Goal: Task Accomplishment & Management: Manage account settings

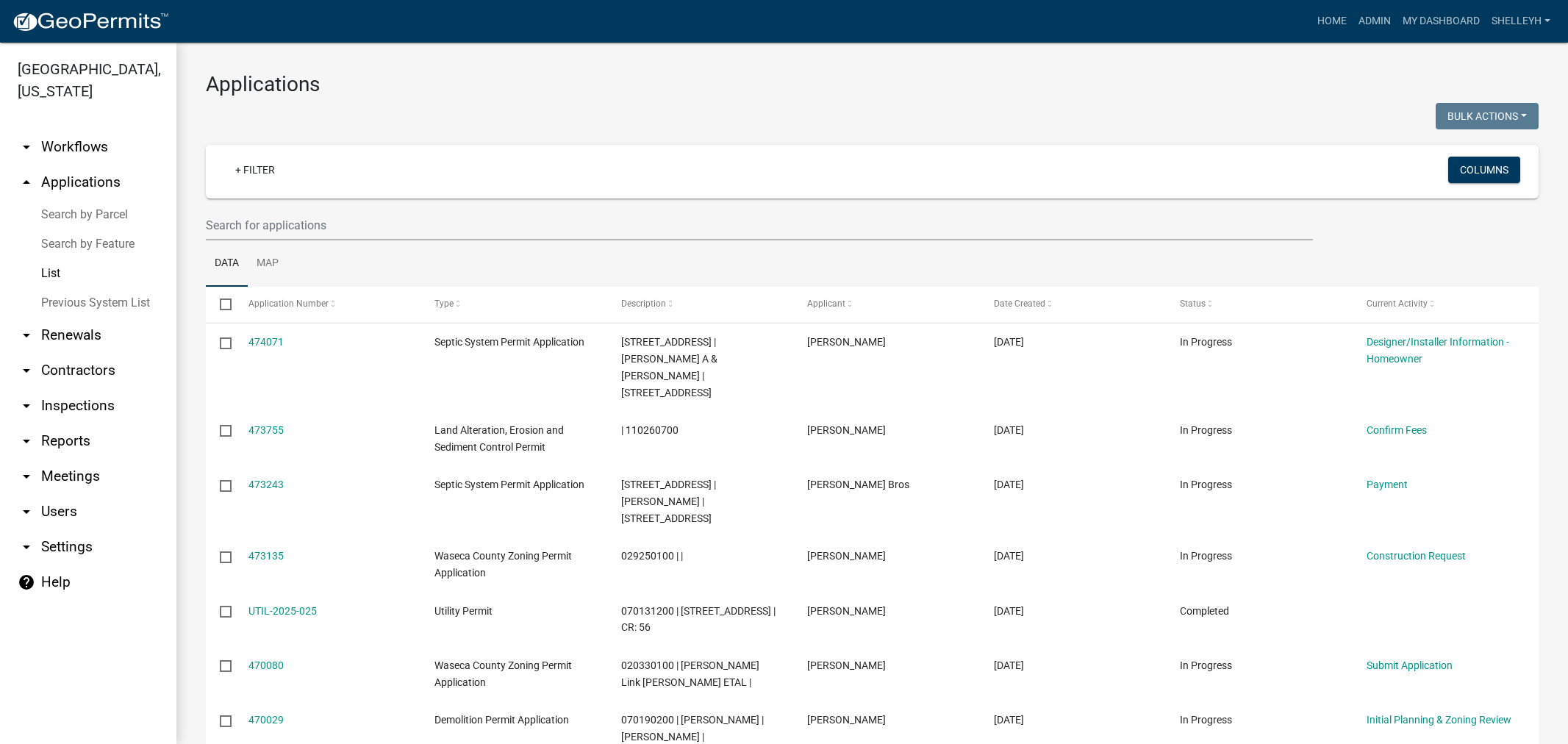
select select "1: 25"
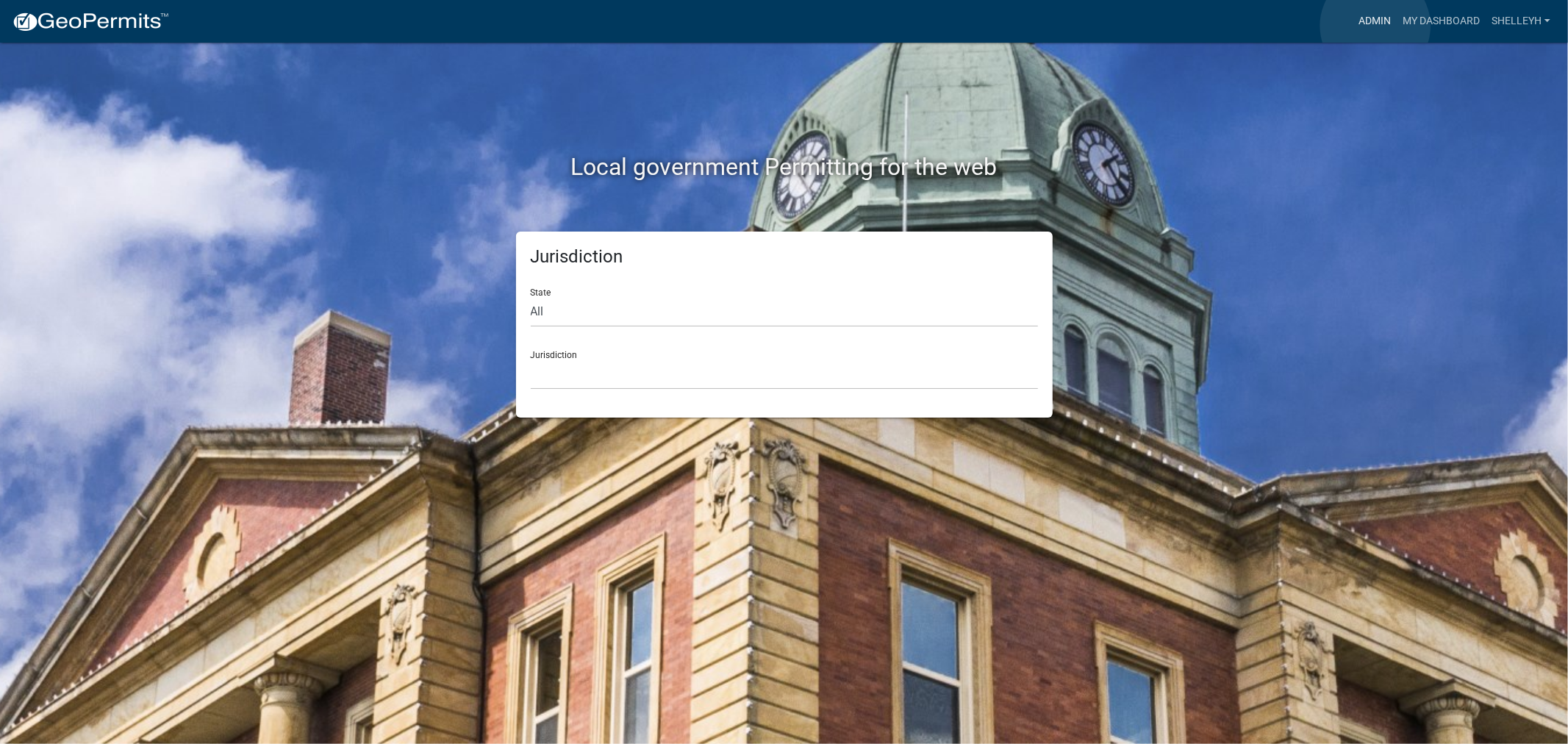
click at [1376, 26] on link "Admin" at bounding box center [1374, 21] width 44 height 28
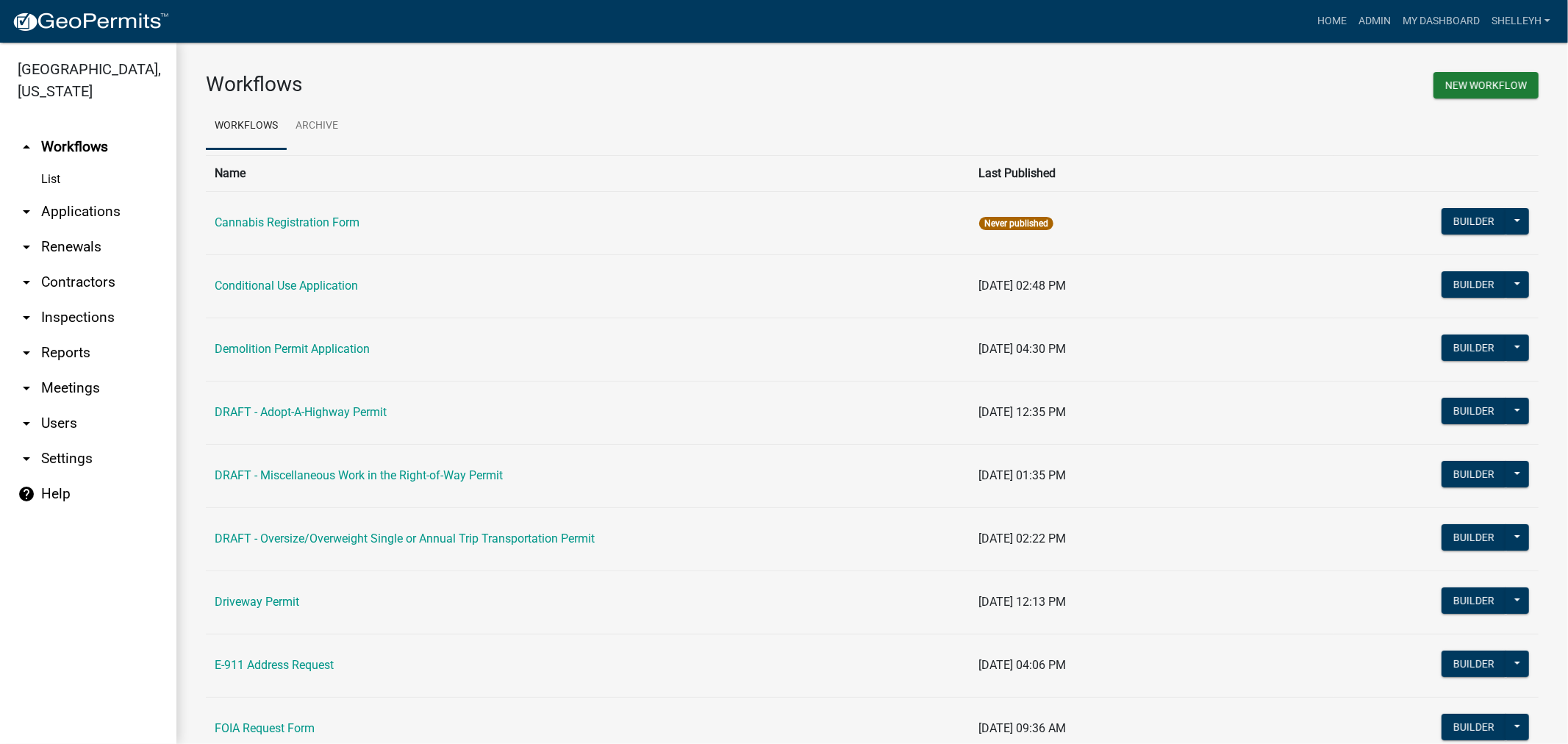
click at [84, 209] on link "arrow_drop_down Applications" at bounding box center [88, 212] width 176 height 35
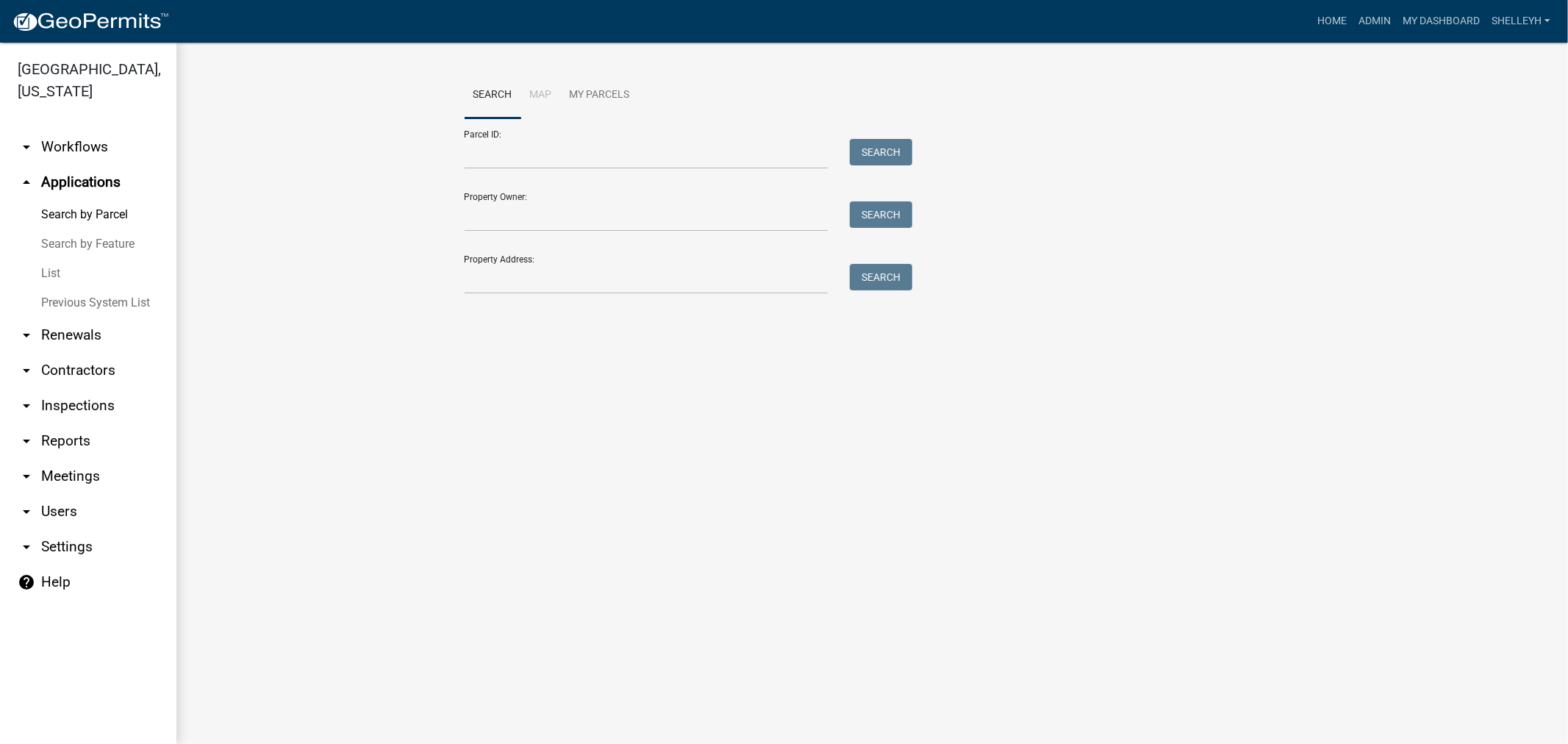
click at [51, 267] on link "List" at bounding box center [88, 273] width 176 height 30
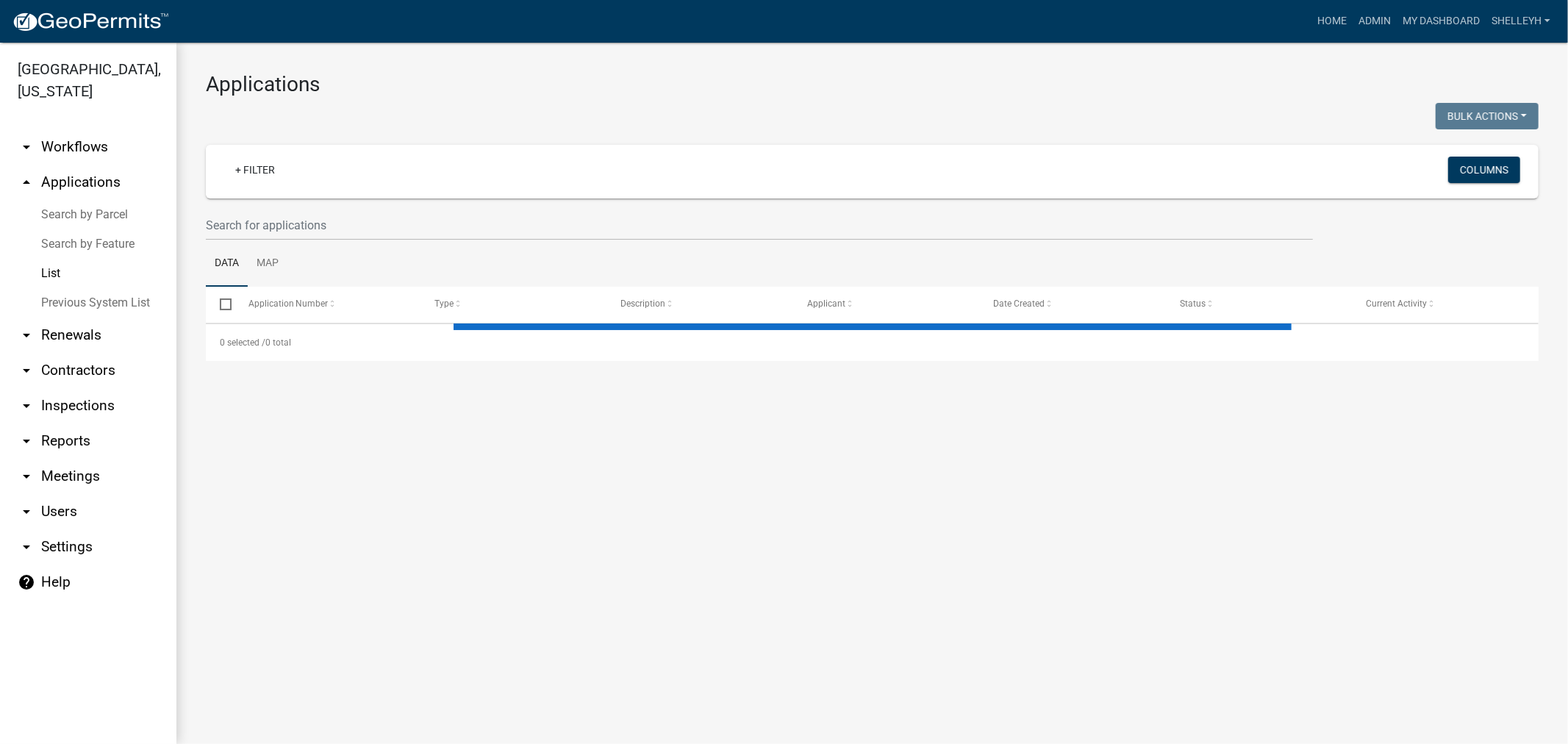
select select "1: 25"
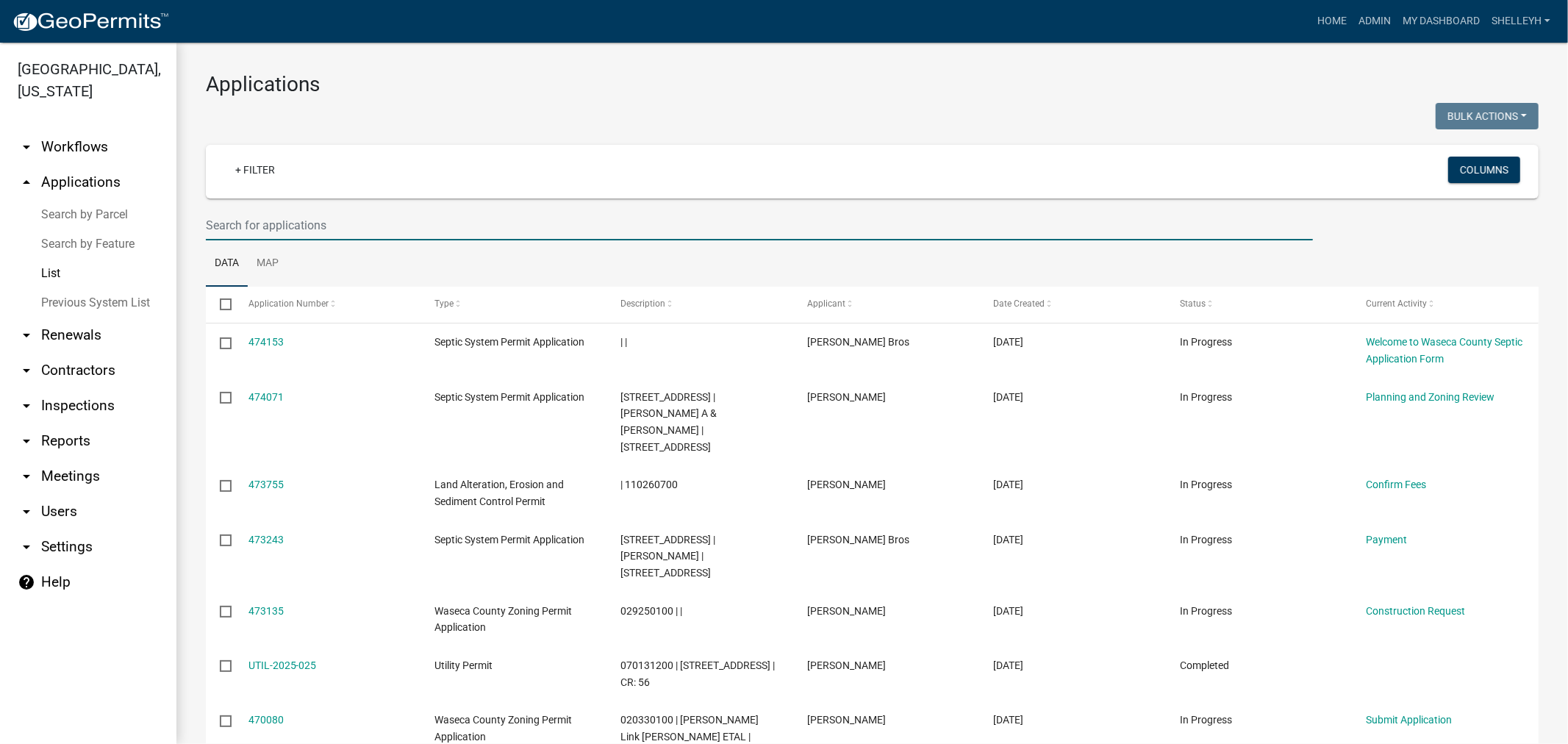
click at [291, 226] on input "text" at bounding box center [760, 225] width 1108 height 30
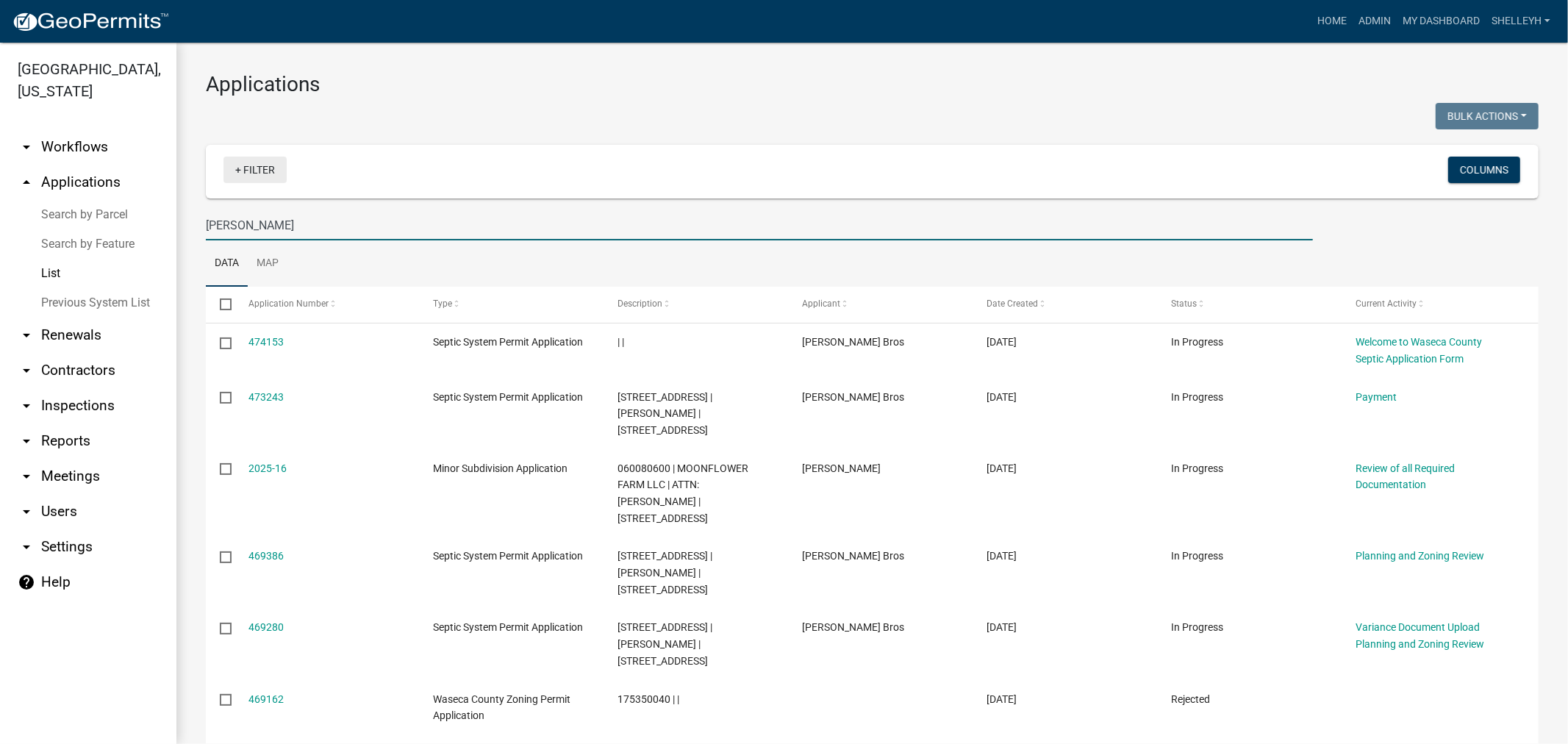
type input "james"
click at [275, 172] on link "+ Filter" at bounding box center [255, 169] width 63 height 26
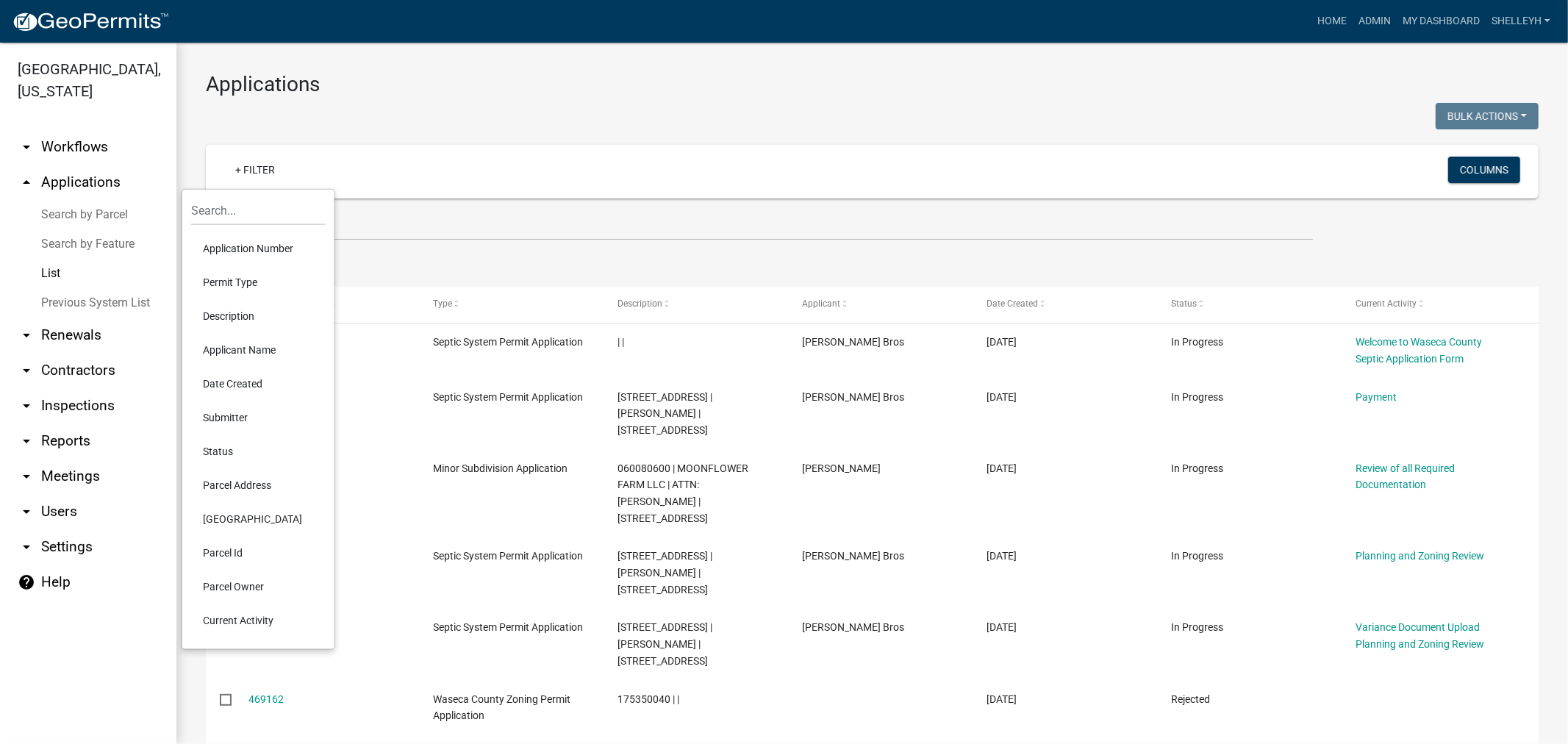
click at [245, 239] on li "Application Number" at bounding box center [259, 248] width 135 height 34
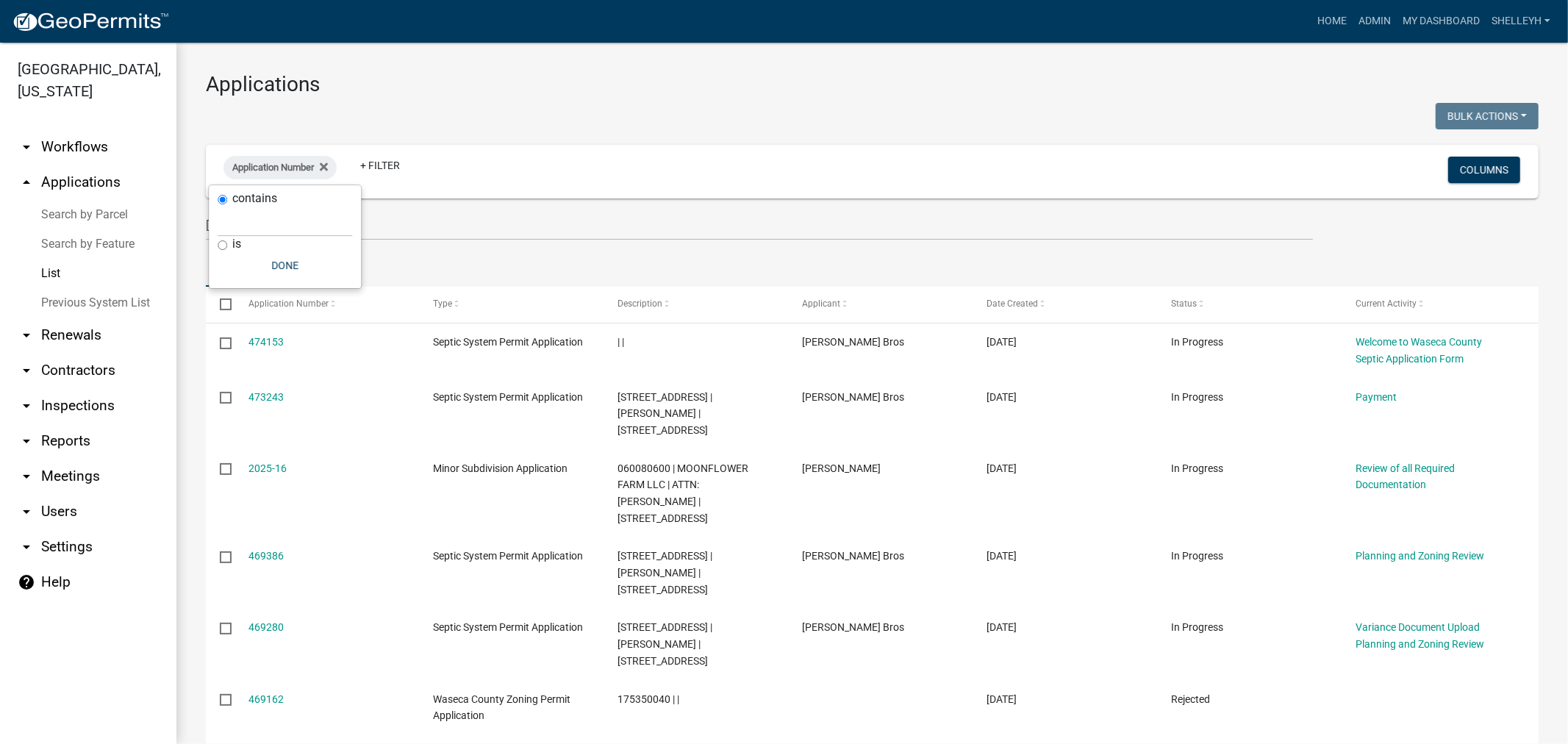
click at [295, 148] on div "Application Number + Filter Columns" at bounding box center [872, 172] width 1320 height 53
click at [318, 160] on fa-icon at bounding box center [321, 167] width 14 height 23
click at [259, 164] on link "+ Filter" at bounding box center [255, 169] width 63 height 26
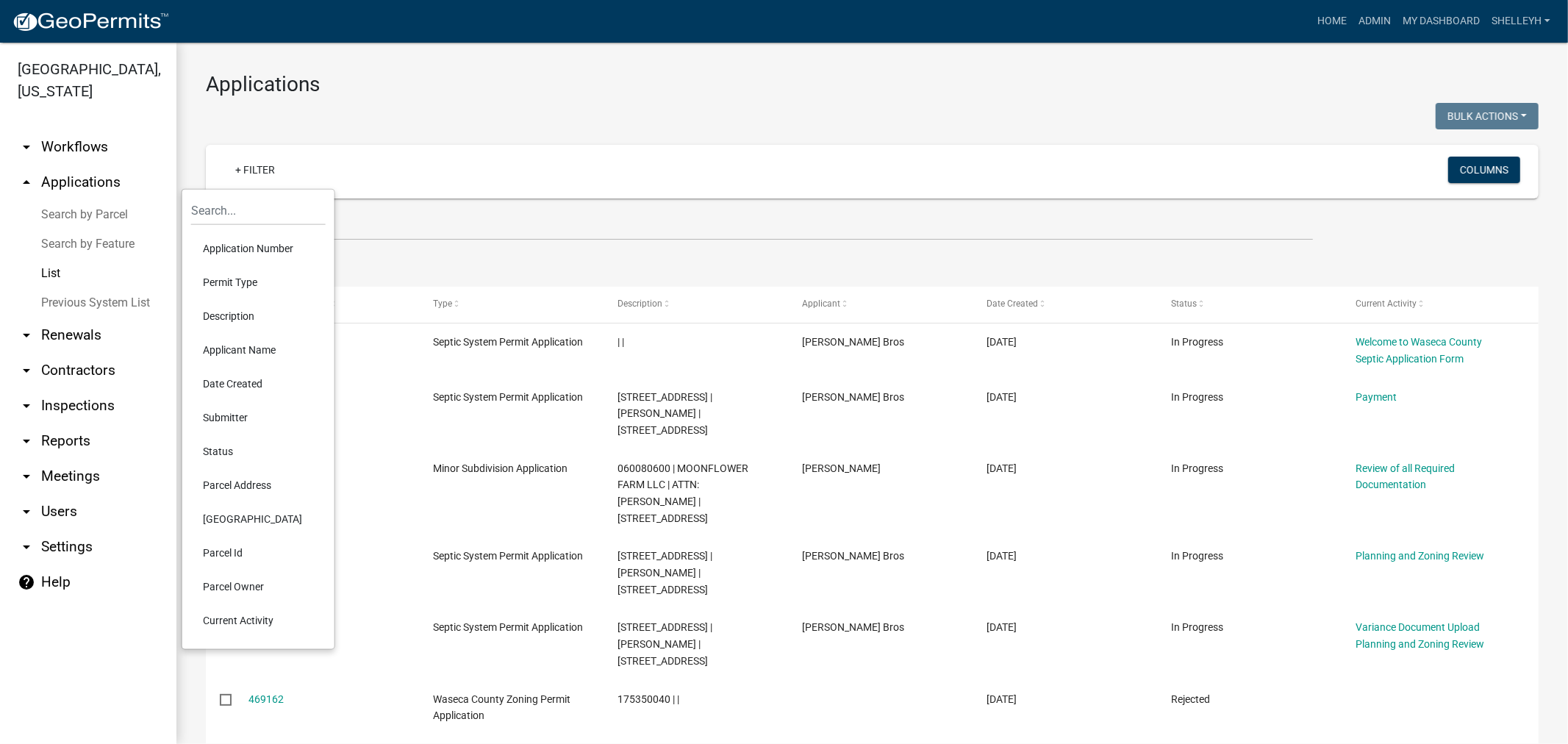
click at [231, 281] on li "Permit Type" at bounding box center [259, 283] width 135 height 34
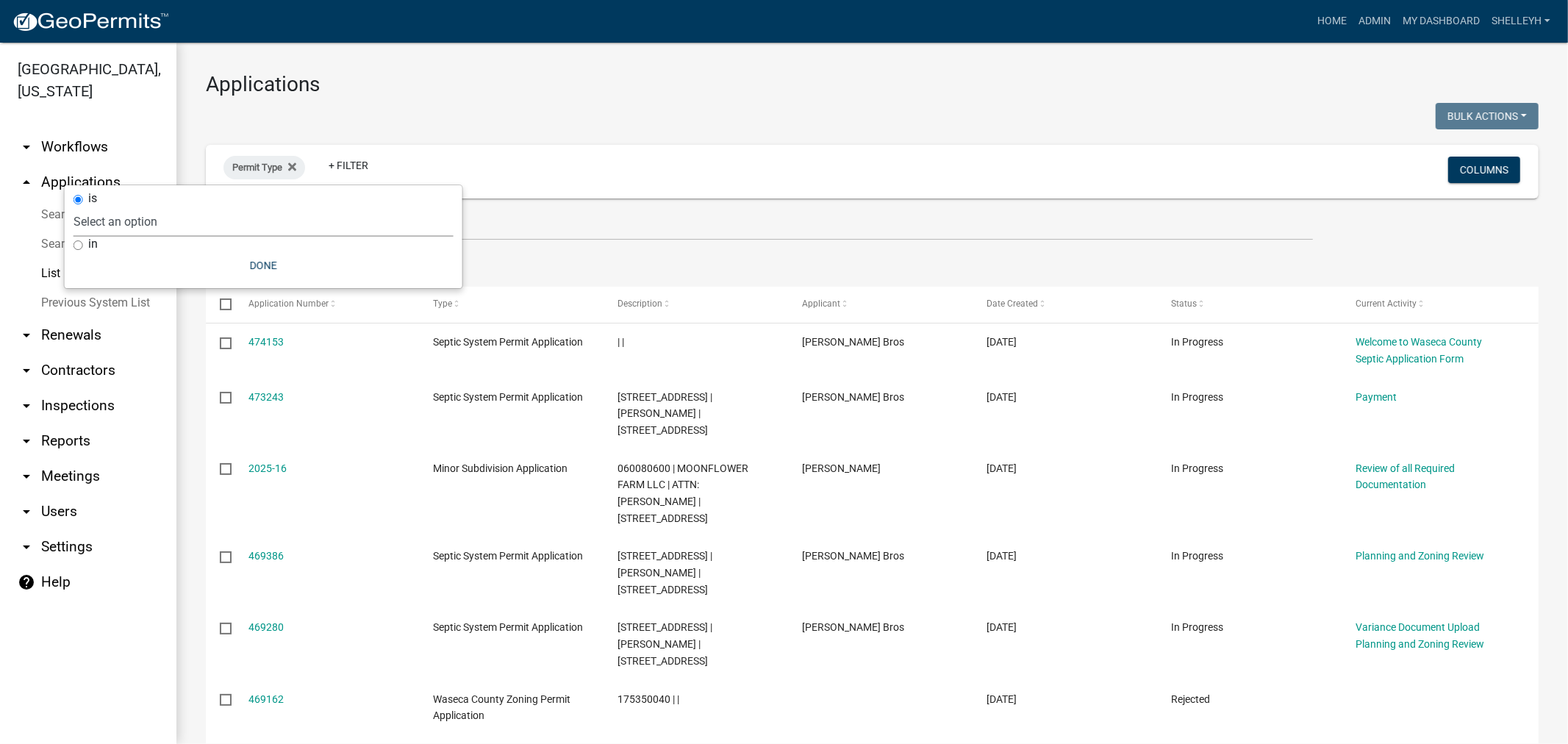
click at [142, 220] on select "Select an option Cannabis Registration Form Conditional Use Application Demolit…" at bounding box center [263, 222] width 380 height 30
select select "81e1ffbc-42bd-41ca-be31-d1ae0ed87e88"
click at [150, 207] on select "Select an option Cannabis Registration Form Conditional Use Application Demolit…" at bounding box center [263, 222] width 380 height 30
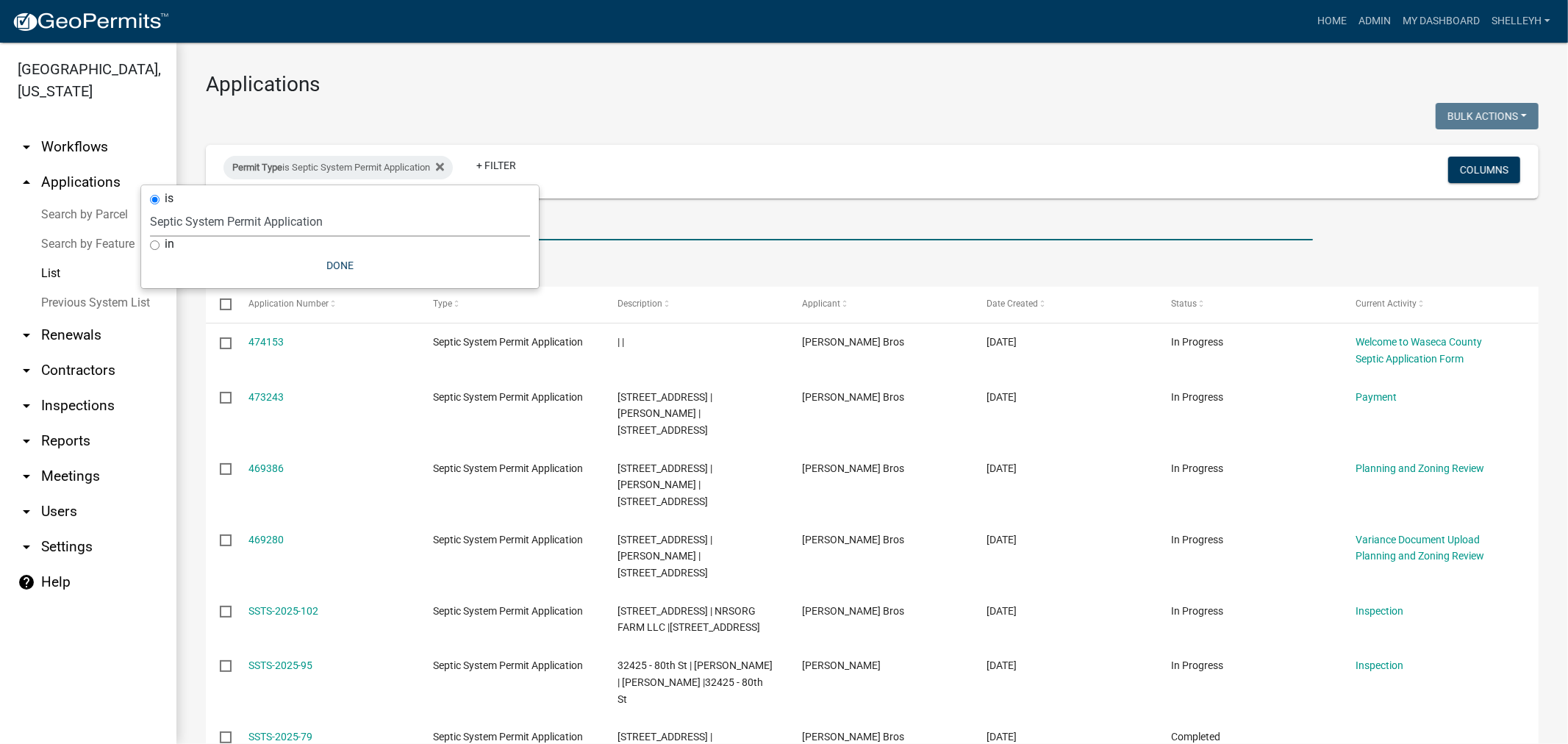
click at [694, 231] on input "james" at bounding box center [760, 225] width 1108 height 30
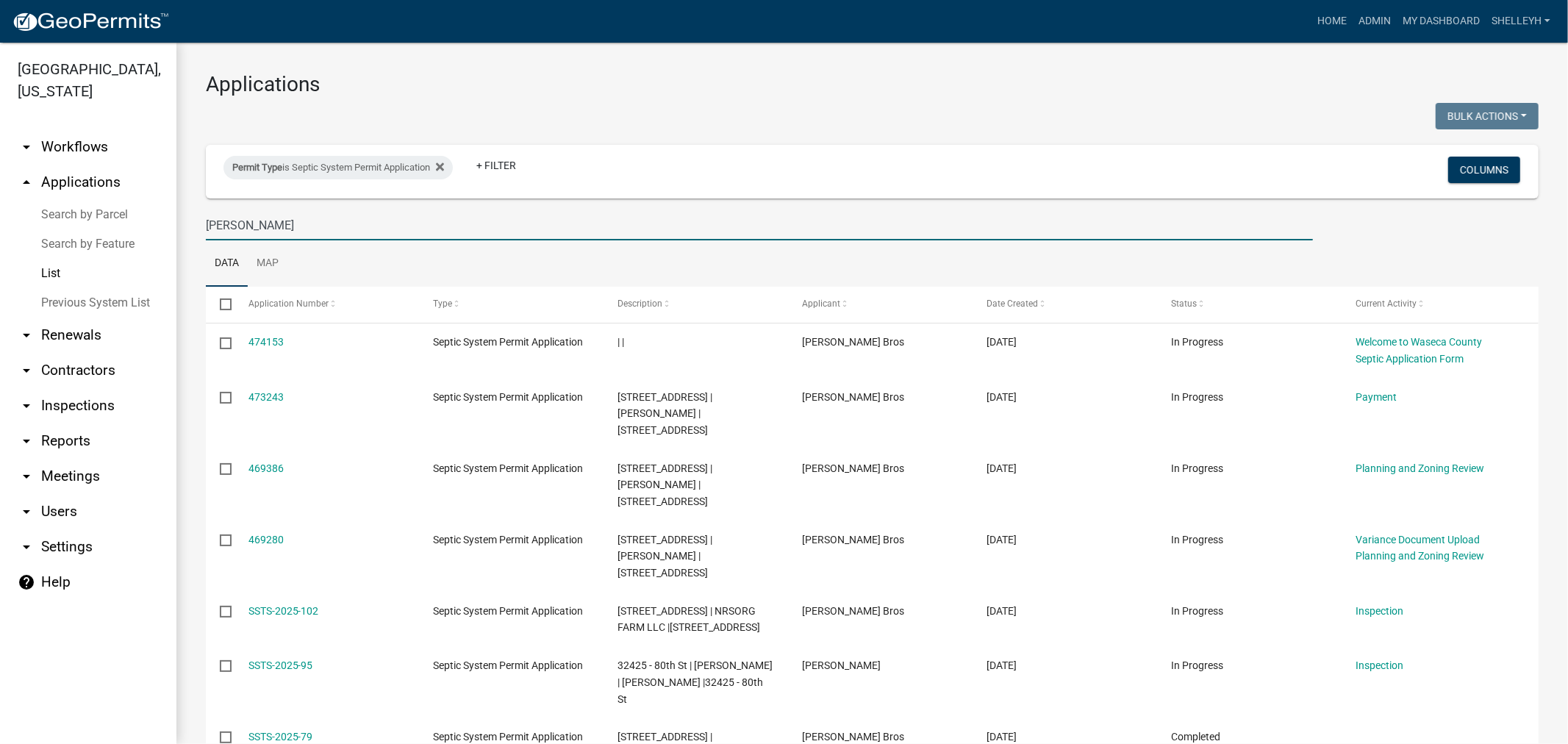
drag, startPoint x: 262, startPoint y: 224, endPoint x: 169, endPoint y: 223, distance: 93.0
click at [169, 223] on div "Waseca County, Minnesota arrow_drop_down Workflows List arrow_drop_up Applicati…" at bounding box center [784, 393] width 1568 height 702
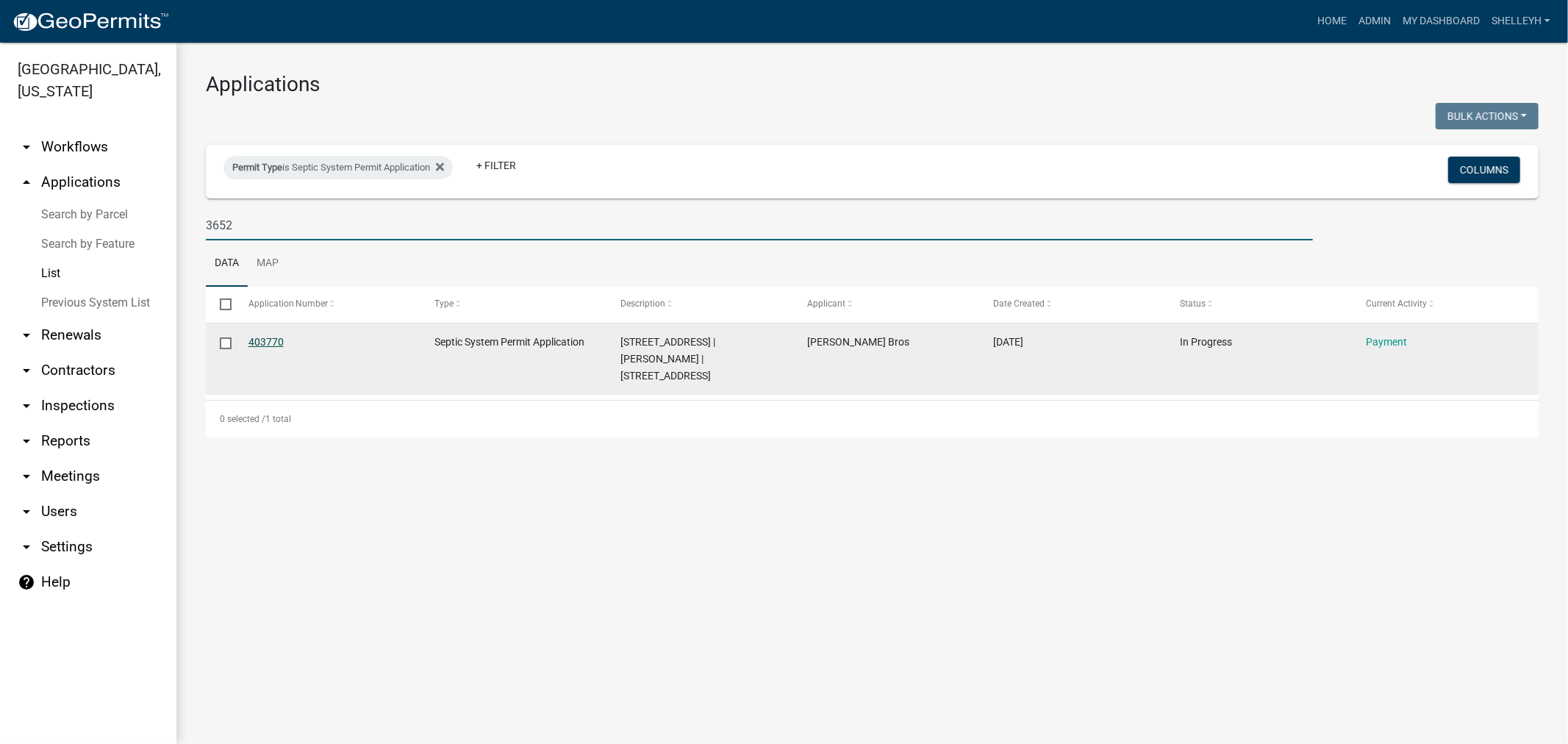
type input "3652"
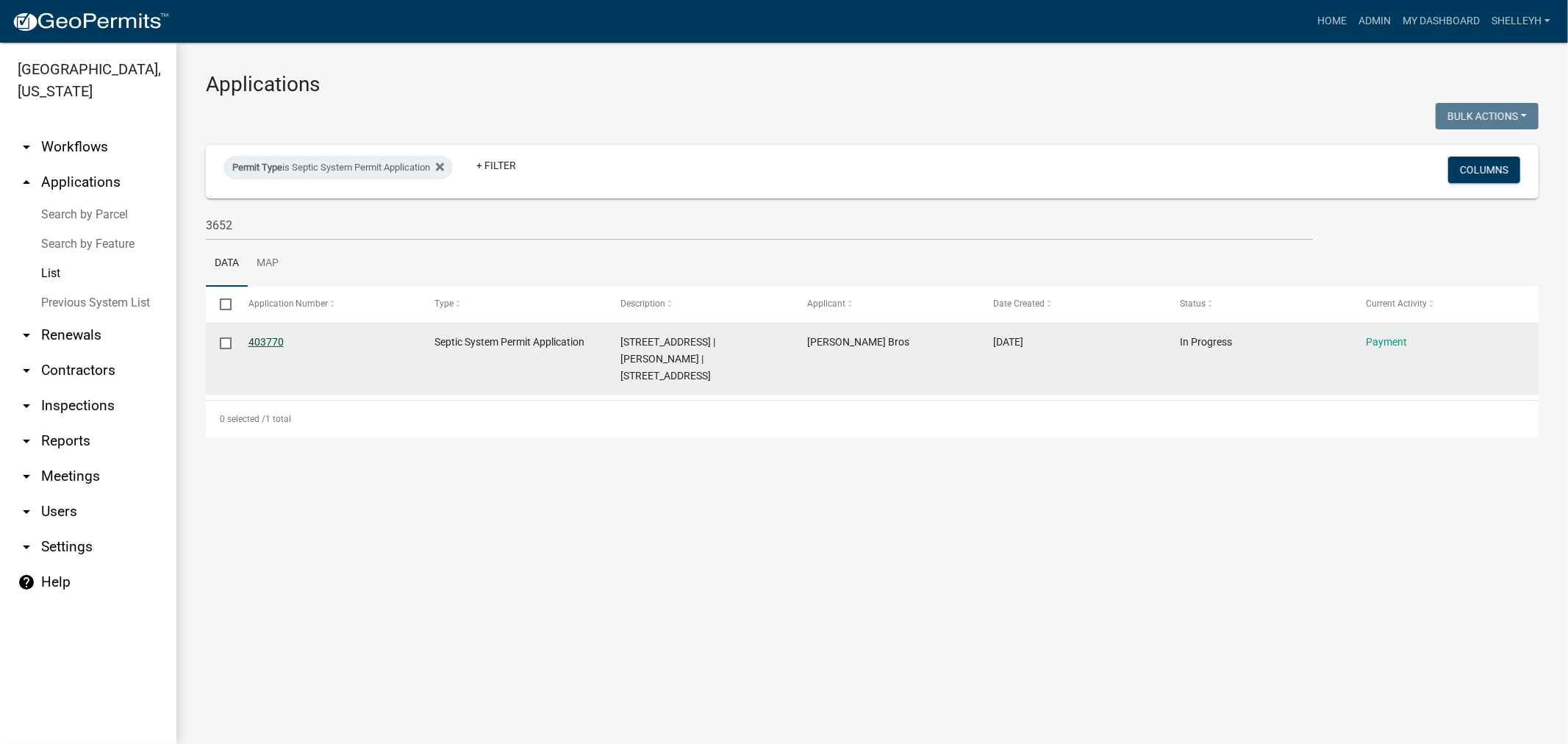
click at [261, 347] on link "403770" at bounding box center [266, 342] width 35 height 12
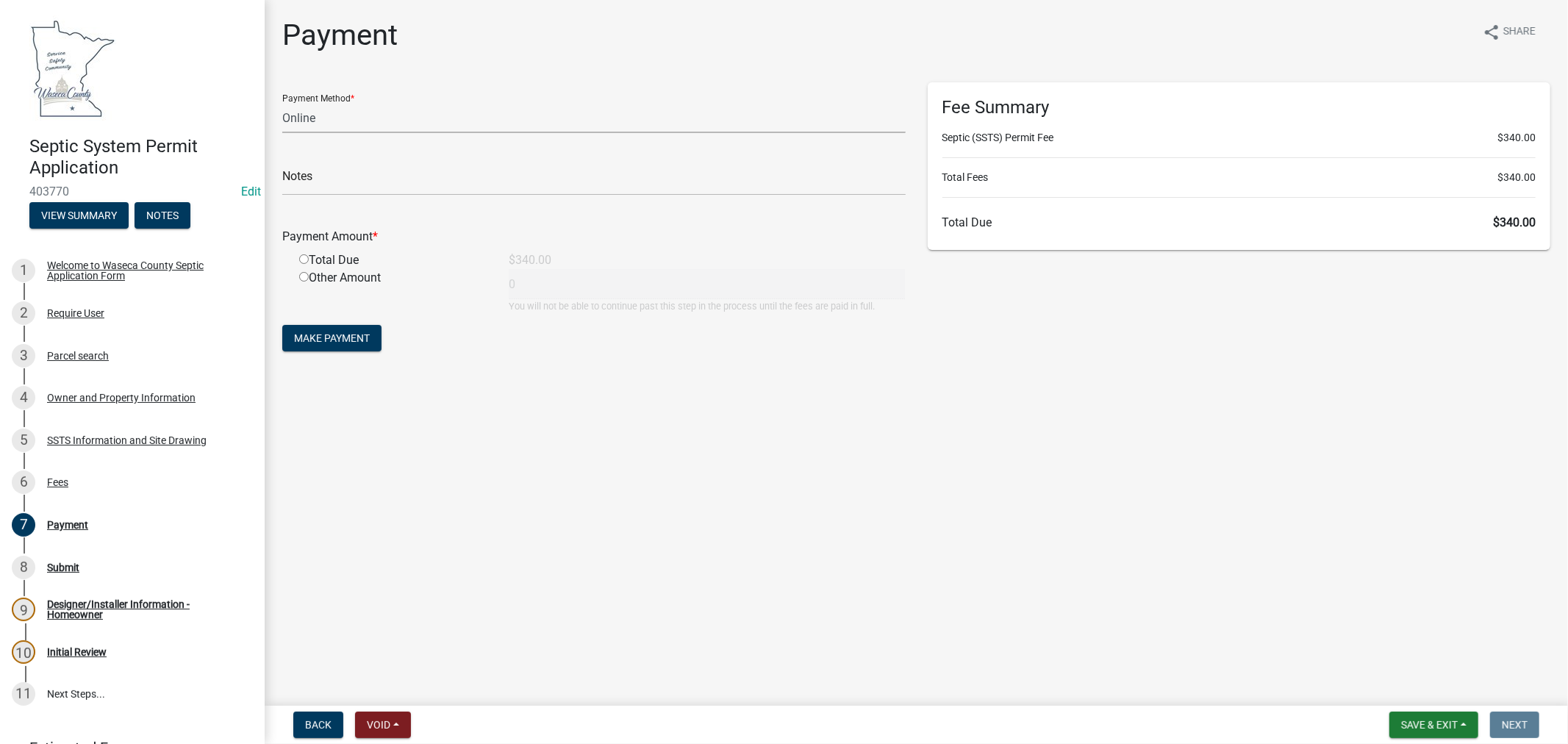
click at [346, 113] on select "Credit Card POS Check Cash Online" at bounding box center [594, 118] width 623 height 30
select select "1: 0"
click at [282, 103] on select "Credit Card POS Check Cash Online" at bounding box center [594, 118] width 623 height 30
click at [463, 186] on input "text" at bounding box center [594, 180] width 623 height 30
click at [349, 185] on input "text" at bounding box center [594, 180] width 623 height 30
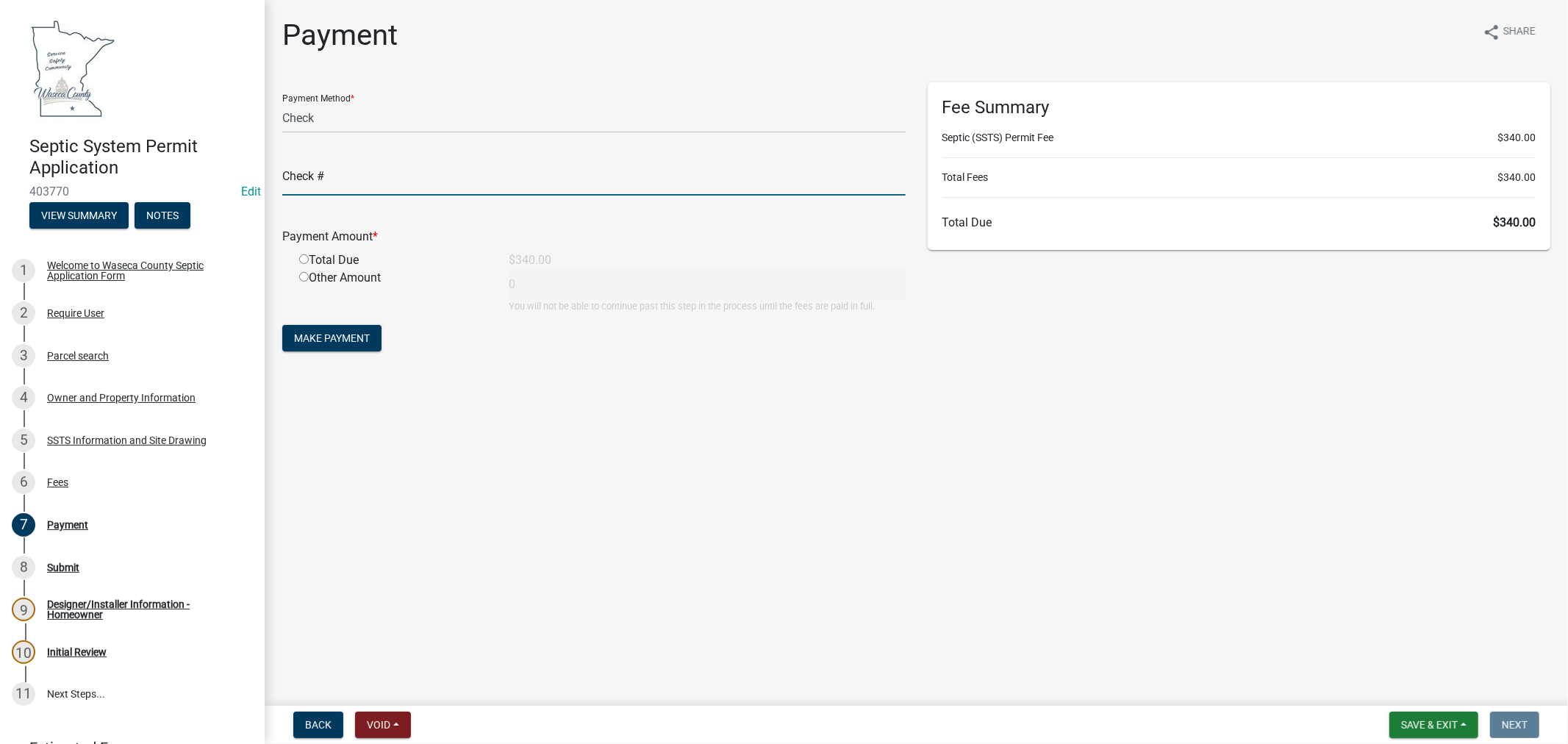
click at [343, 181] on input "text" at bounding box center [594, 180] width 623 height 30
type input "41220"
click at [302, 260] on input "radio" at bounding box center [304, 259] width 10 height 10
radio input "true"
type input "340"
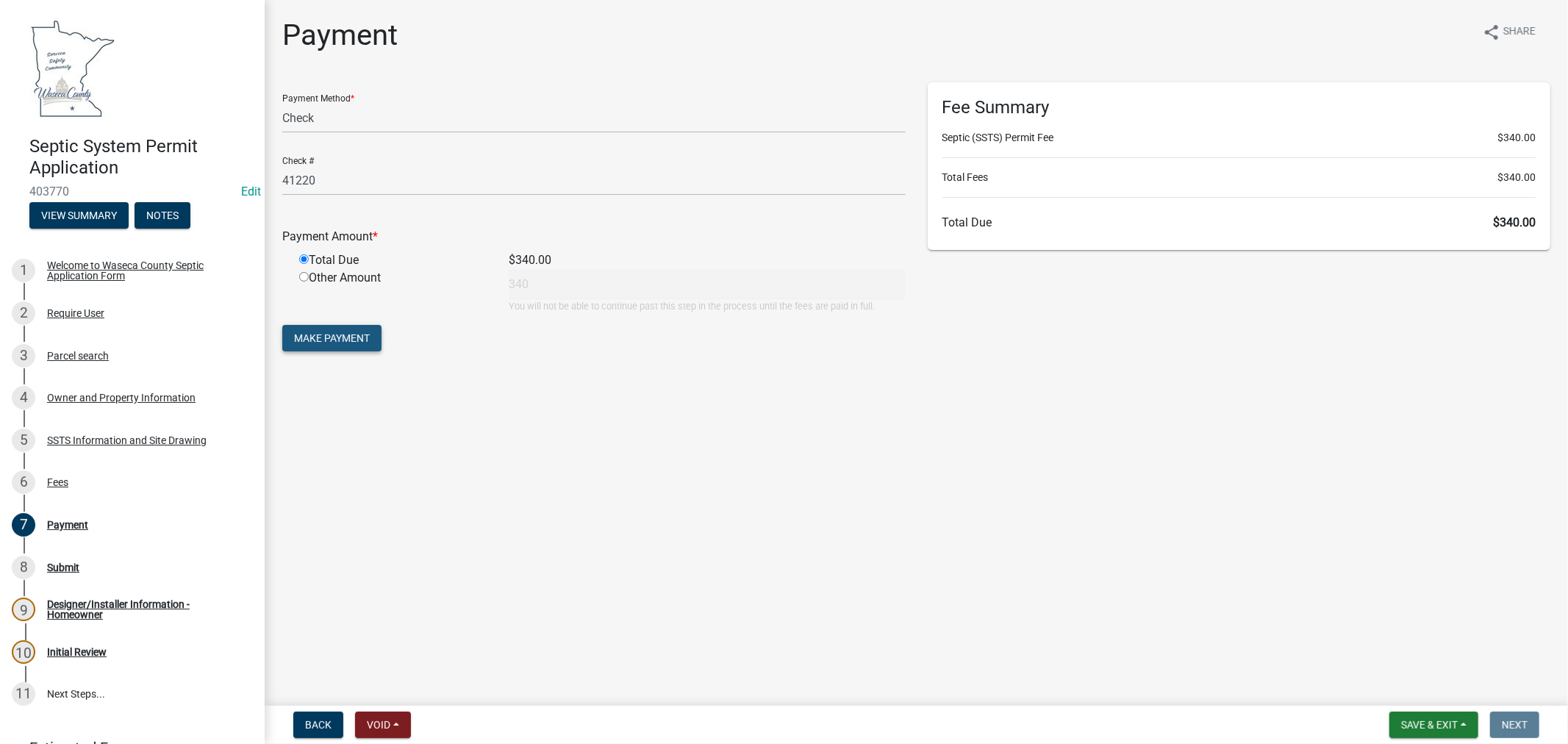
click at [328, 337] on span "Make Payment" at bounding box center [332, 338] width 76 height 12
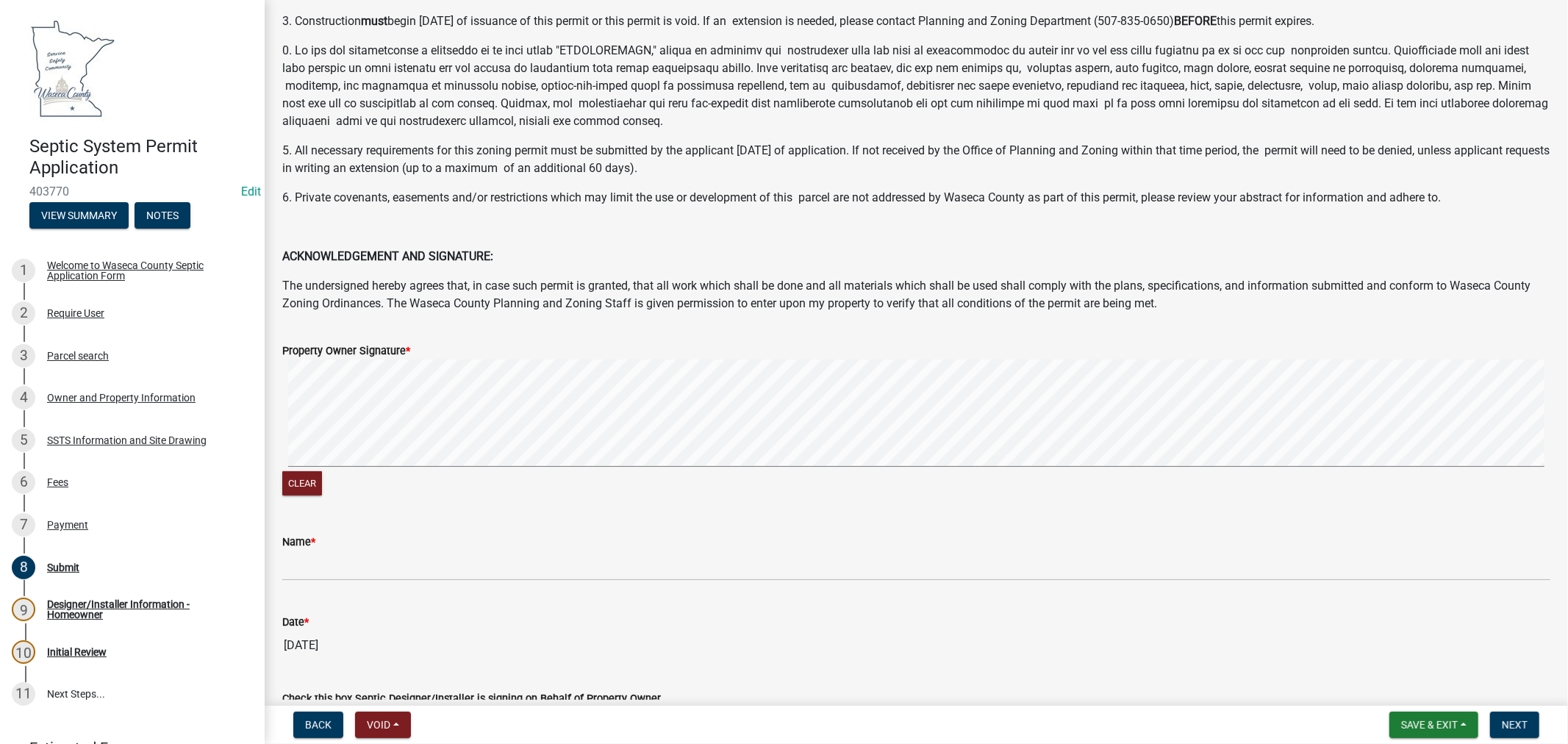
scroll to position [253, 0]
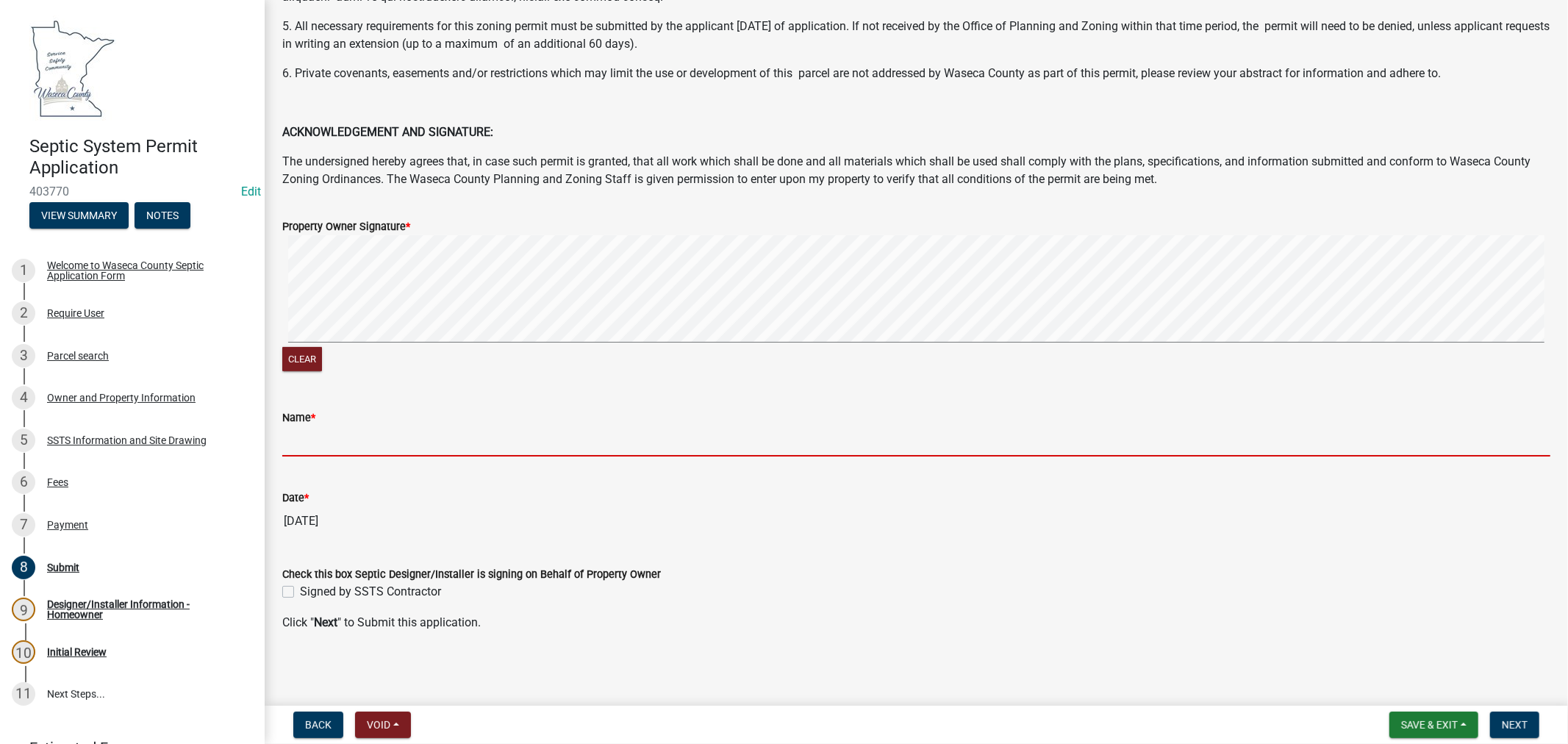
click at [436, 444] on input "Name *" at bounding box center [916, 441] width 1268 height 30
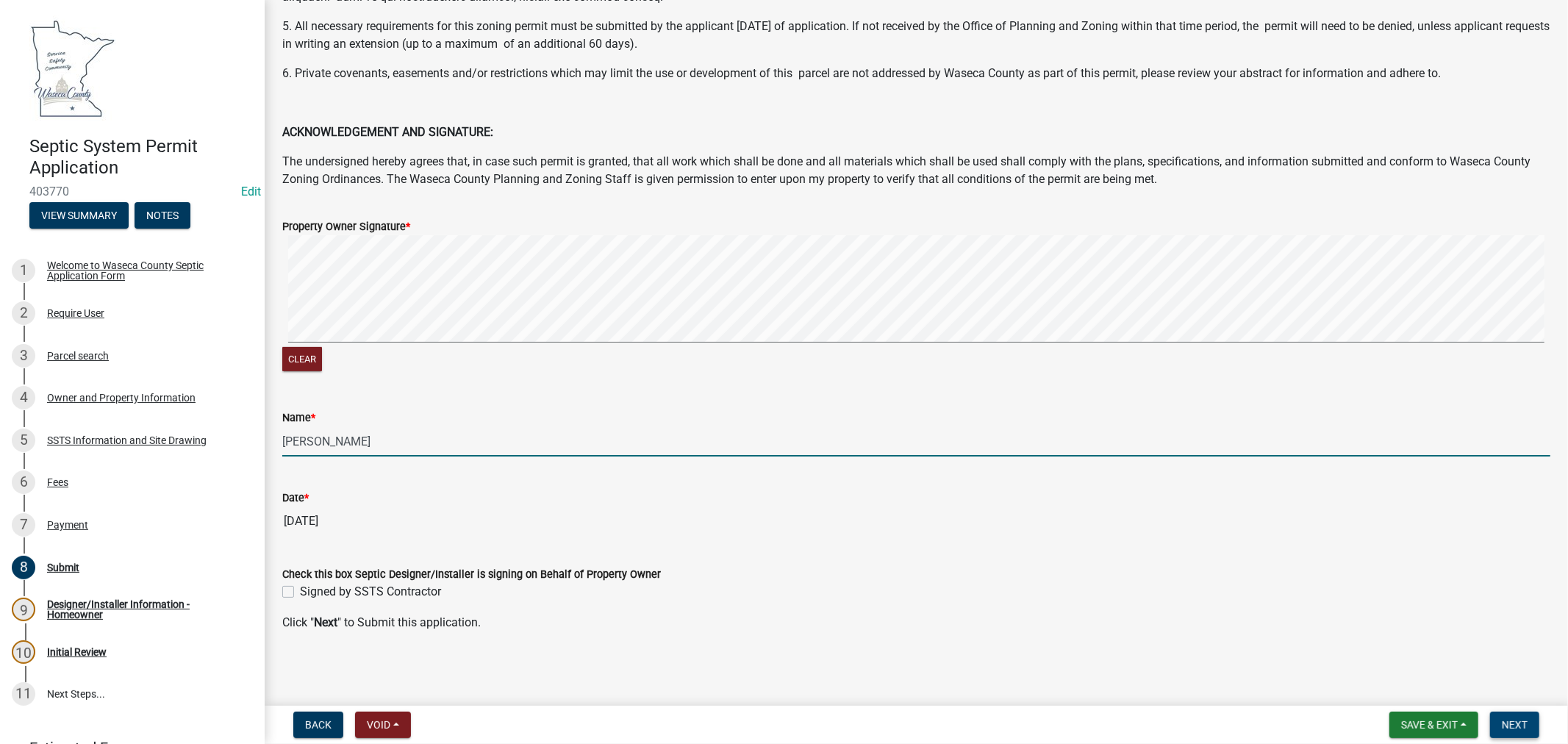
type input "Jacob James"
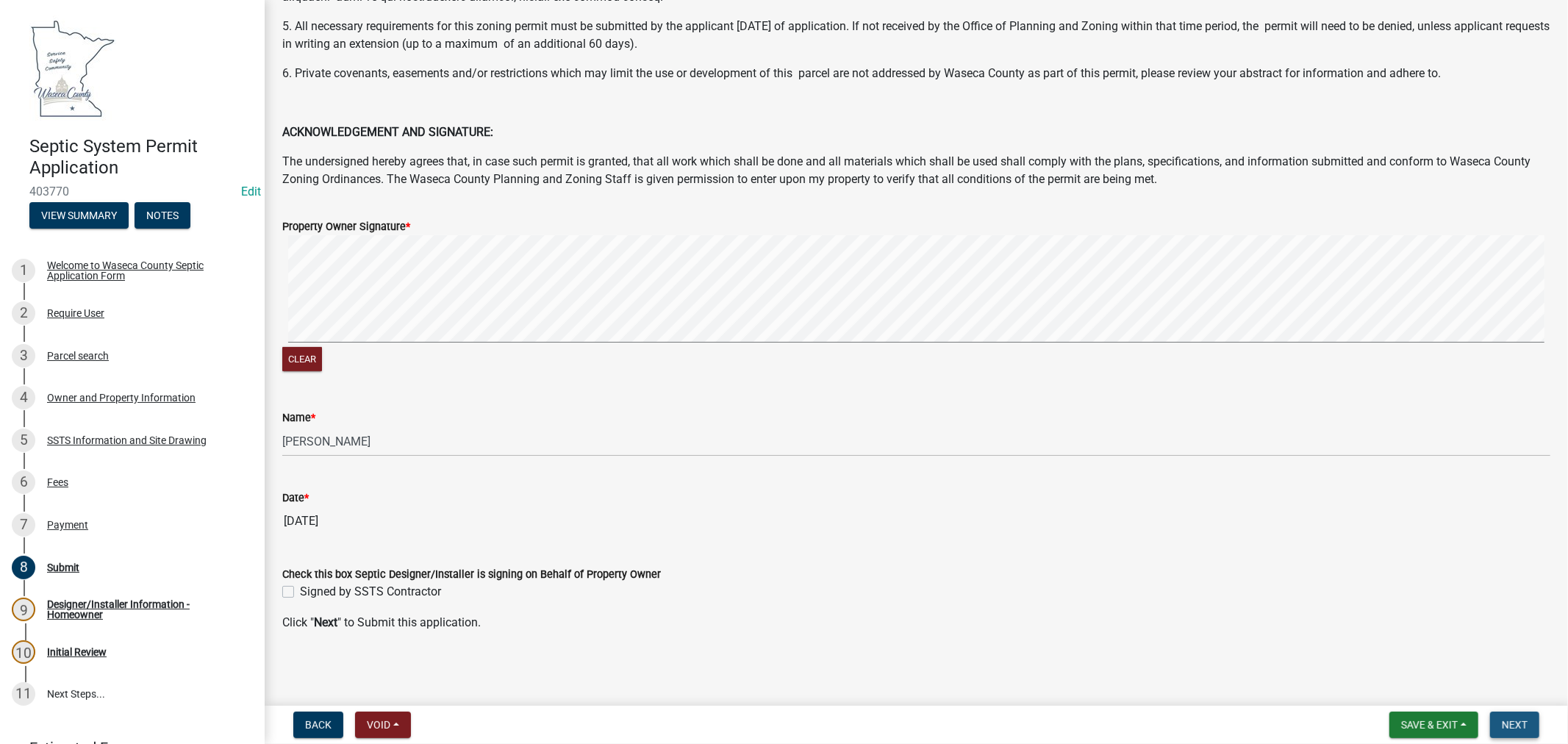
click at [1518, 722] on span "Next" at bounding box center [1515, 725] width 26 height 12
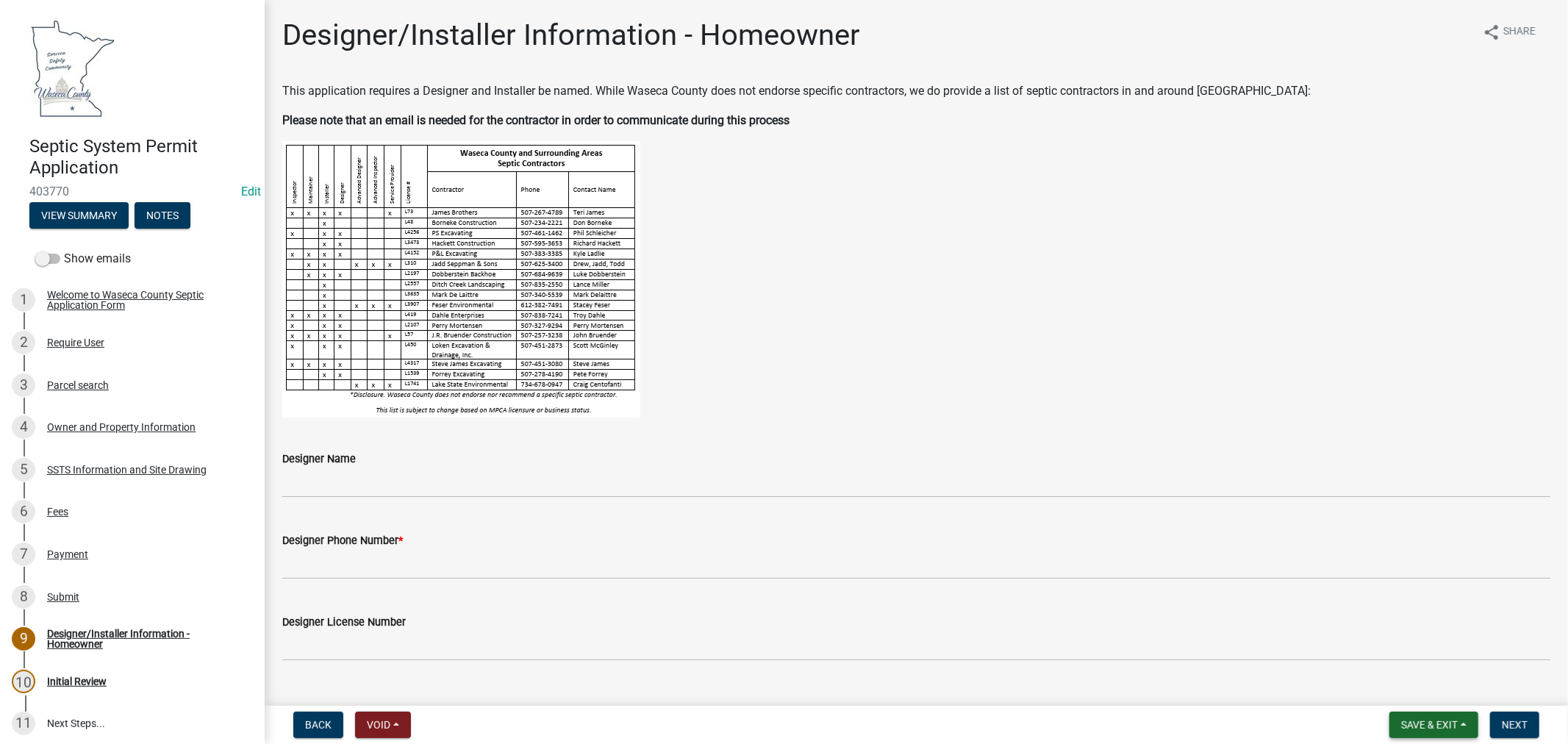
click at [1435, 724] on span "Save & Exit" at bounding box center [1429, 725] width 57 height 12
click at [1415, 687] on button "Save & Exit" at bounding box center [1419, 687] width 117 height 35
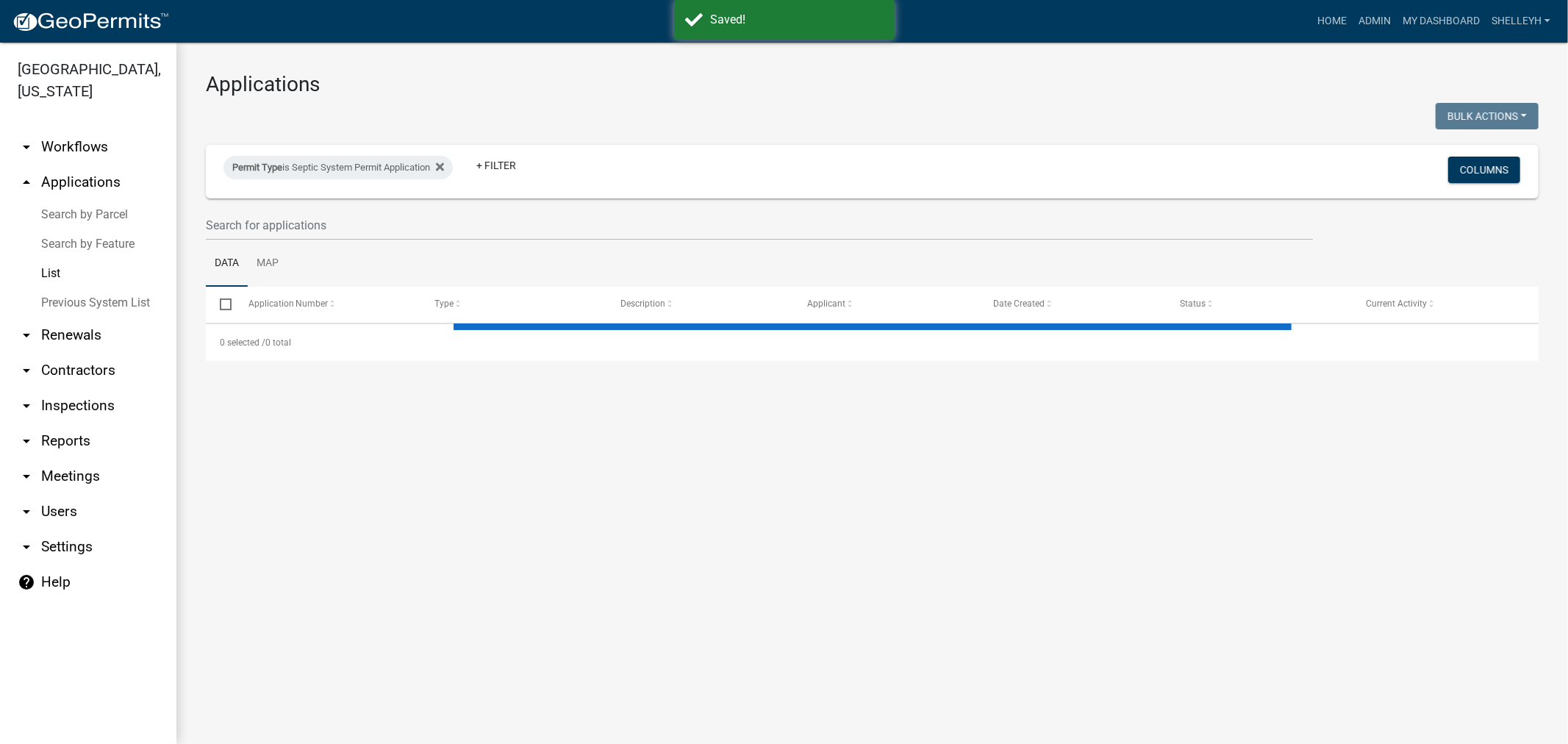
select select "1: 25"
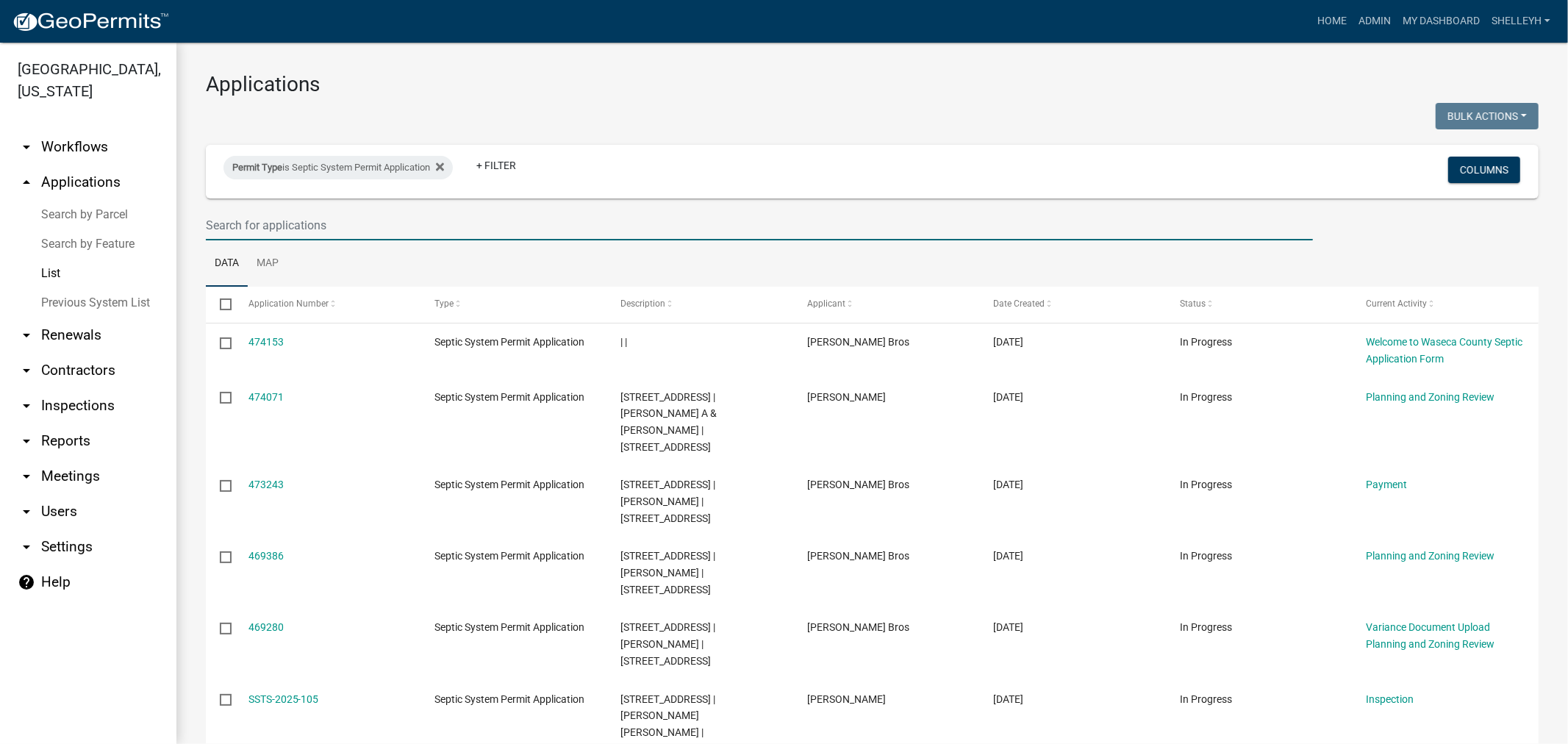
click at [285, 219] on input "text" at bounding box center [760, 225] width 1108 height 30
type input "e"
type input "3"
click at [361, 221] on input "text" at bounding box center [760, 225] width 1108 height 30
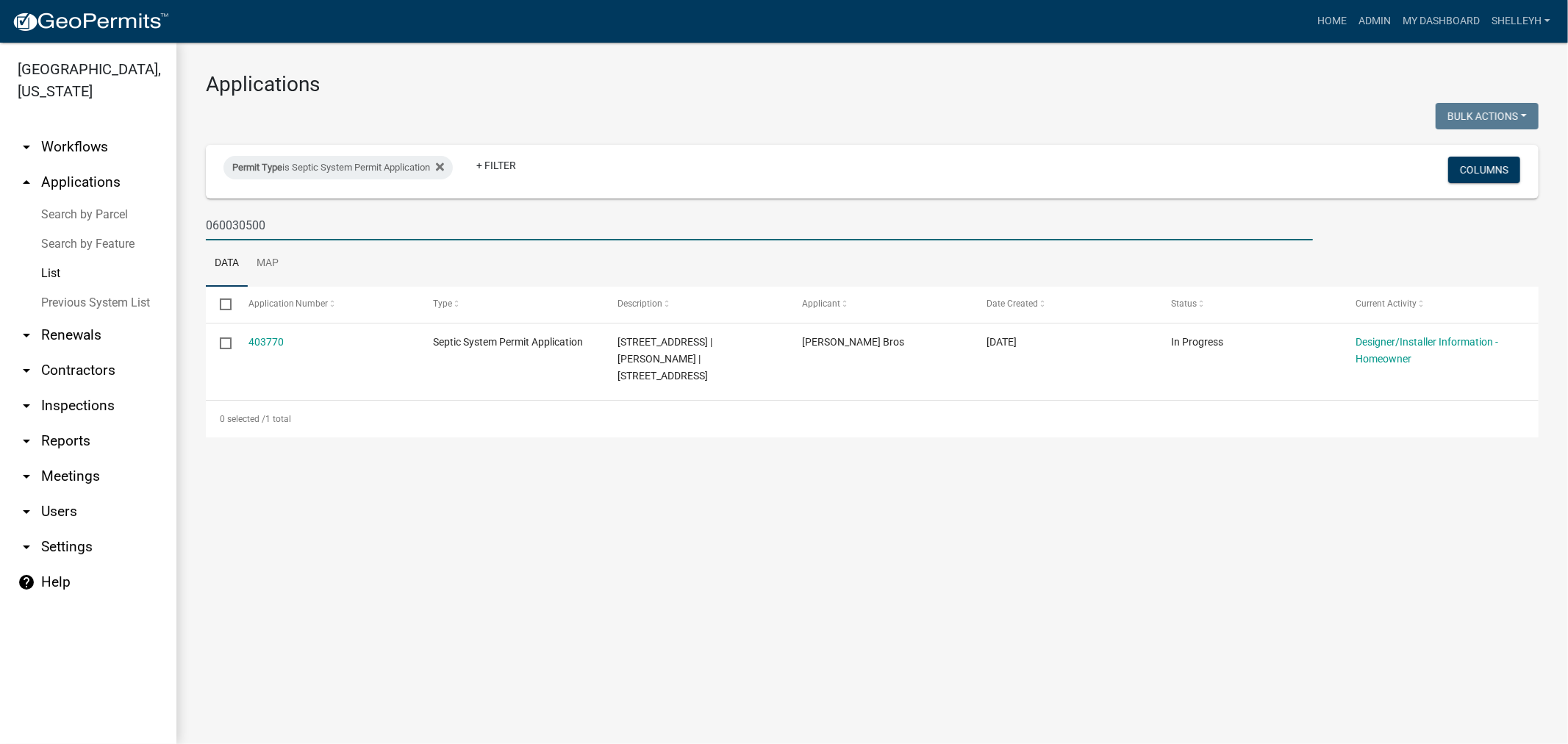
type input "060030500"
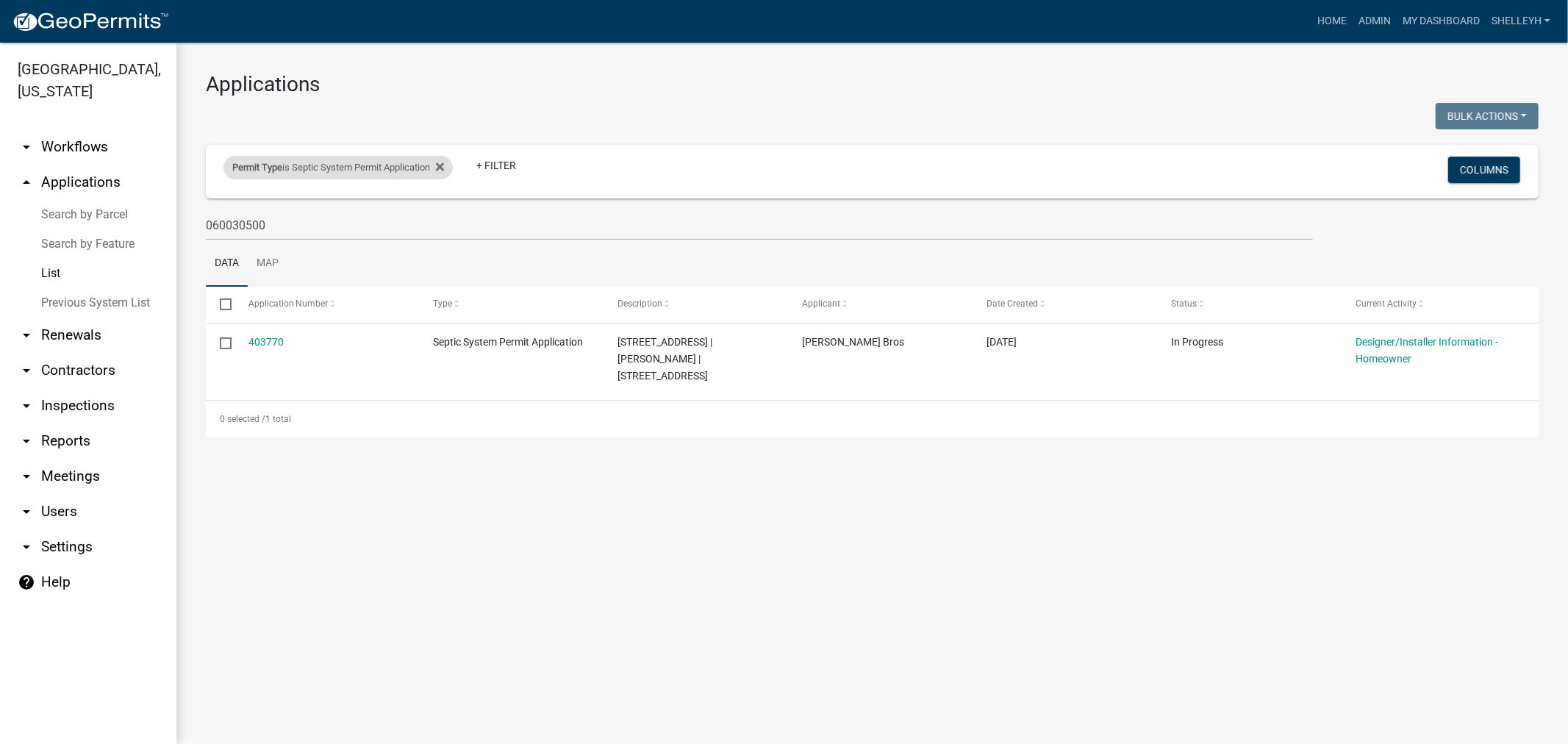
click at [451, 165] on div "Permit Type is Septic System Permit Application" at bounding box center [338, 167] width 229 height 23
select select "81e1ffbc-42bd-41ca-be31-d1ae0ed87e88"
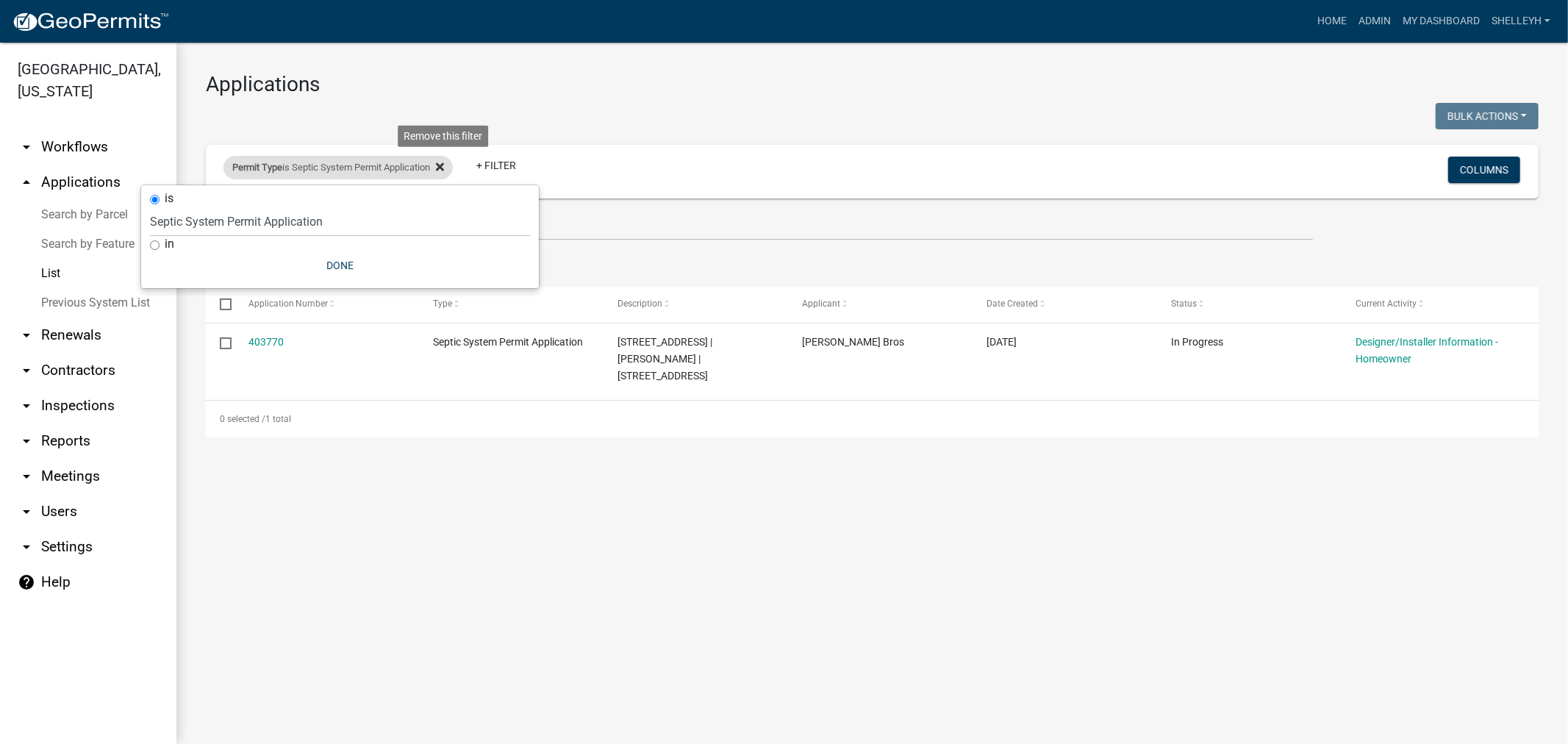
click at [444, 167] on icon at bounding box center [440, 167] width 8 height 8
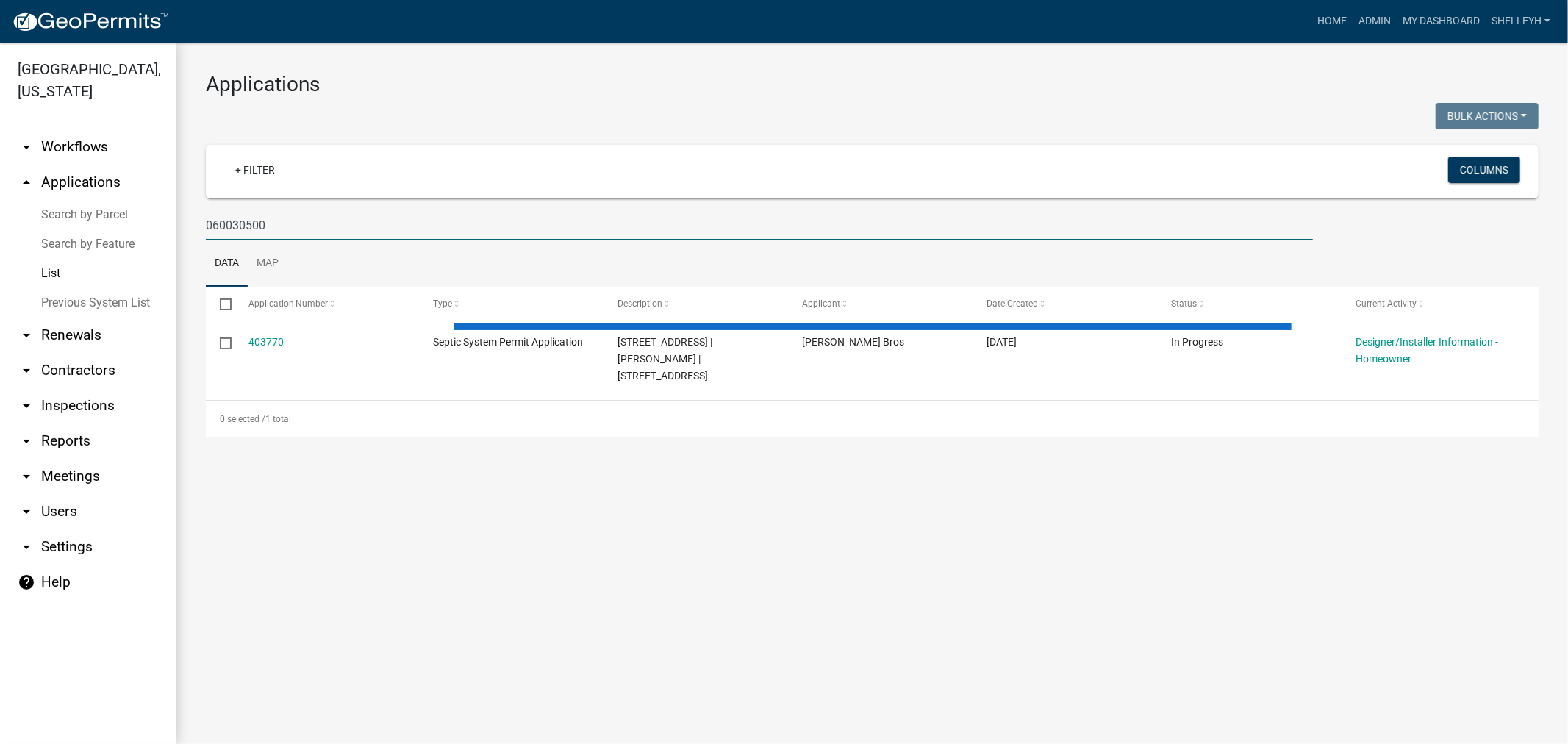
drag, startPoint x: 302, startPoint y: 225, endPoint x: 171, endPoint y: 225, distance: 131.0
click at [171, 229] on div "Waseca County, Minnesota arrow_drop_down Workflows List arrow_drop_up Applicati…" at bounding box center [784, 393] width 1568 height 702
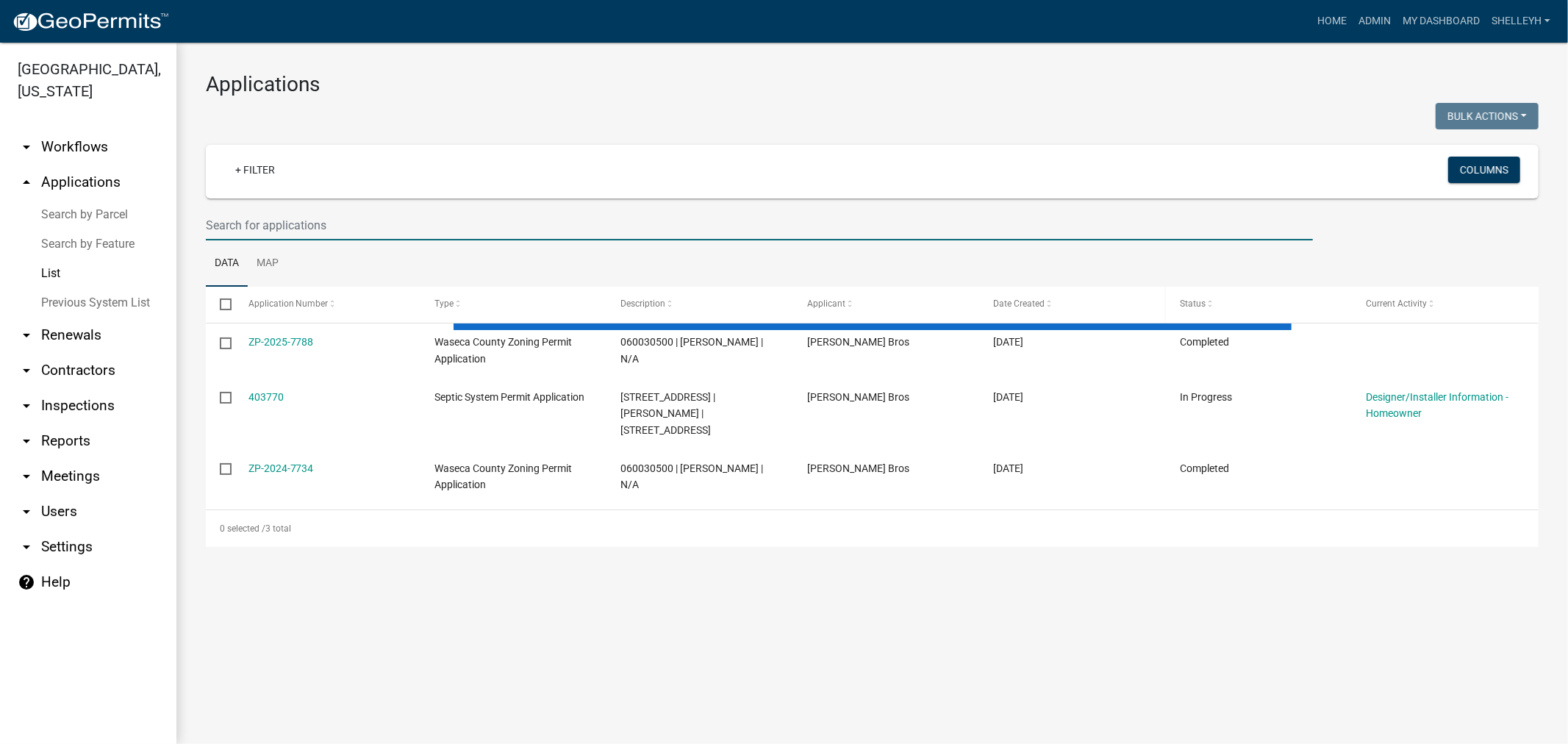
select select "1: 25"
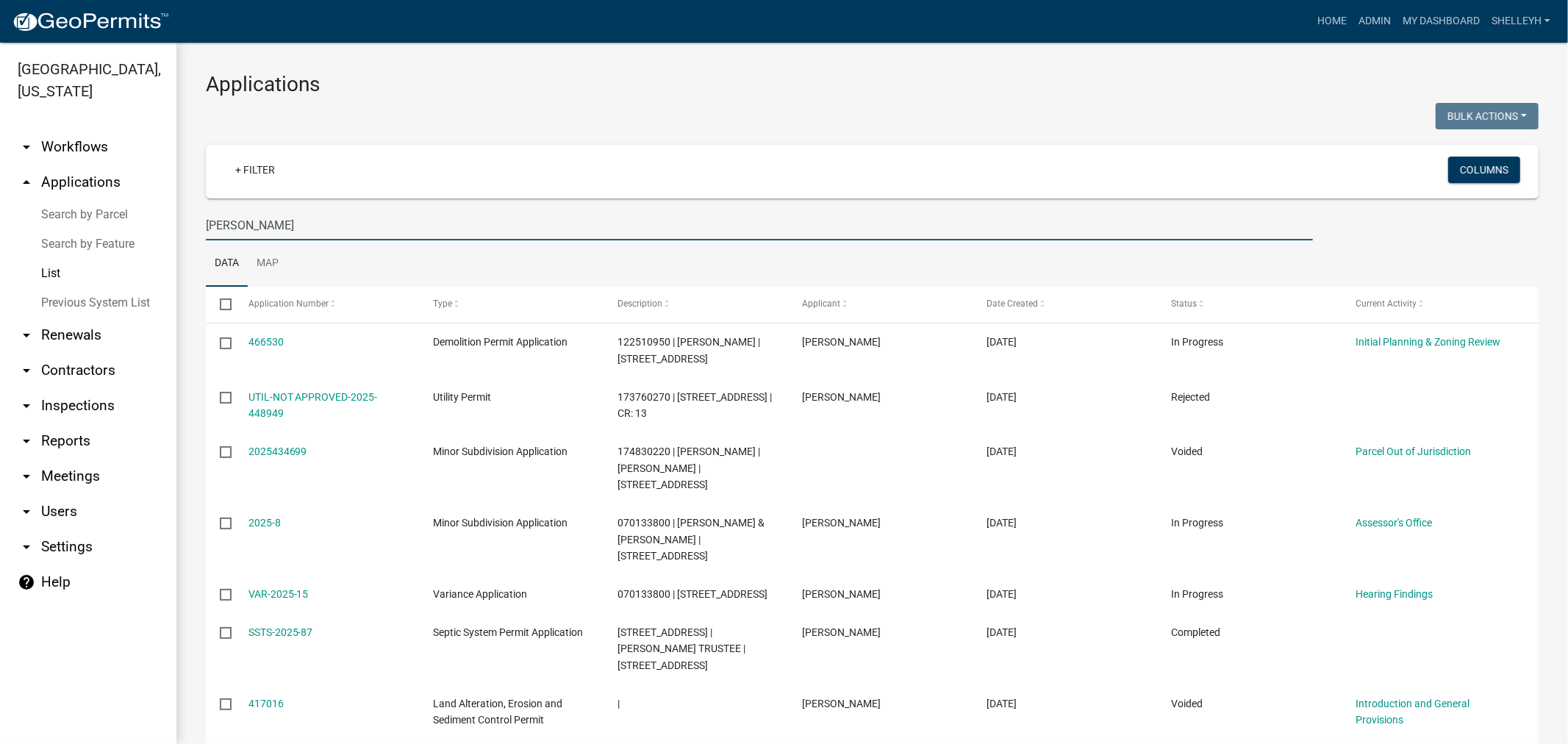
type input "matt thompsen"
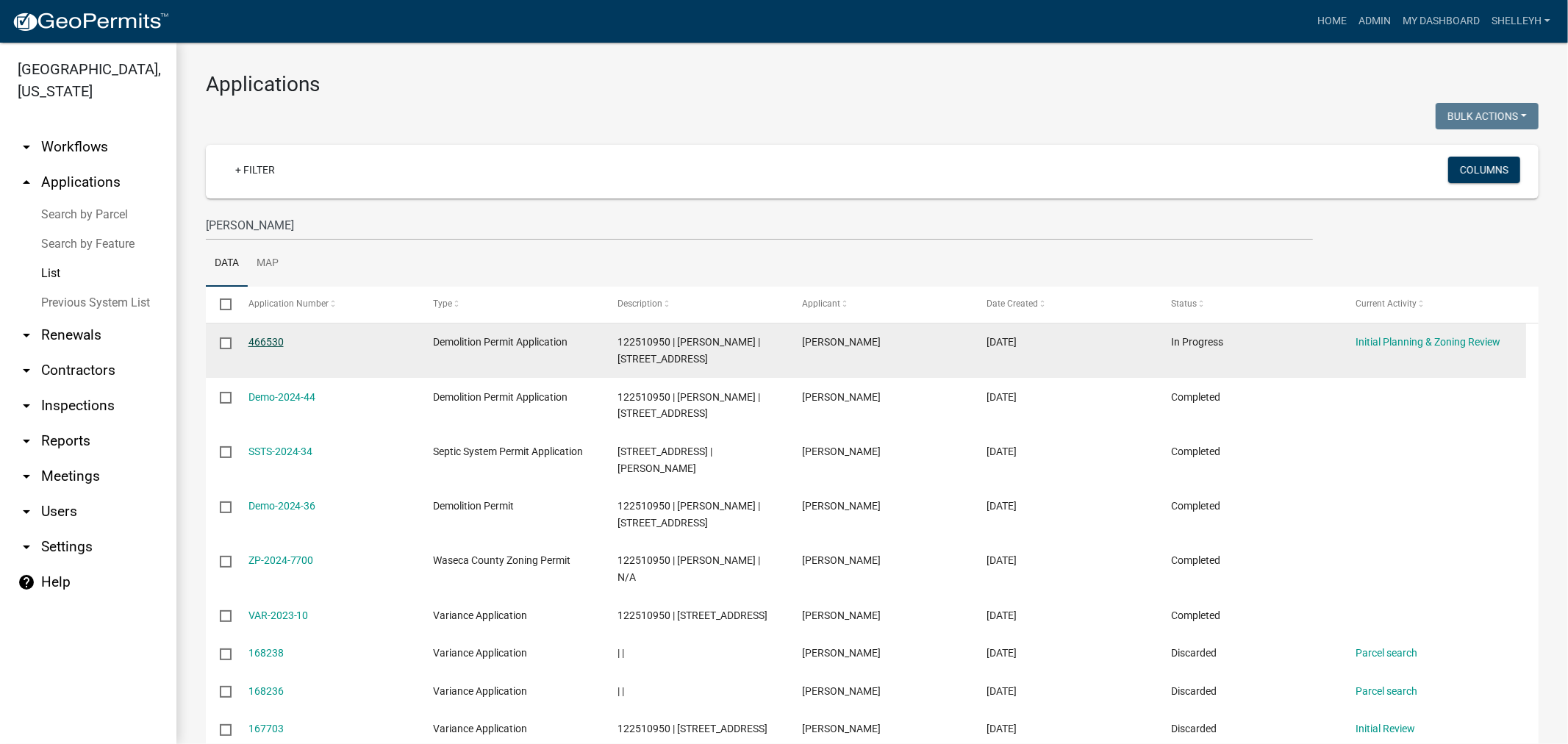
click at [259, 342] on link "466530" at bounding box center [266, 342] width 35 height 12
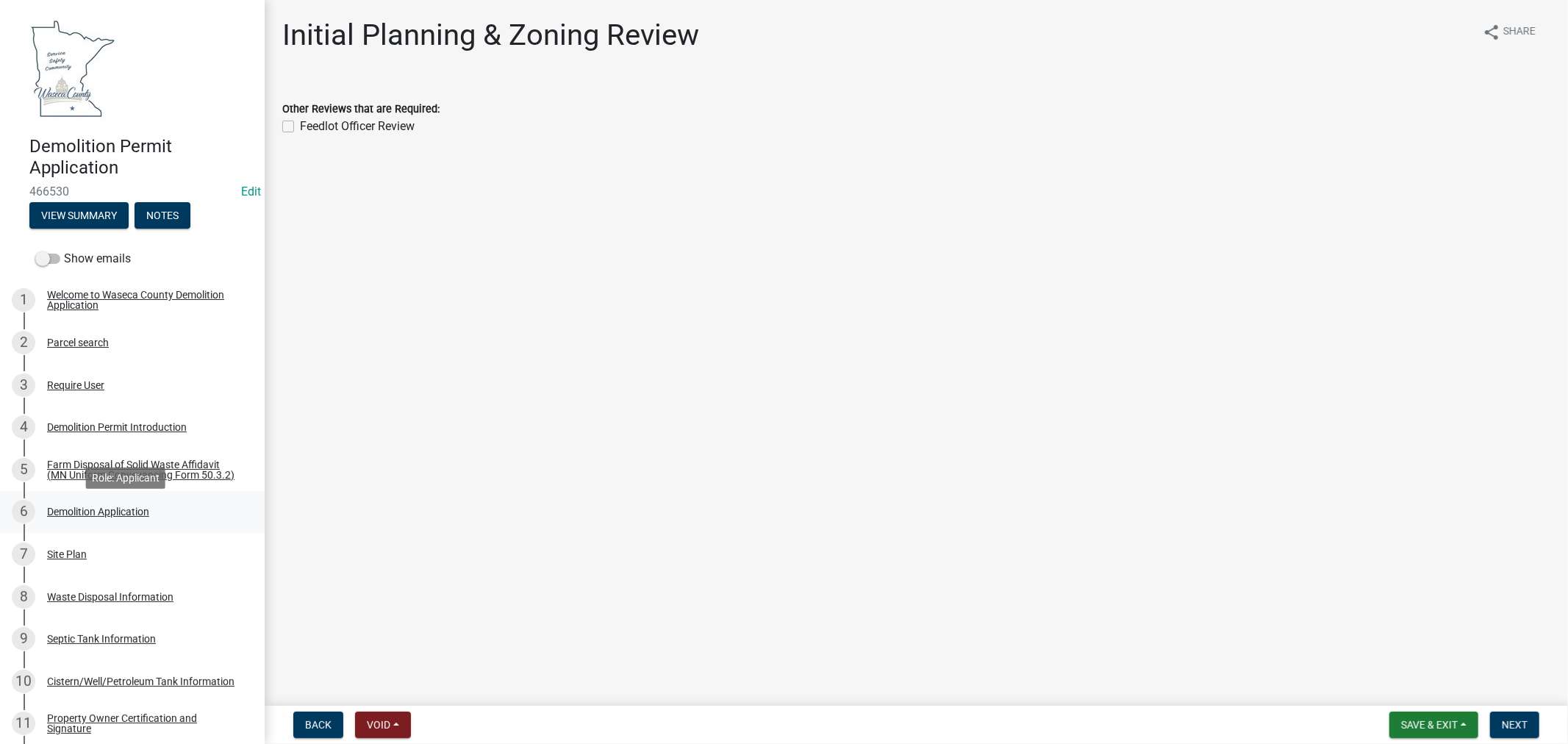
drag, startPoint x: 91, startPoint y: 516, endPoint x: 99, endPoint y: 513, distance: 8.5
click at [91, 516] on div "Demolition Application" at bounding box center [98, 512] width 102 height 10
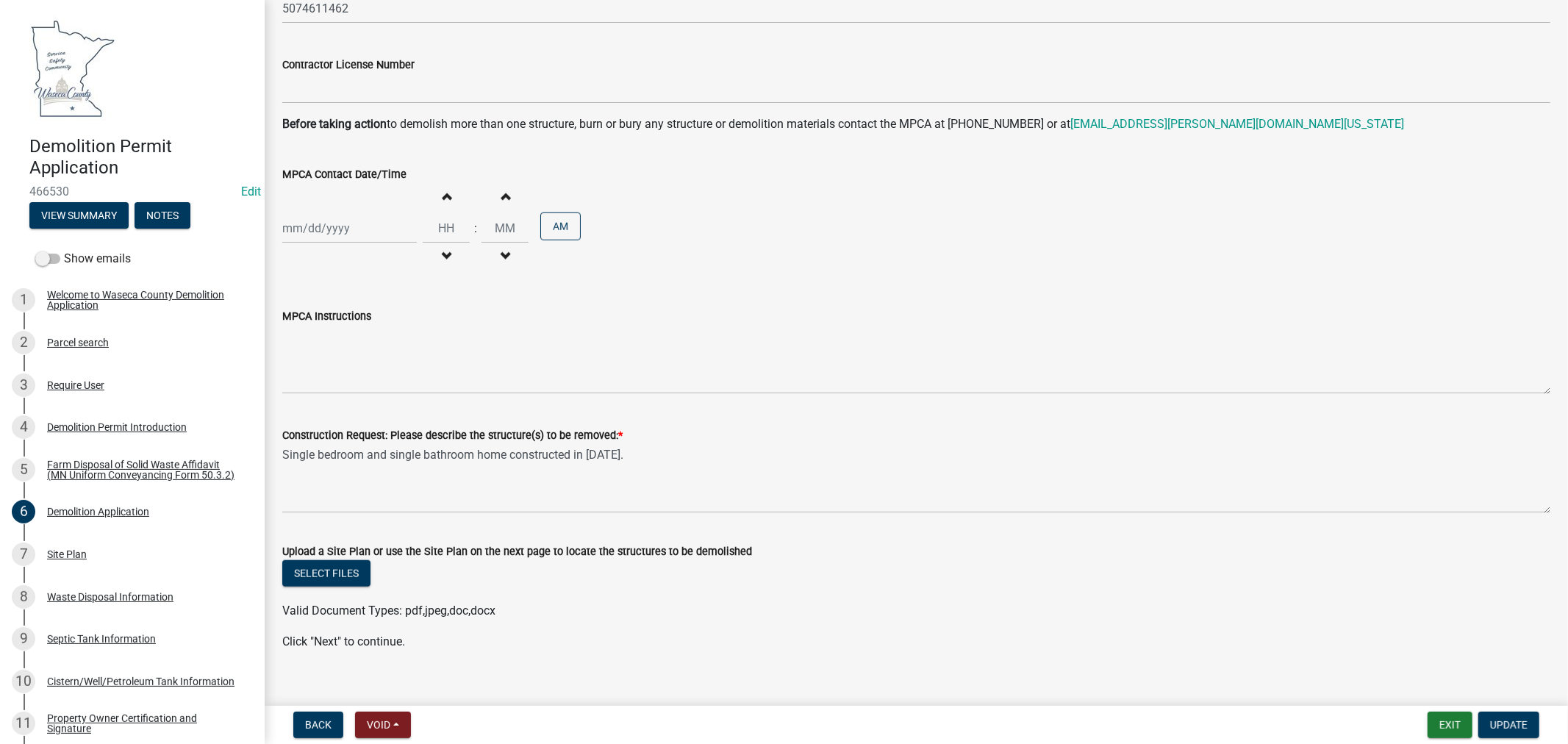
scroll to position [1035, 0]
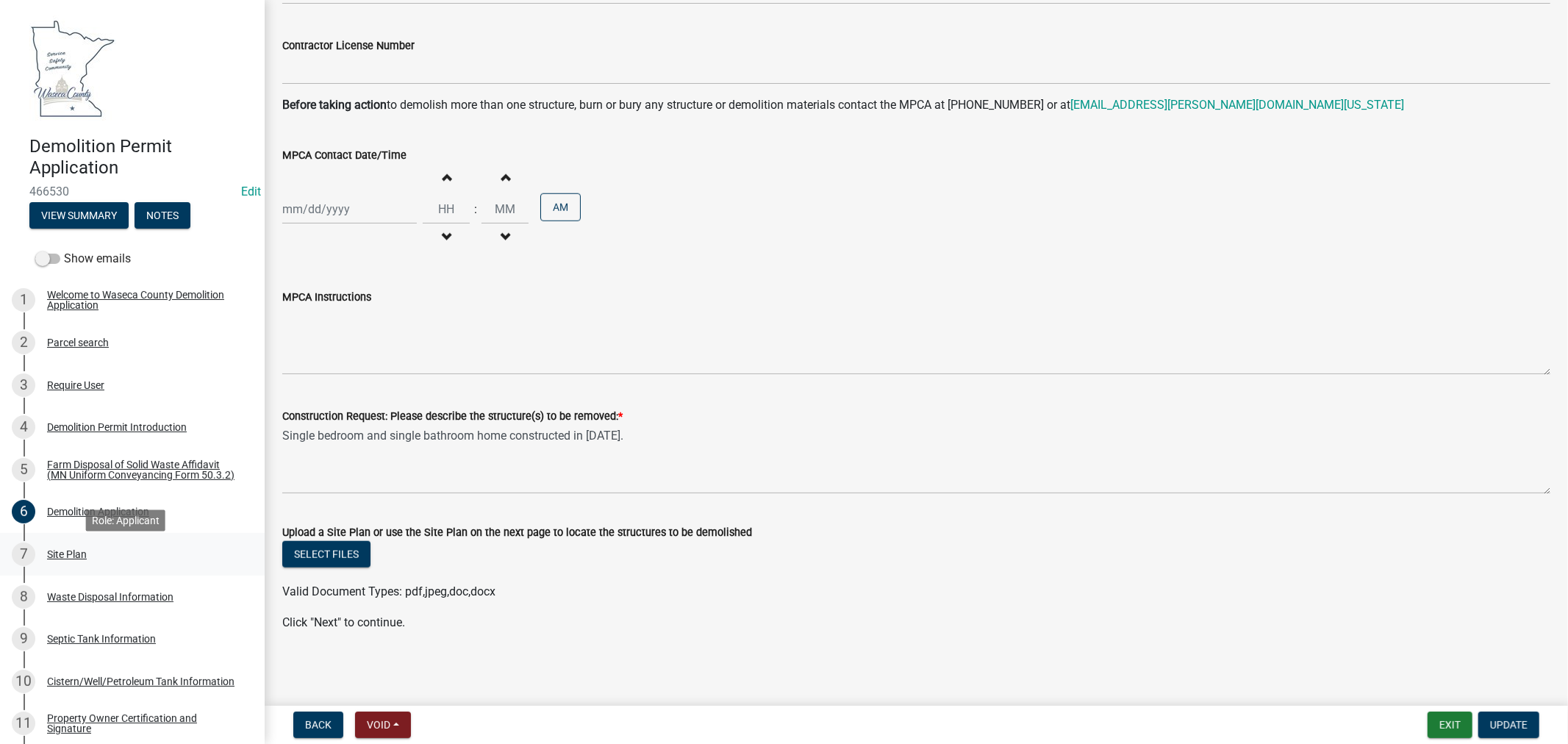
click at [56, 559] on div "Site Plan" at bounding box center [67, 554] width 40 height 10
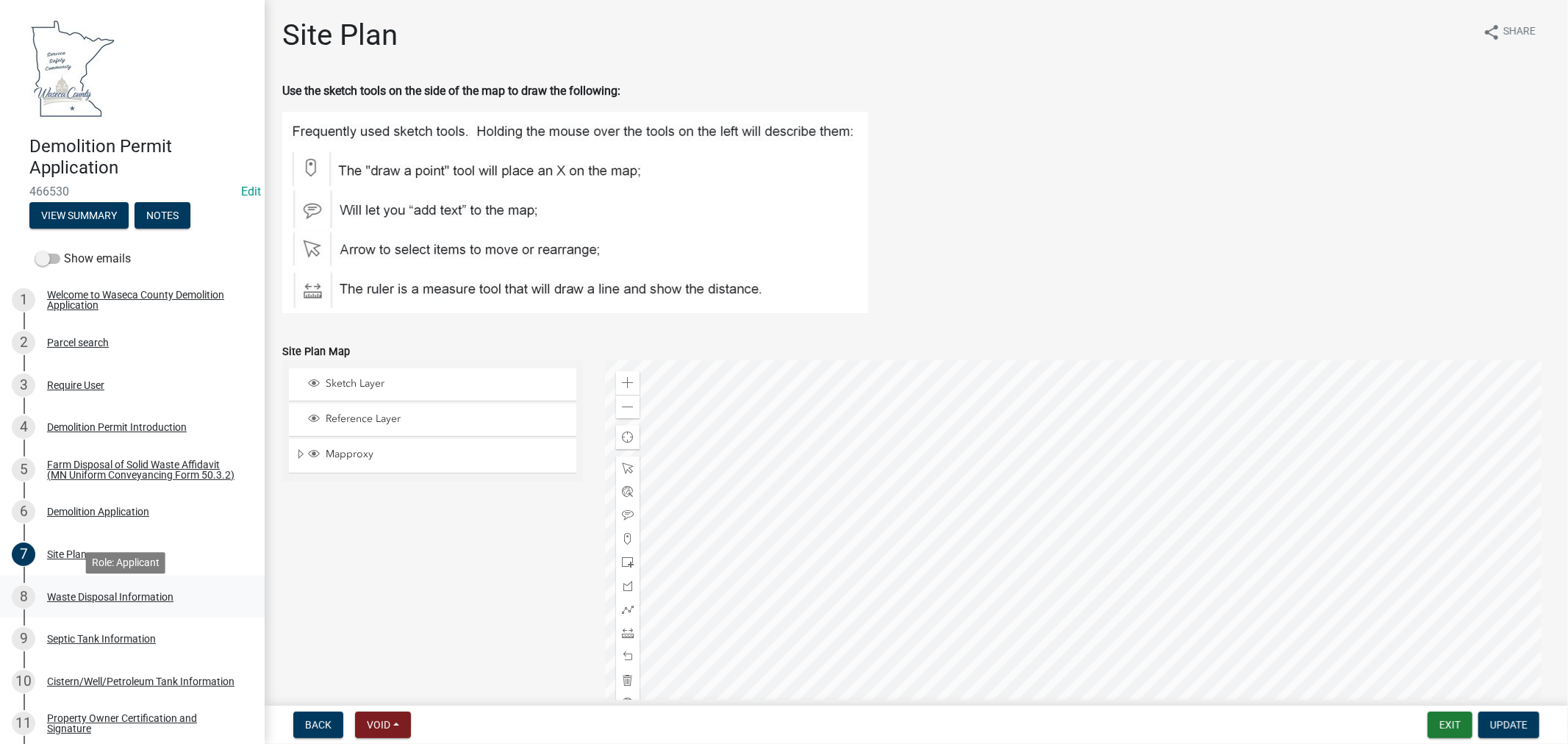
click at [79, 603] on div "Waste Disposal Information" at bounding box center [110, 597] width 126 height 10
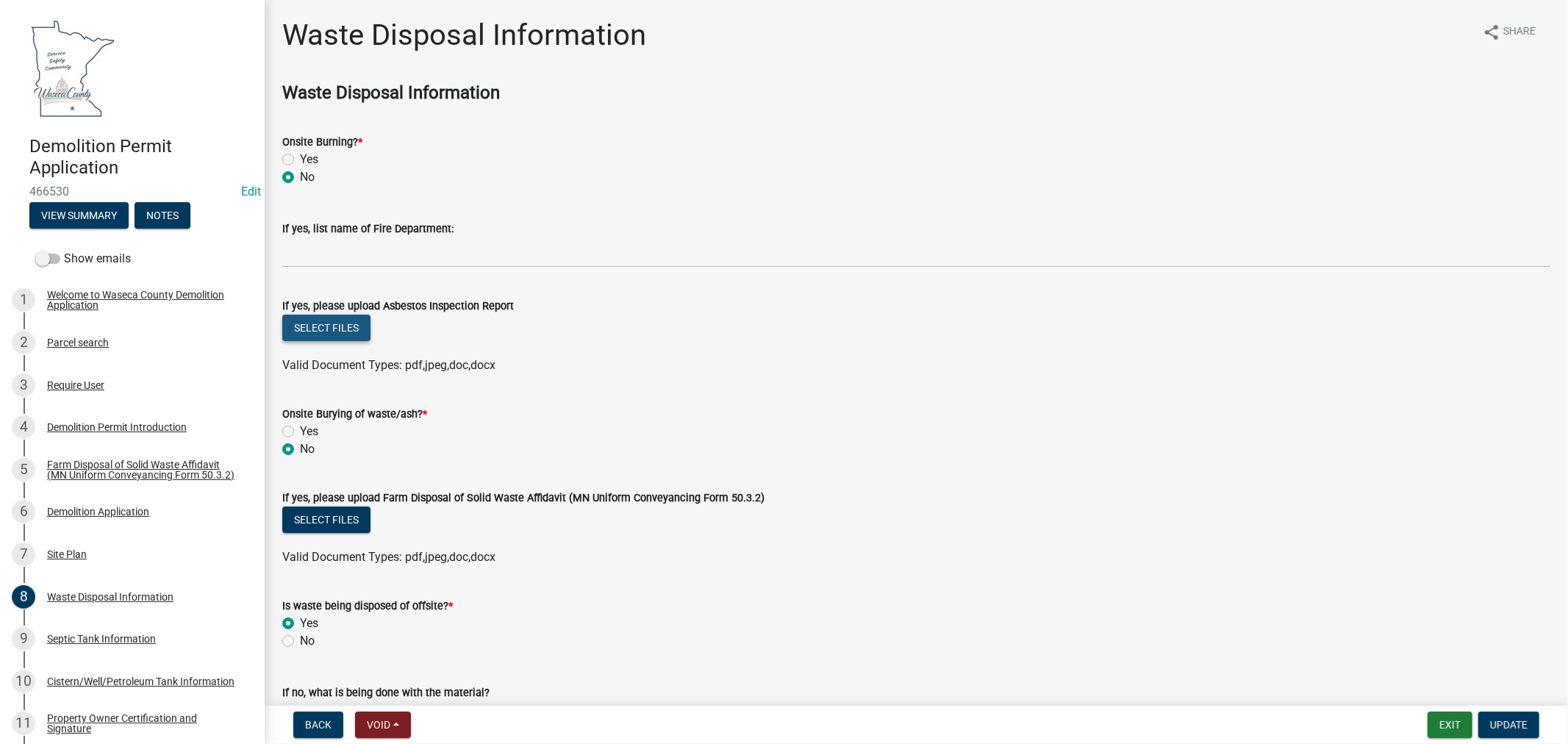
click at [348, 331] on button "Select files" at bounding box center [326, 327] width 89 height 26
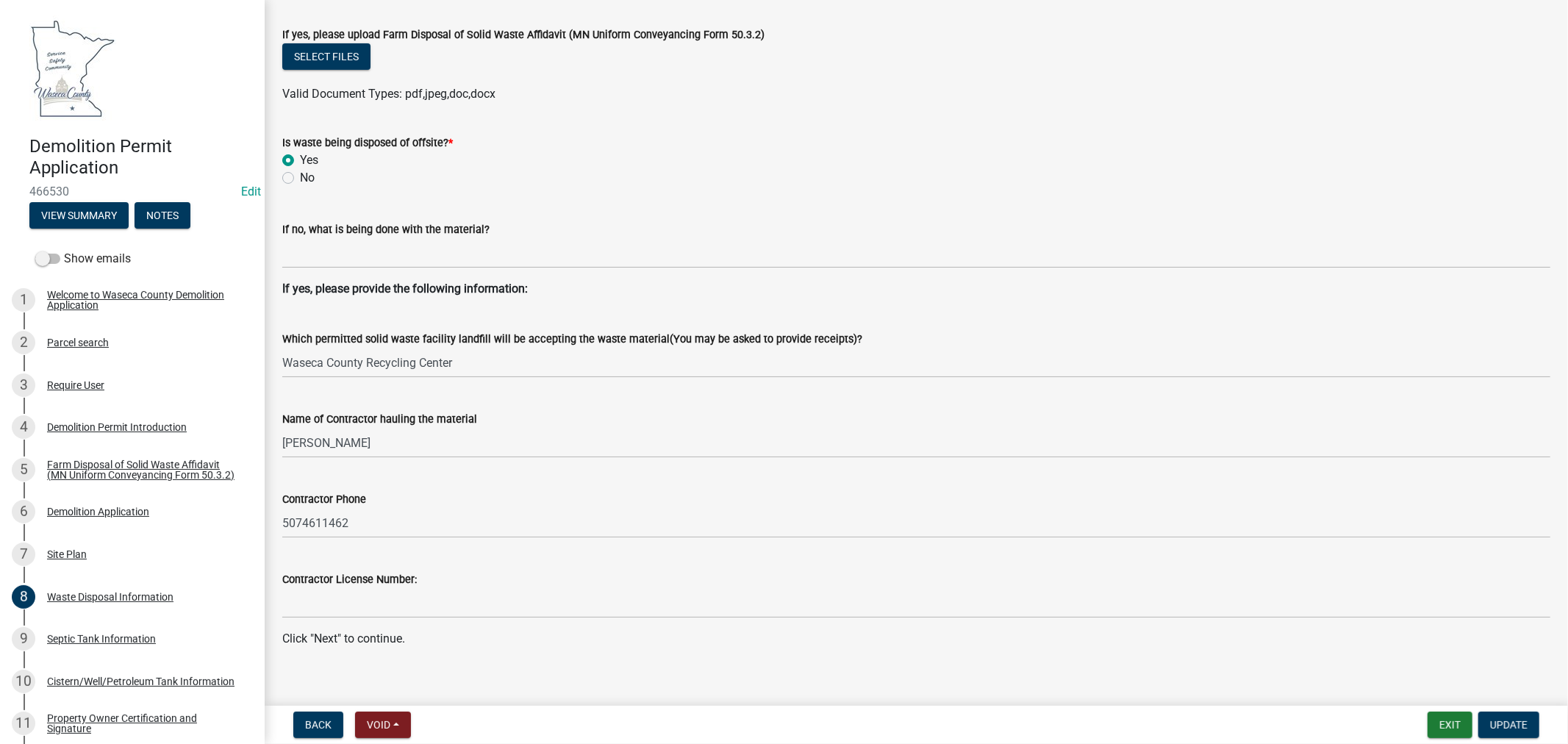
scroll to position [533, 0]
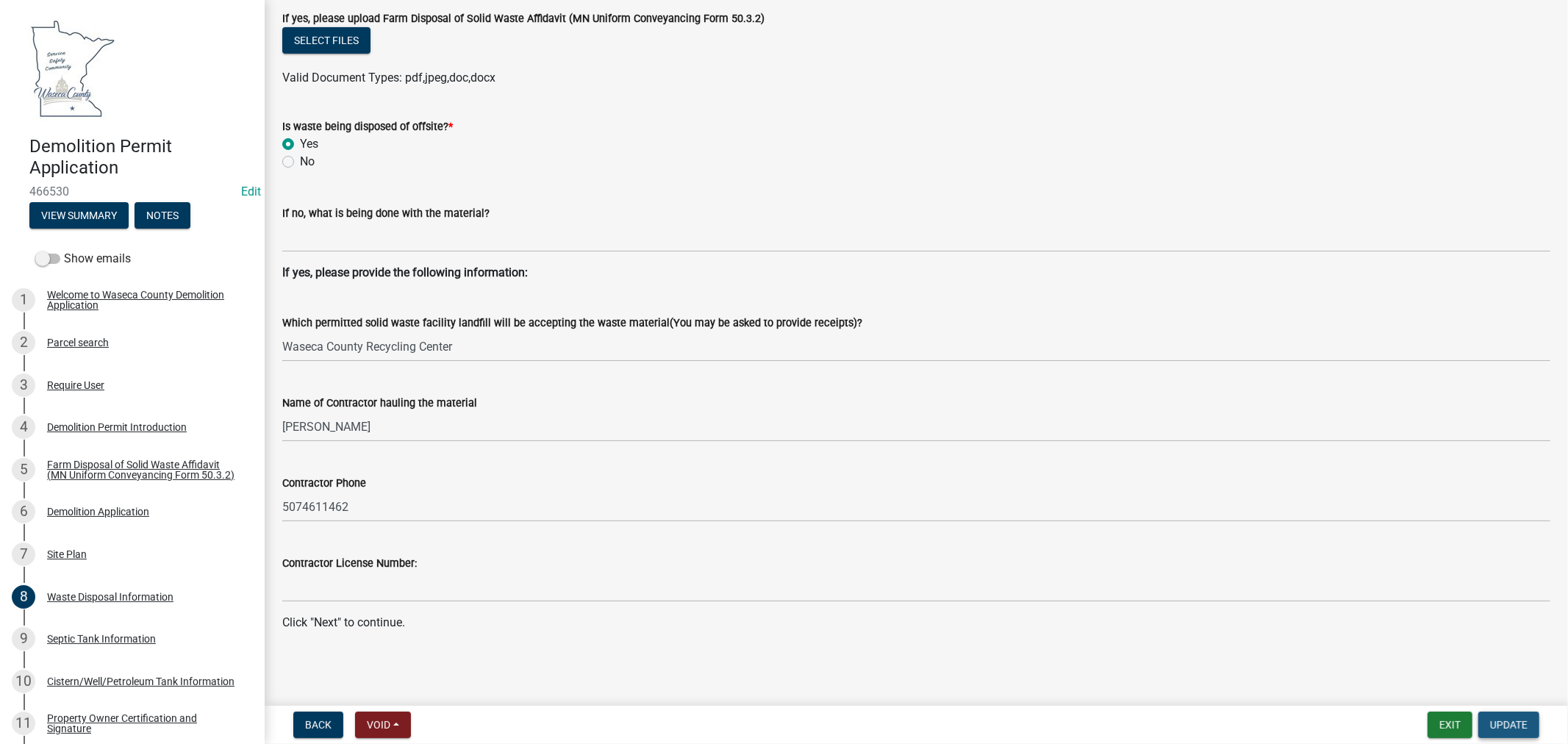
click at [1507, 728] on span "Update" at bounding box center [1509, 725] width 38 height 12
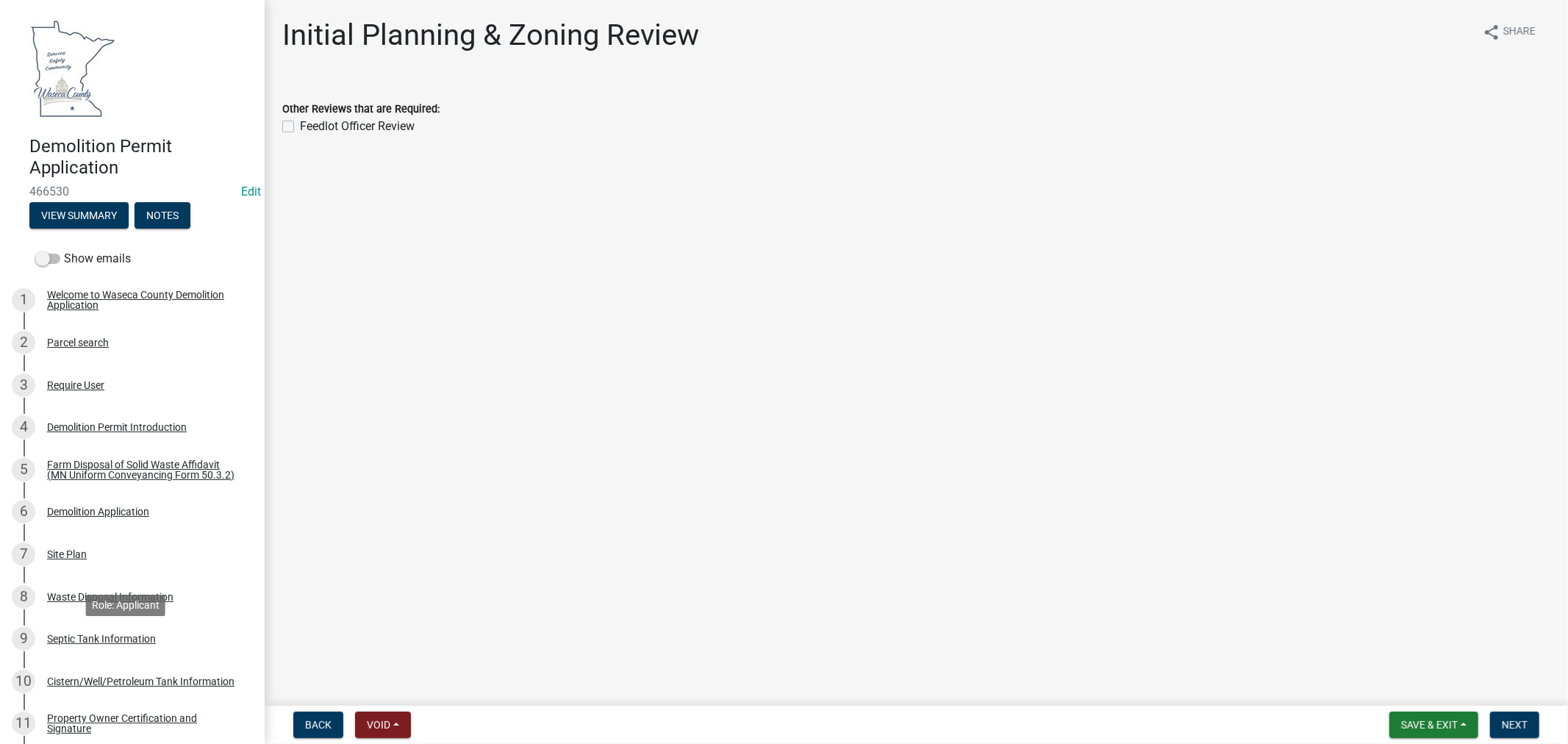
click at [121, 642] on div "Septic Tank Information" at bounding box center [101, 639] width 109 height 10
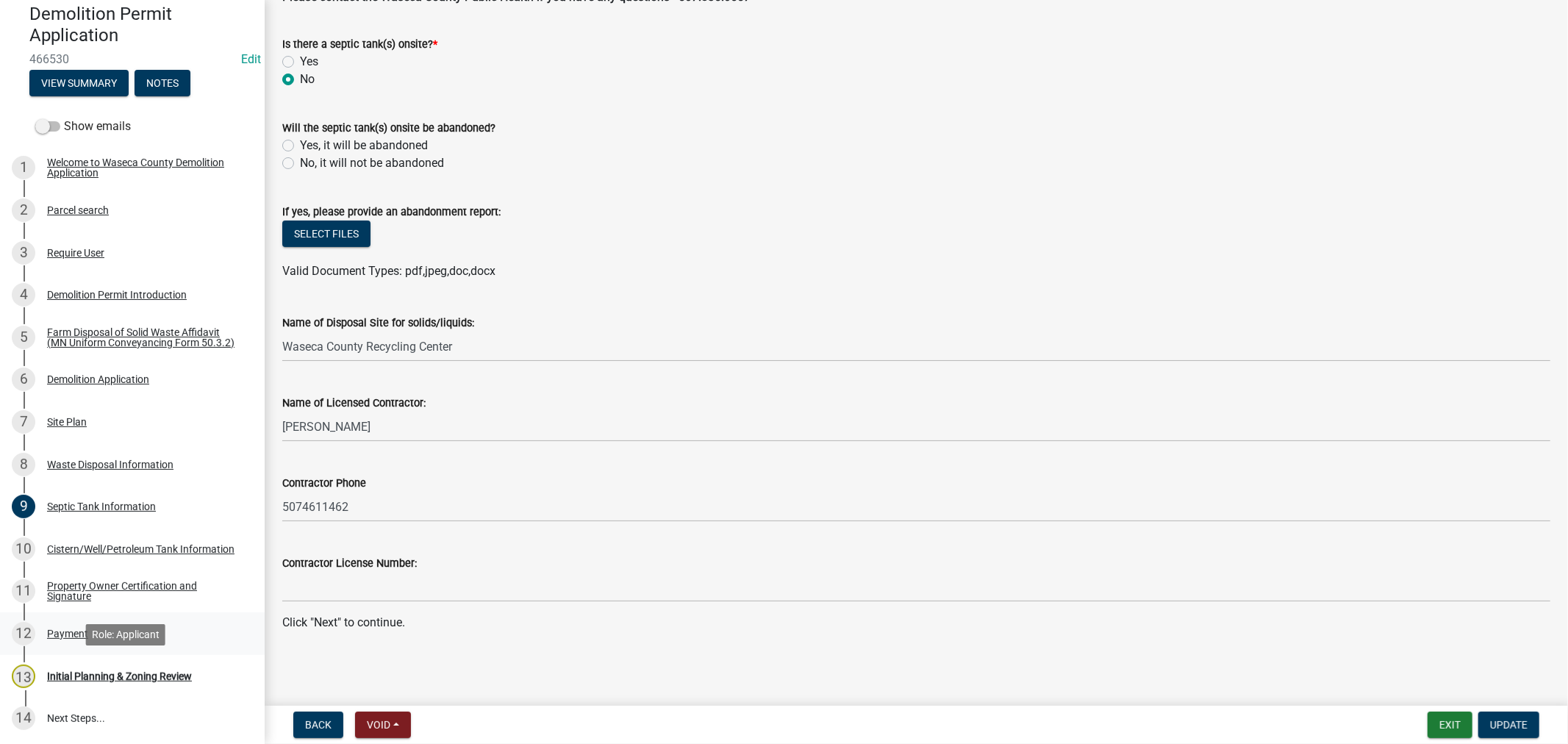
scroll to position [164, 0]
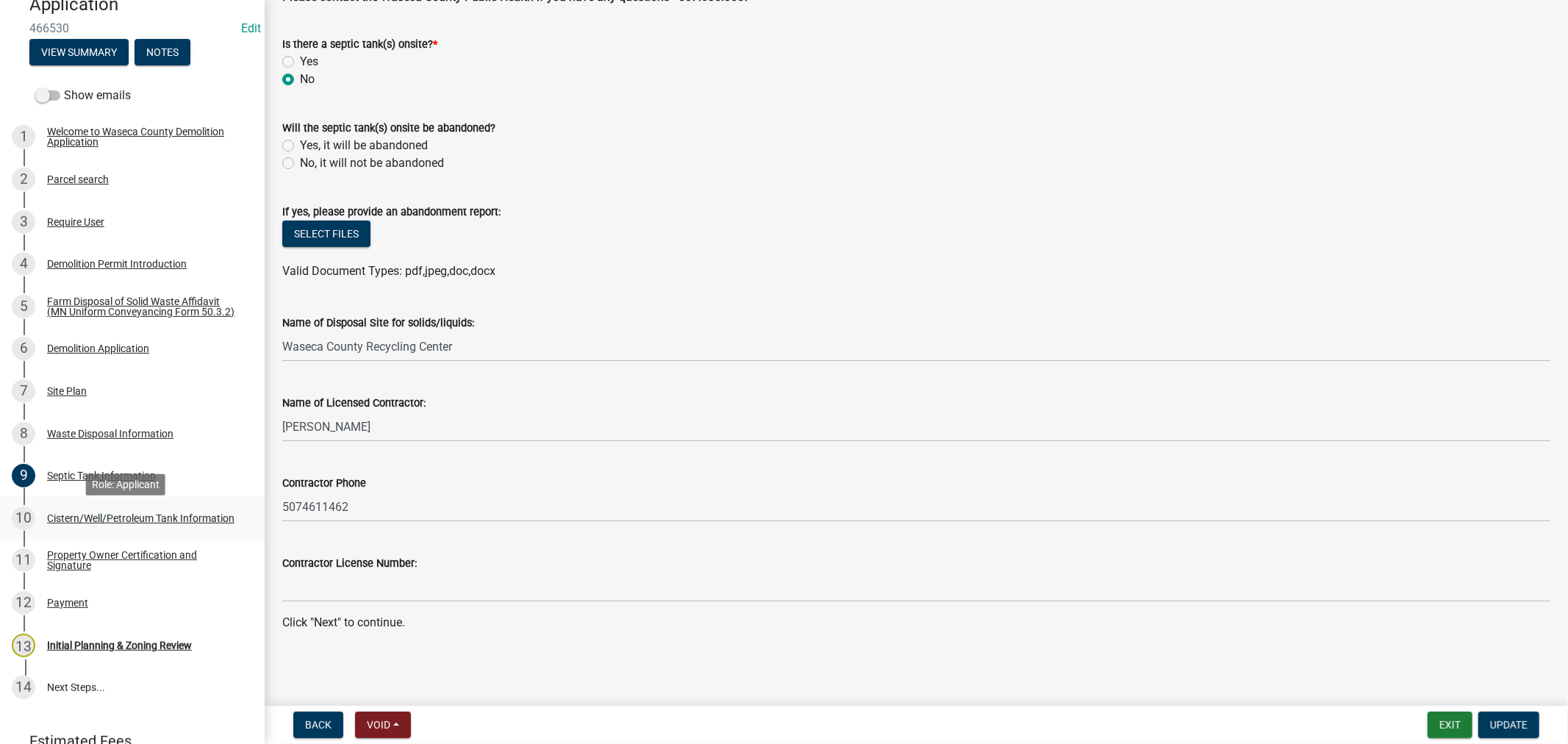
click at [70, 524] on div "Cistern/Well/Petroleum Tank Information" at bounding box center [140, 518] width 188 height 10
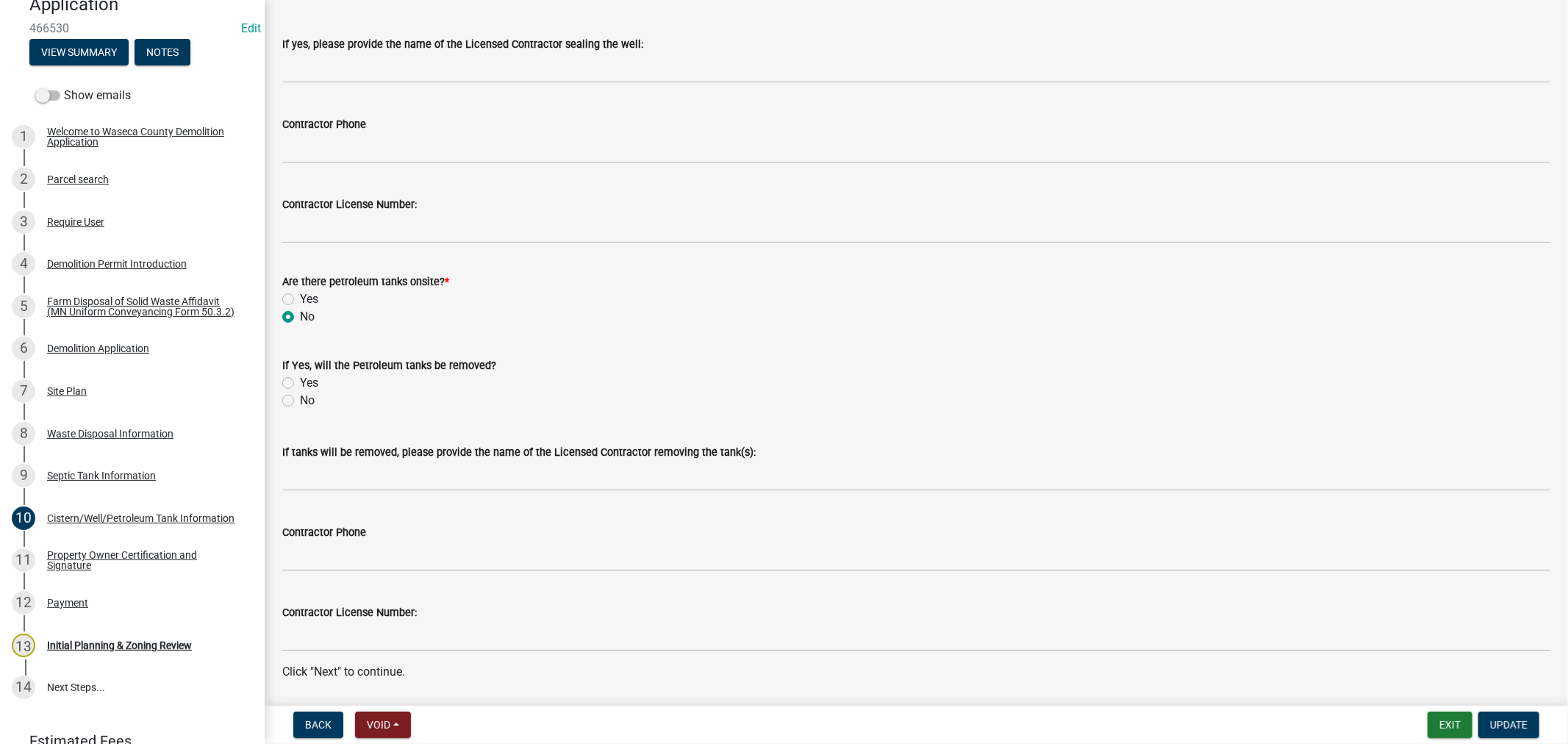
scroll to position [341, 0]
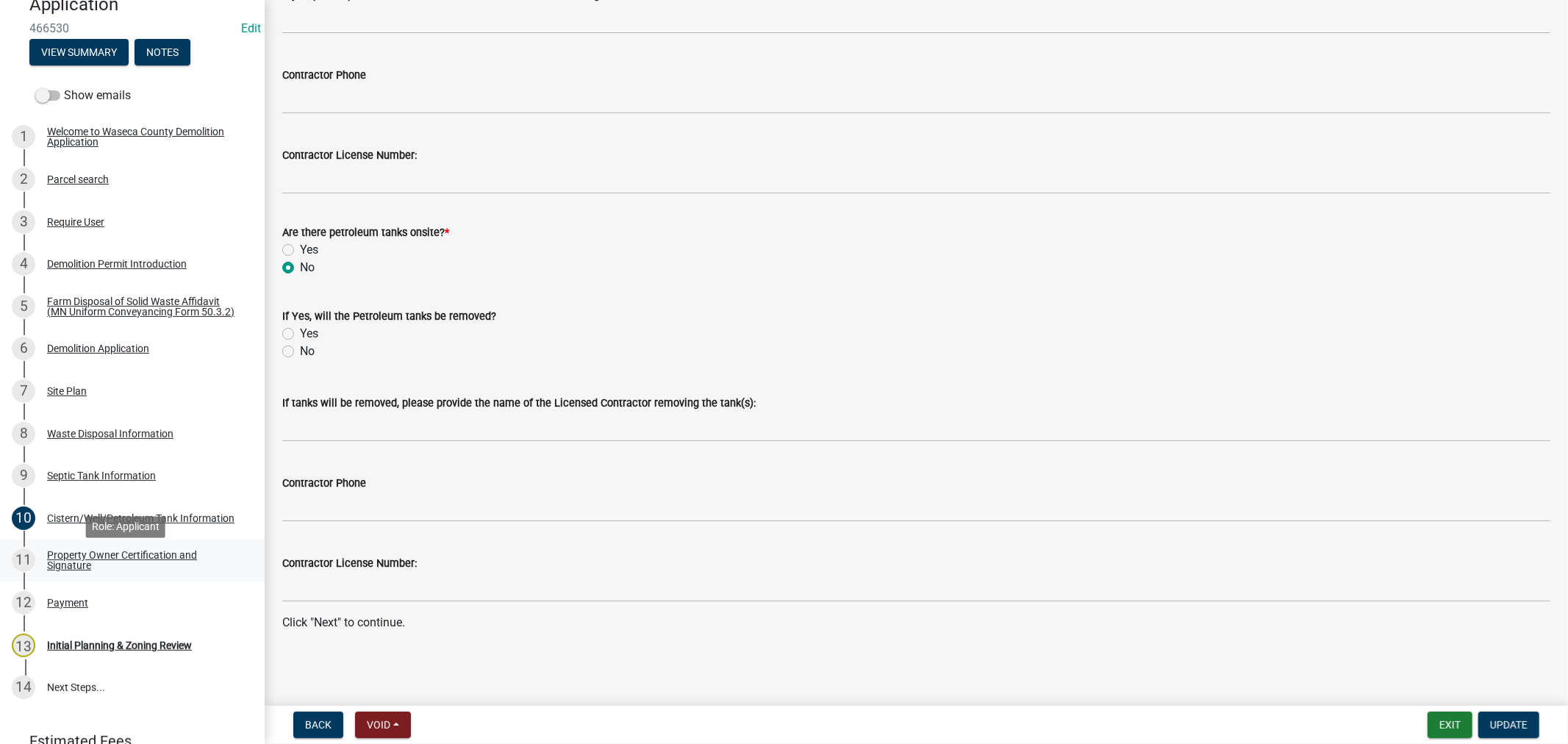
click at [82, 568] on div "Property Owner Certification and Signature" at bounding box center [144, 560] width 194 height 21
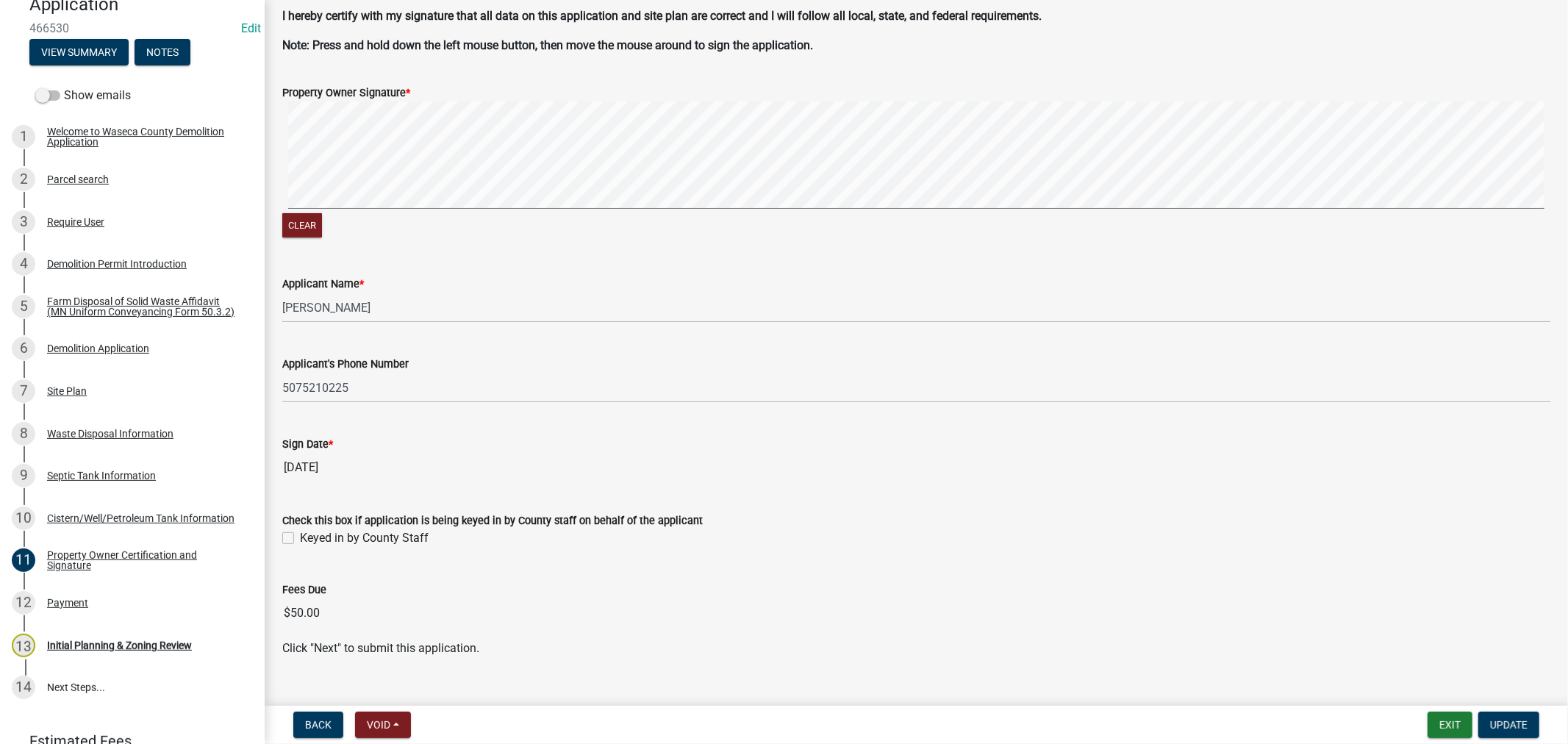
scroll to position [130, 0]
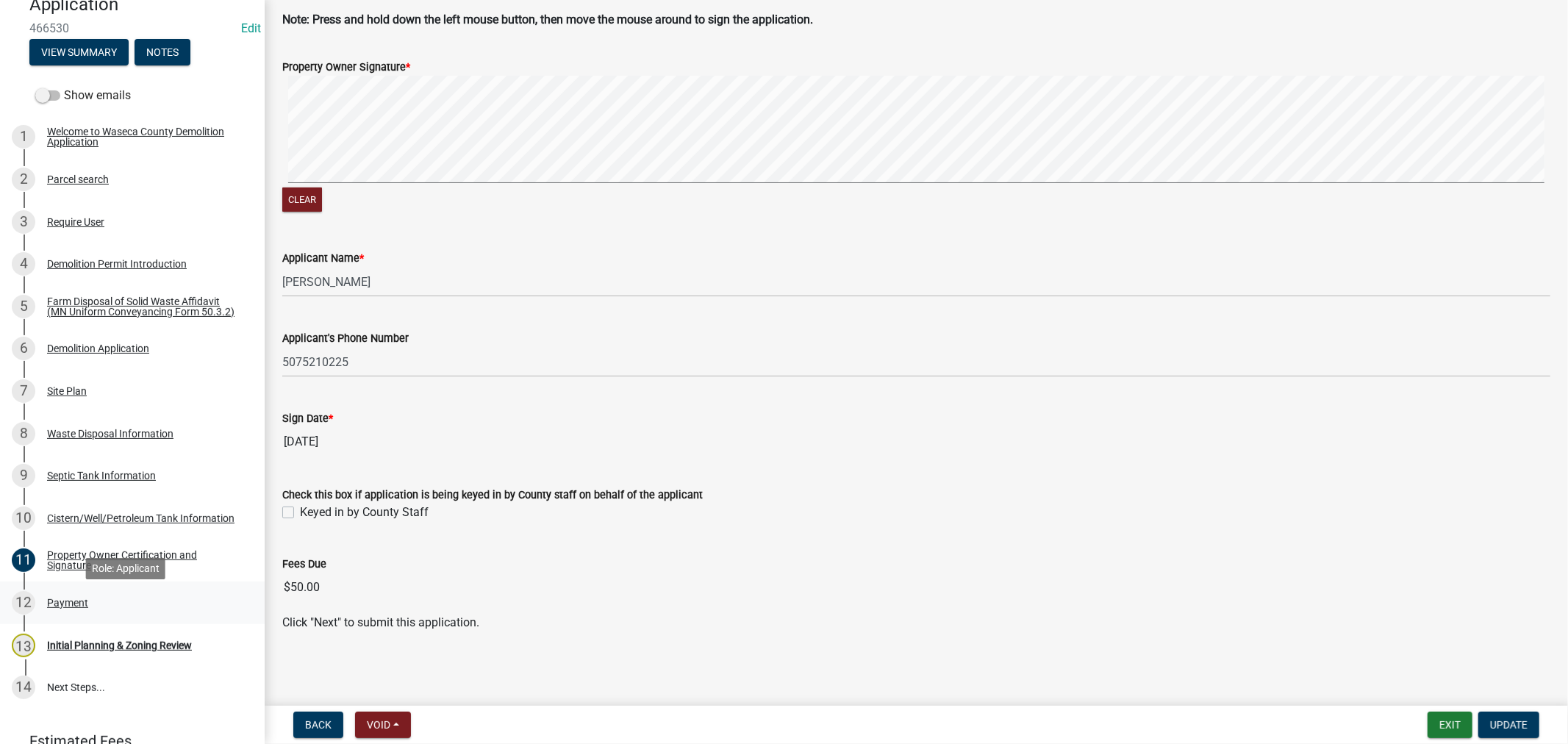
click at [63, 608] on div "Payment" at bounding box center [68, 603] width 41 height 10
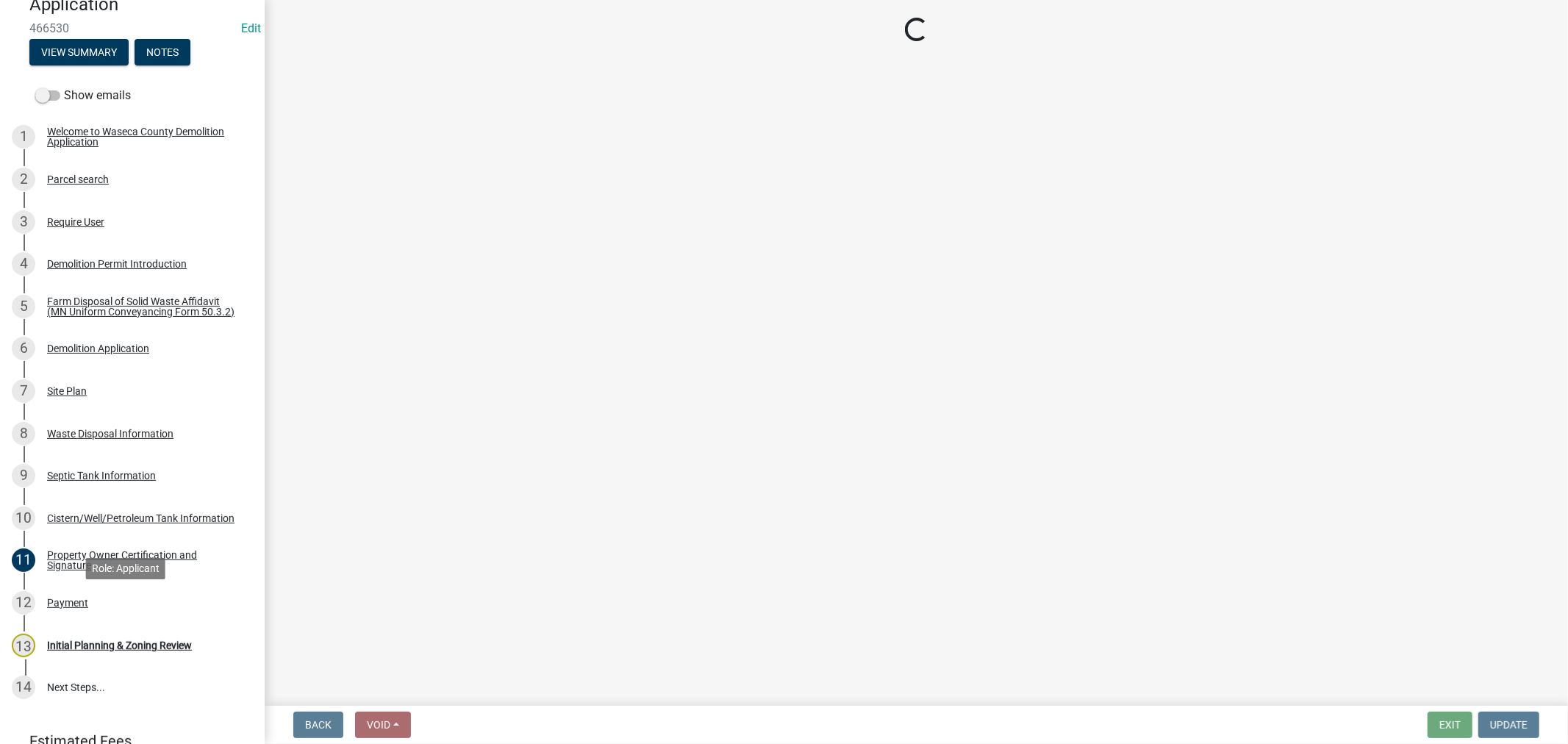
scroll to position [0, 0]
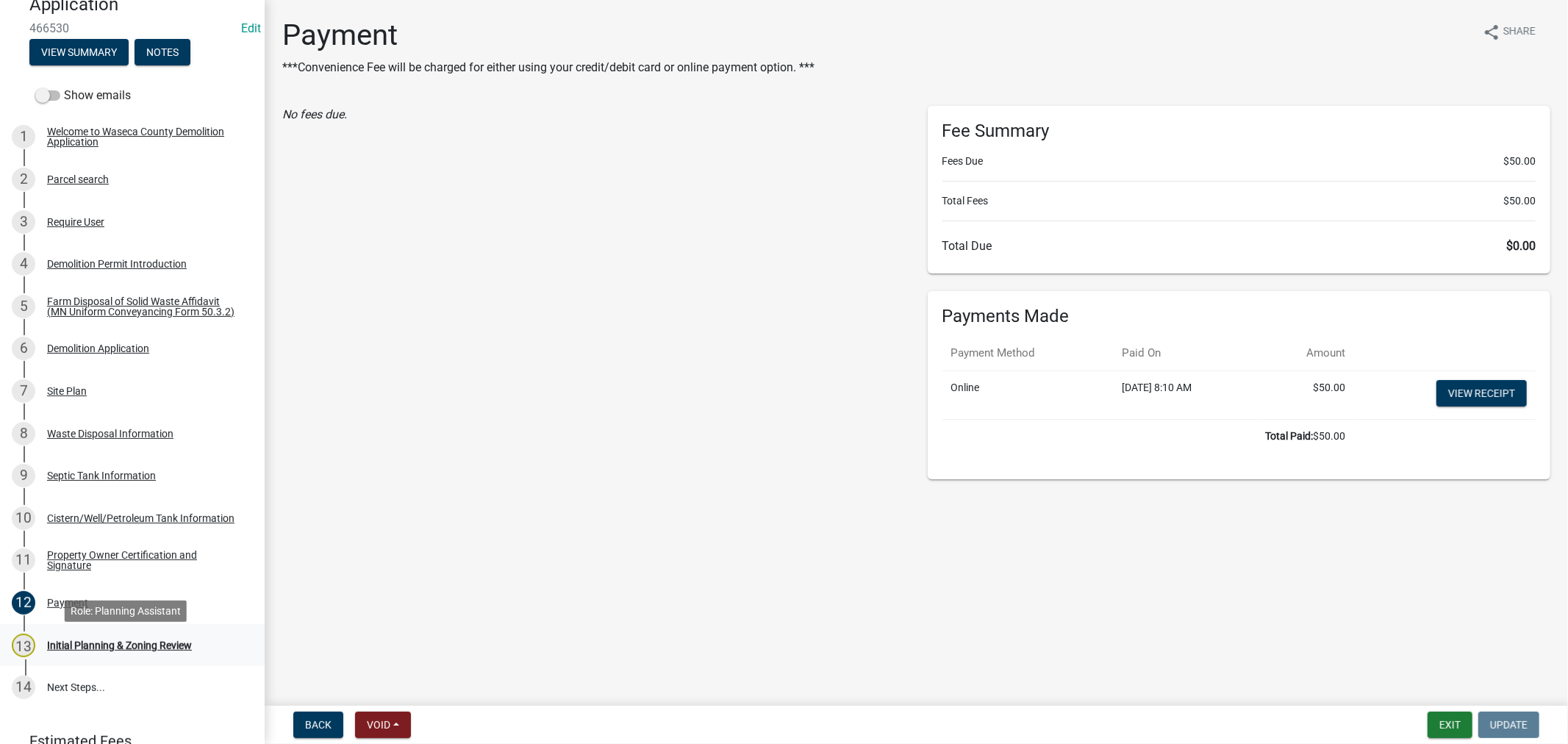
click at [87, 651] on div "Initial Planning & Zoning Review" at bounding box center [120, 645] width 145 height 10
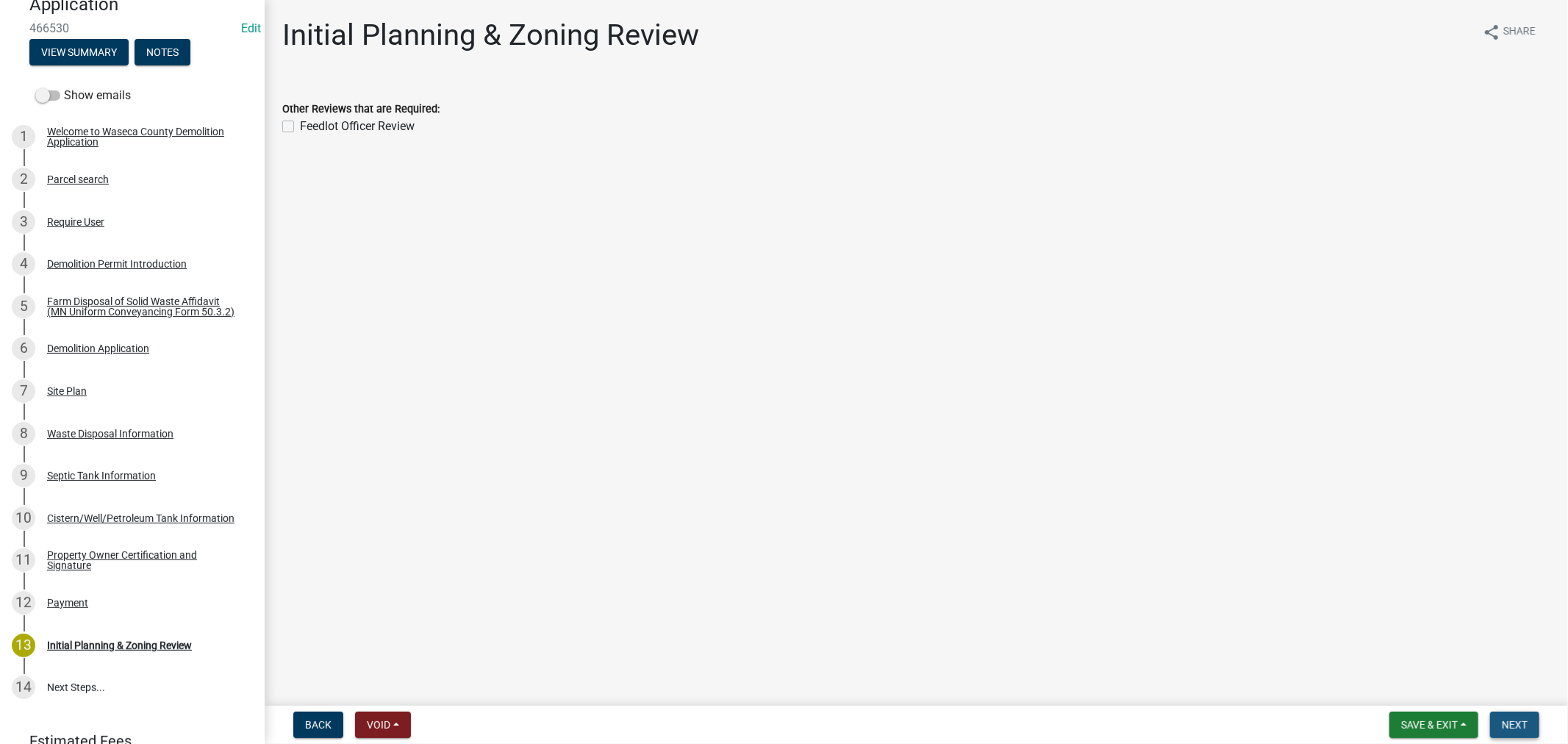
click at [1525, 724] on span "Next" at bounding box center [1515, 725] width 26 height 12
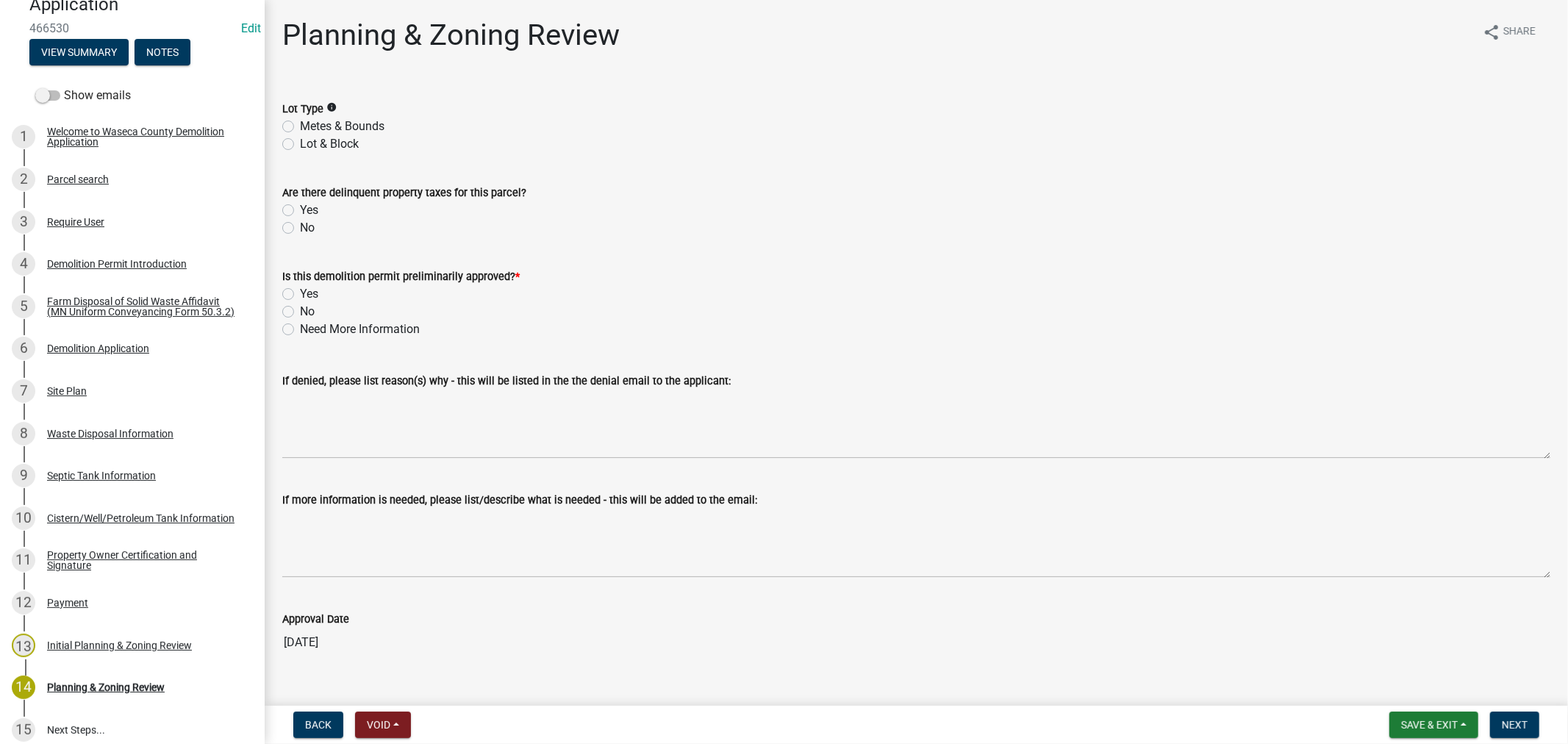
click at [300, 143] on label "Lot & Block" at bounding box center [330, 144] width 59 height 18
click at [300, 143] on input "Lot & Block" at bounding box center [305, 140] width 10 height 10
radio input "true"
click at [300, 228] on label "No" at bounding box center [307, 228] width 14 height 18
click at [300, 228] on input "No" at bounding box center [305, 224] width 10 height 10
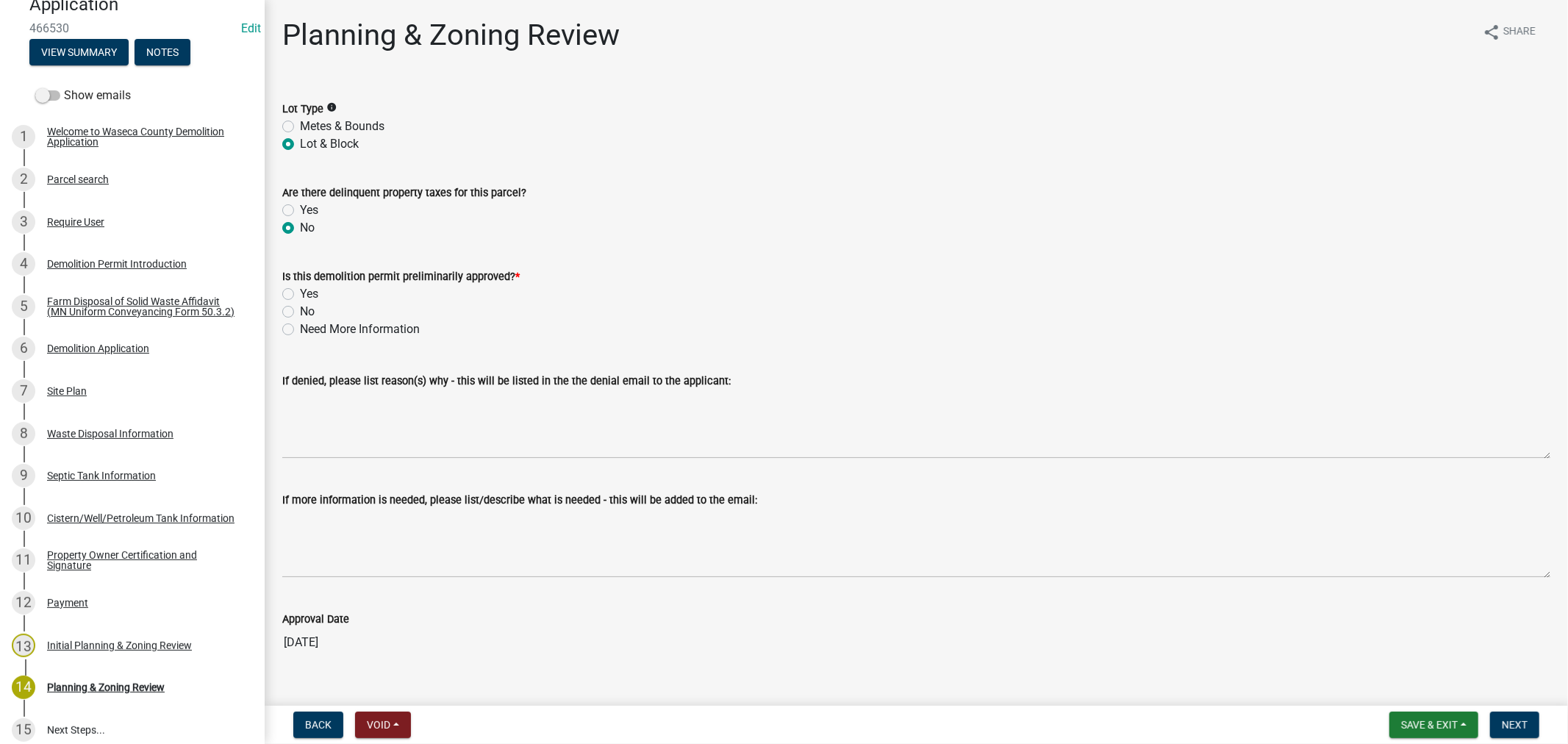
radio input "true"
click at [300, 296] on label "Yes" at bounding box center [309, 294] width 18 height 18
click at [300, 295] on input "Yes" at bounding box center [305, 290] width 10 height 10
radio input "true"
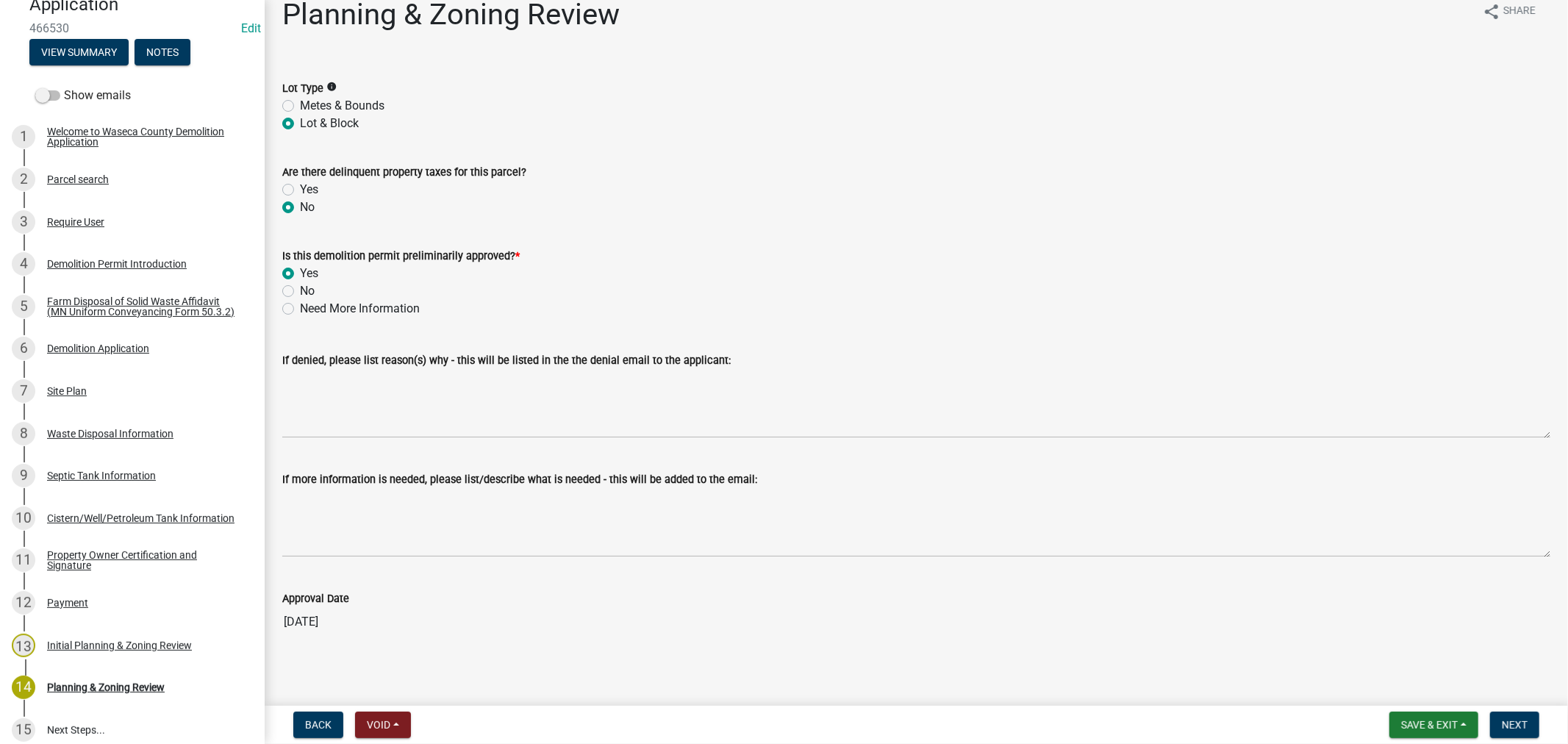
scroll to position [26, 0]
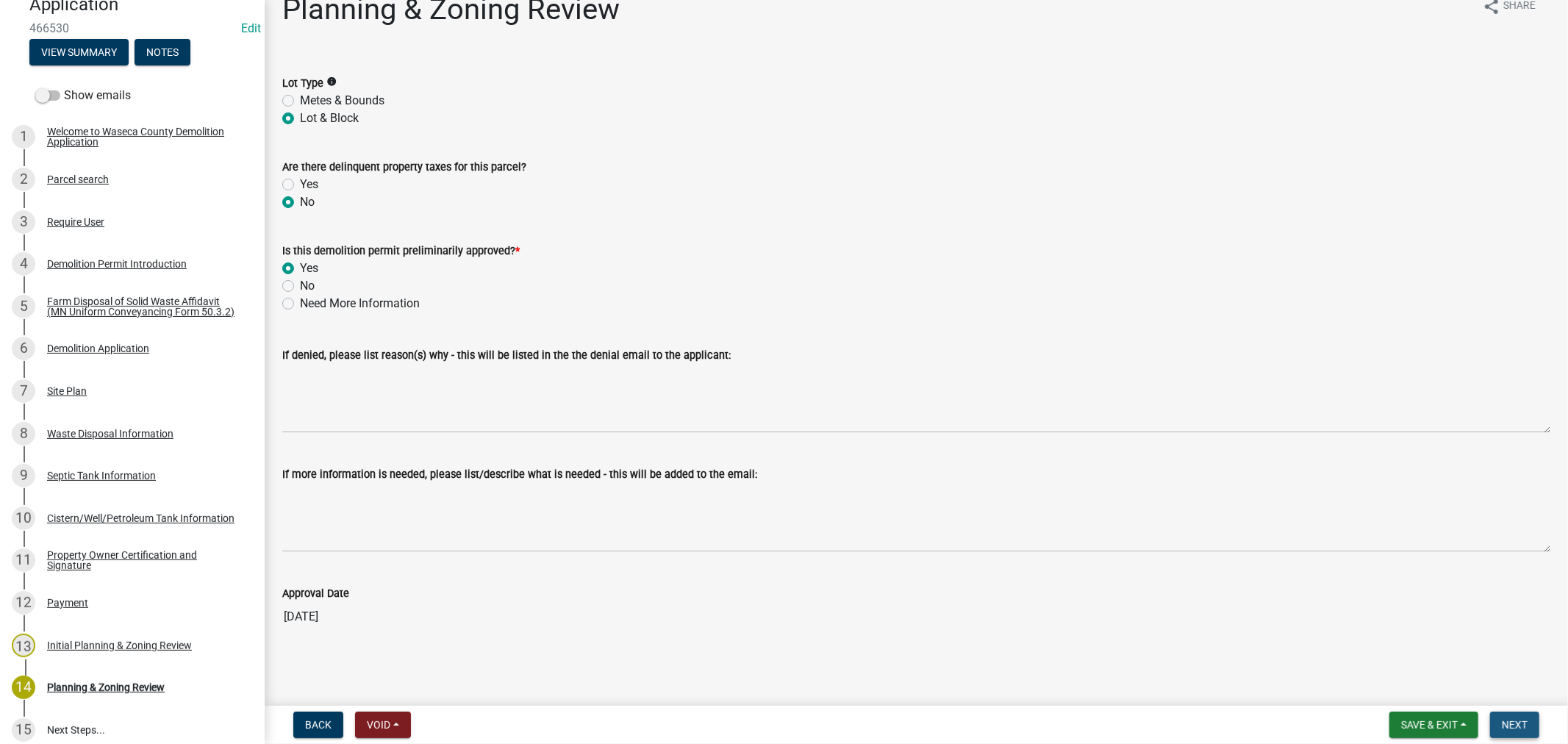
click at [1511, 721] on span "Next" at bounding box center [1515, 725] width 26 height 12
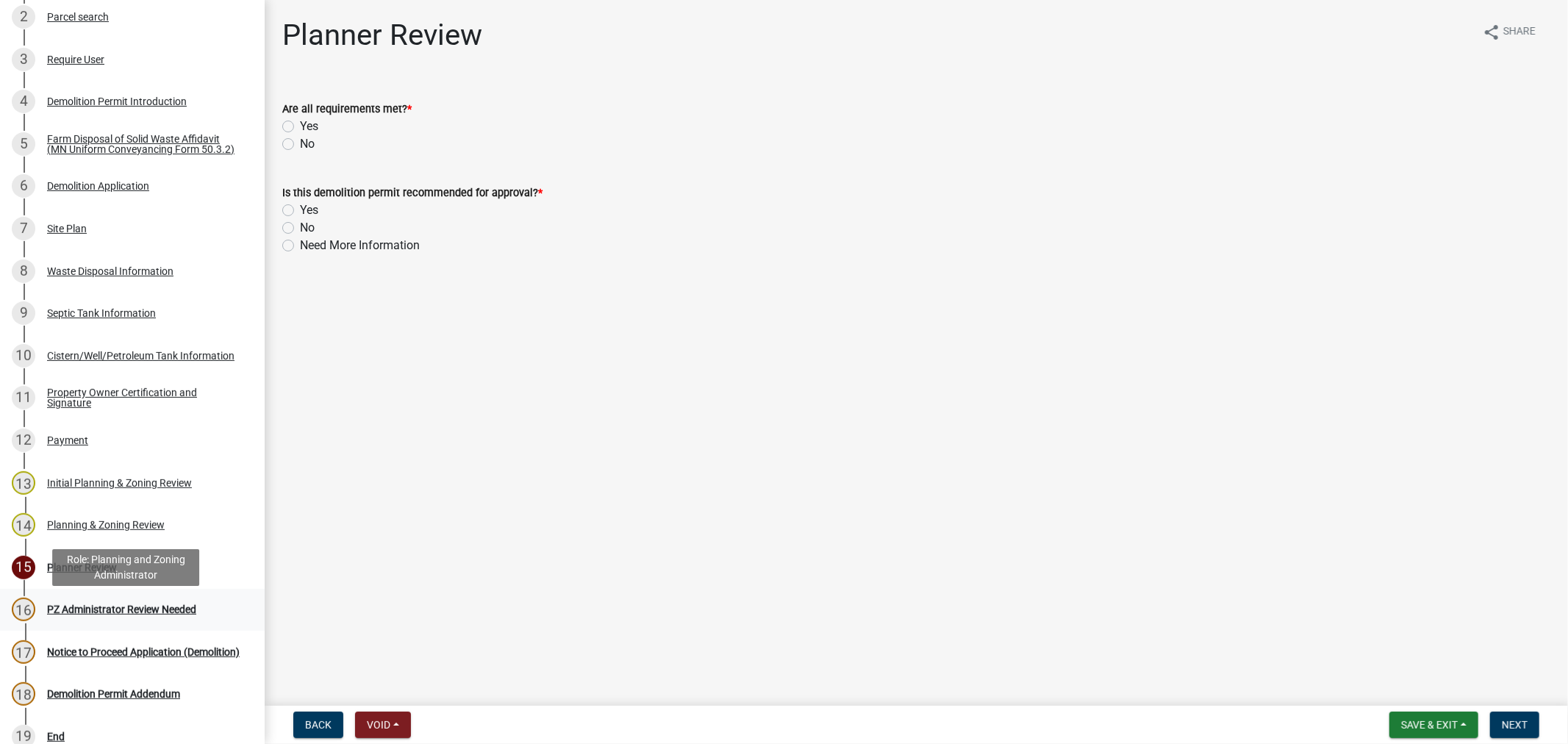
scroll to position [326, 0]
click at [1424, 722] on span "Save & Exit" at bounding box center [1429, 725] width 57 height 12
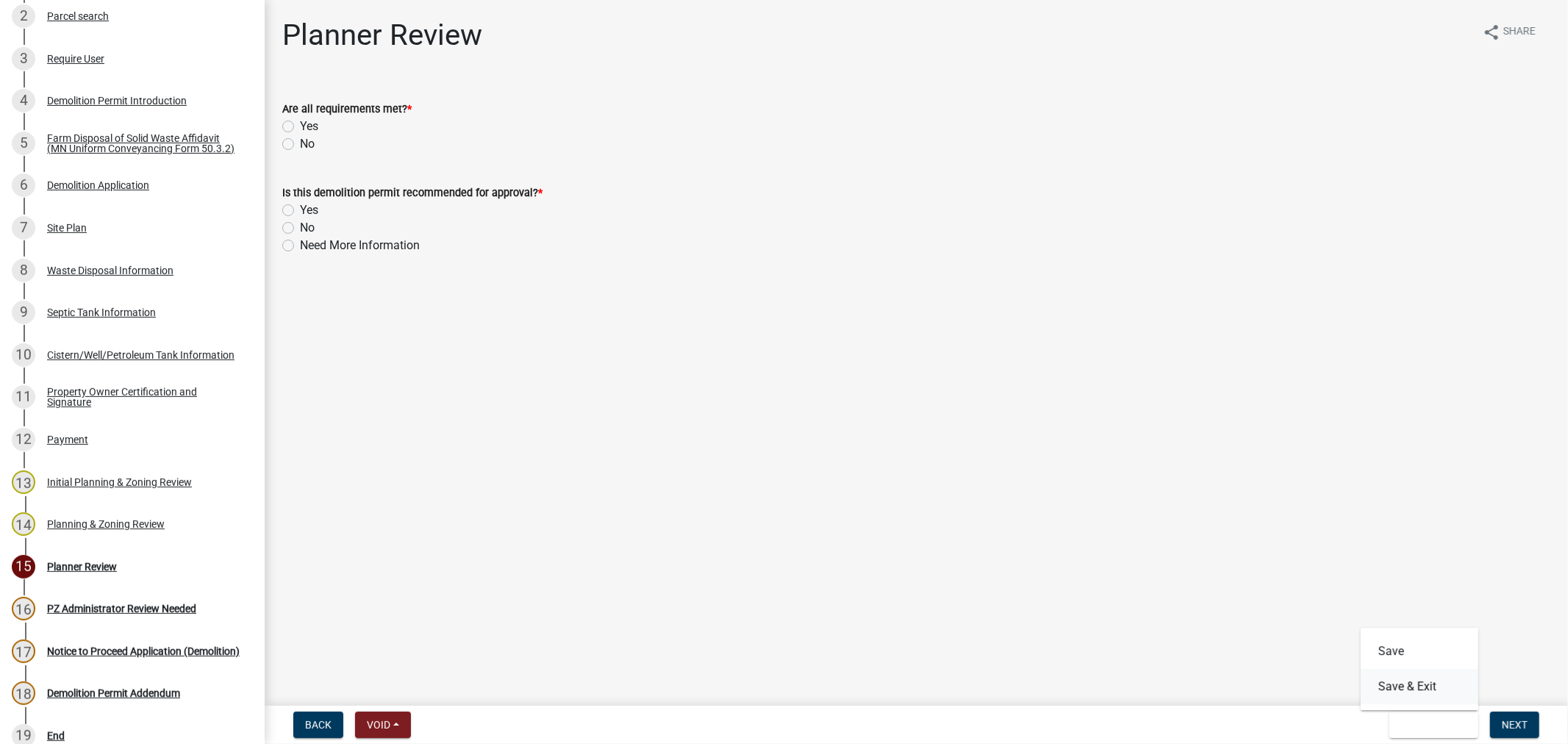
click at [1399, 689] on button "Save & Exit" at bounding box center [1419, 687] width 117 height 35
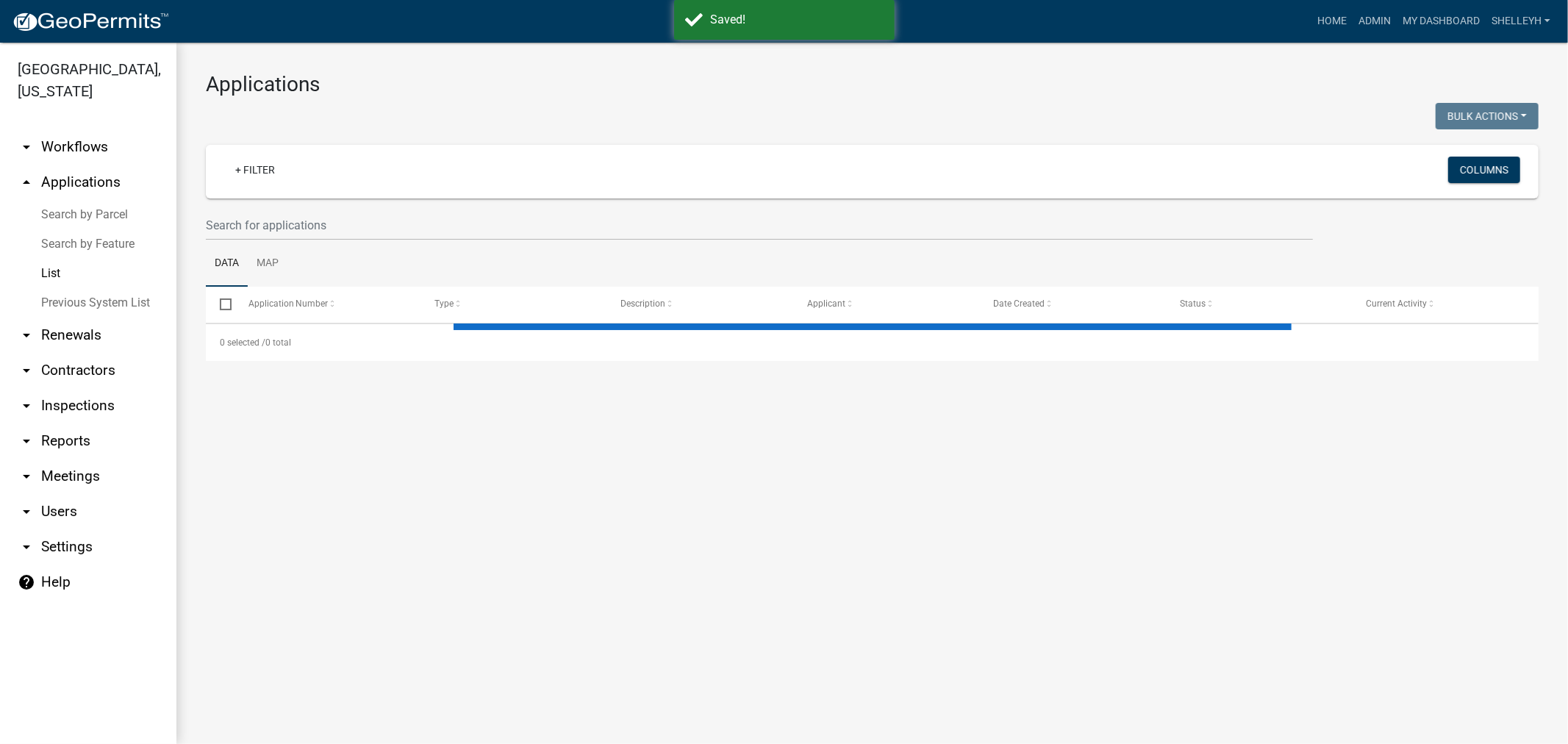
select select "1: 25"
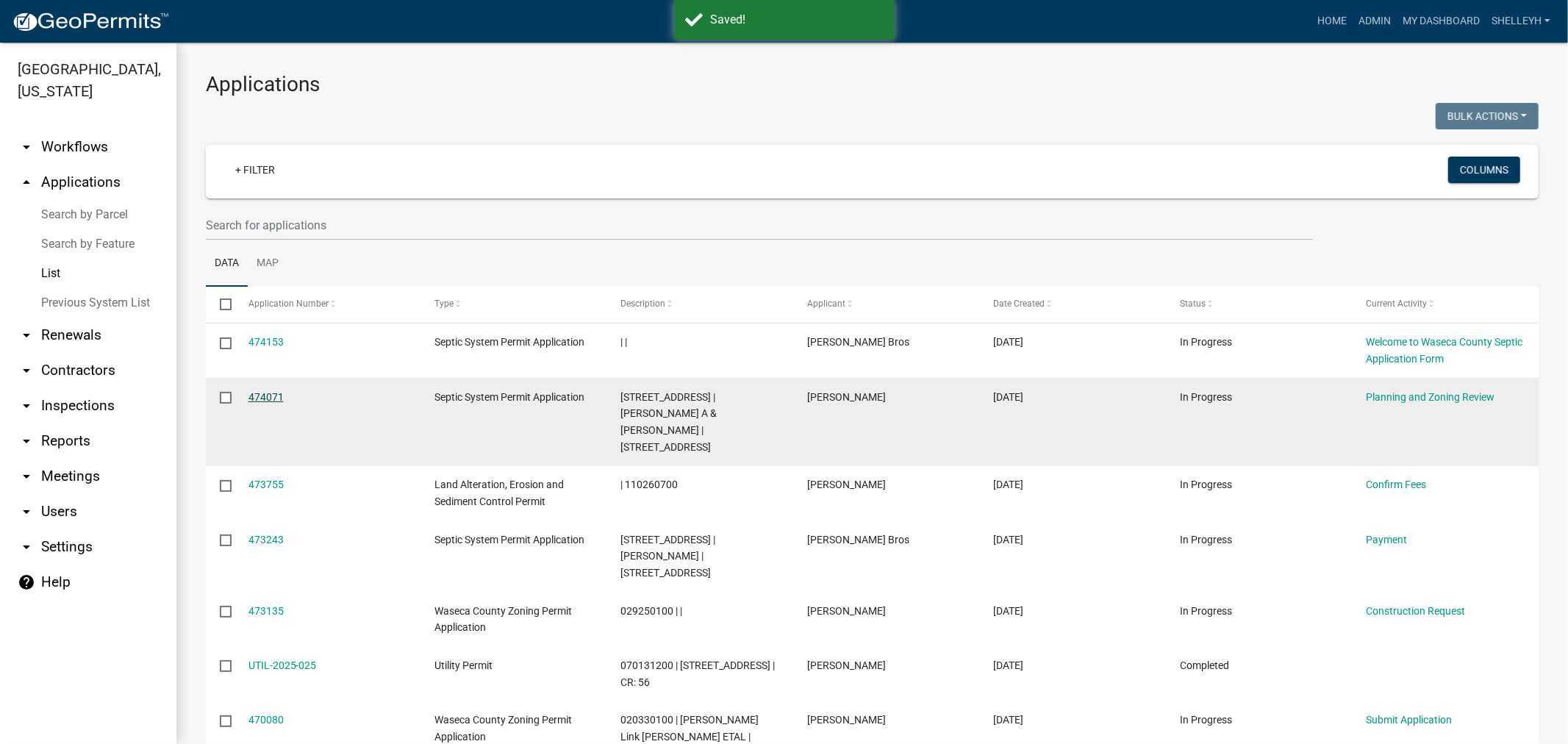
click at [268, 398] on link "474071" at bounding box center [266, 397] width 35 height 12
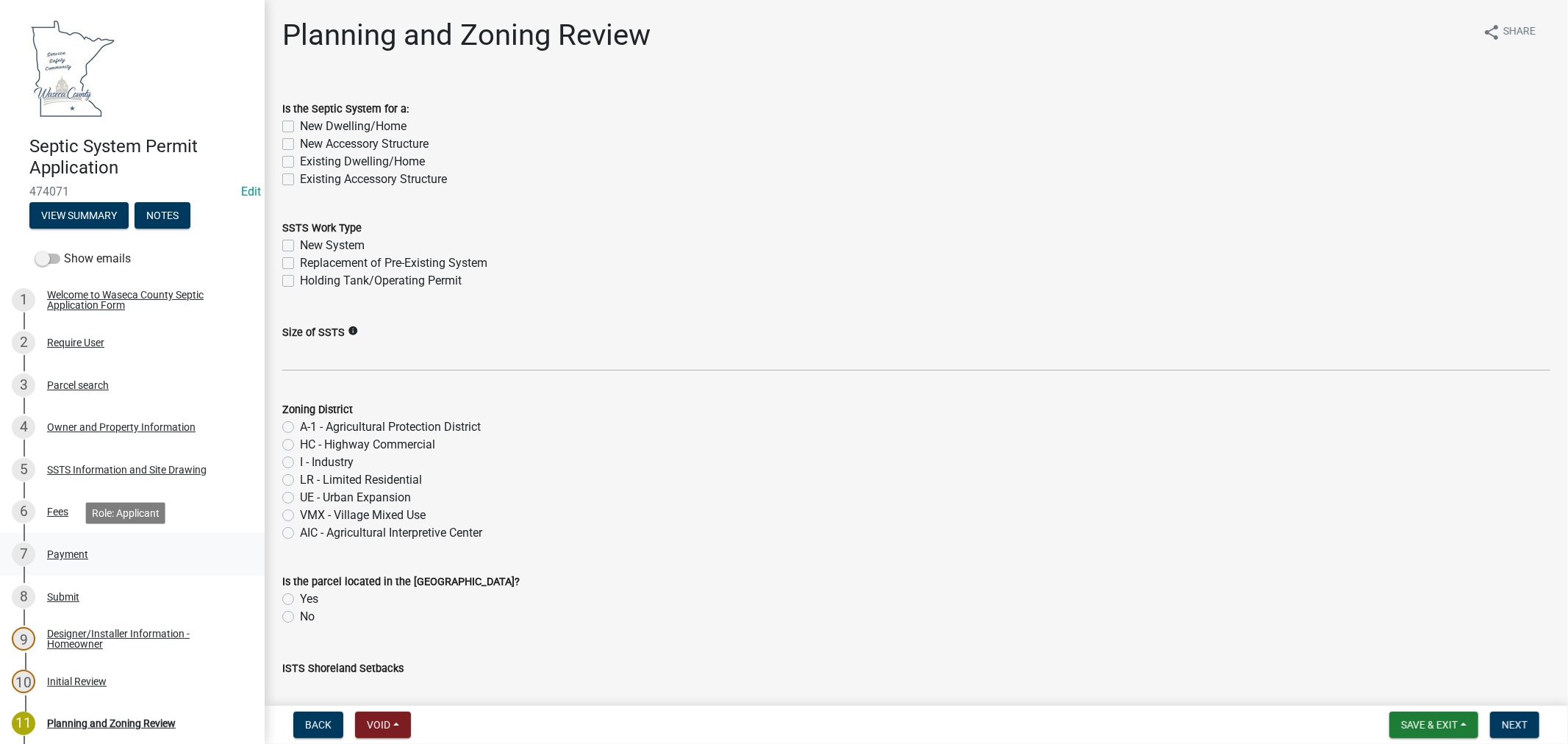
click at [81, 549] on div "Payment" at bounding box center [68, 554] width 41 height 10
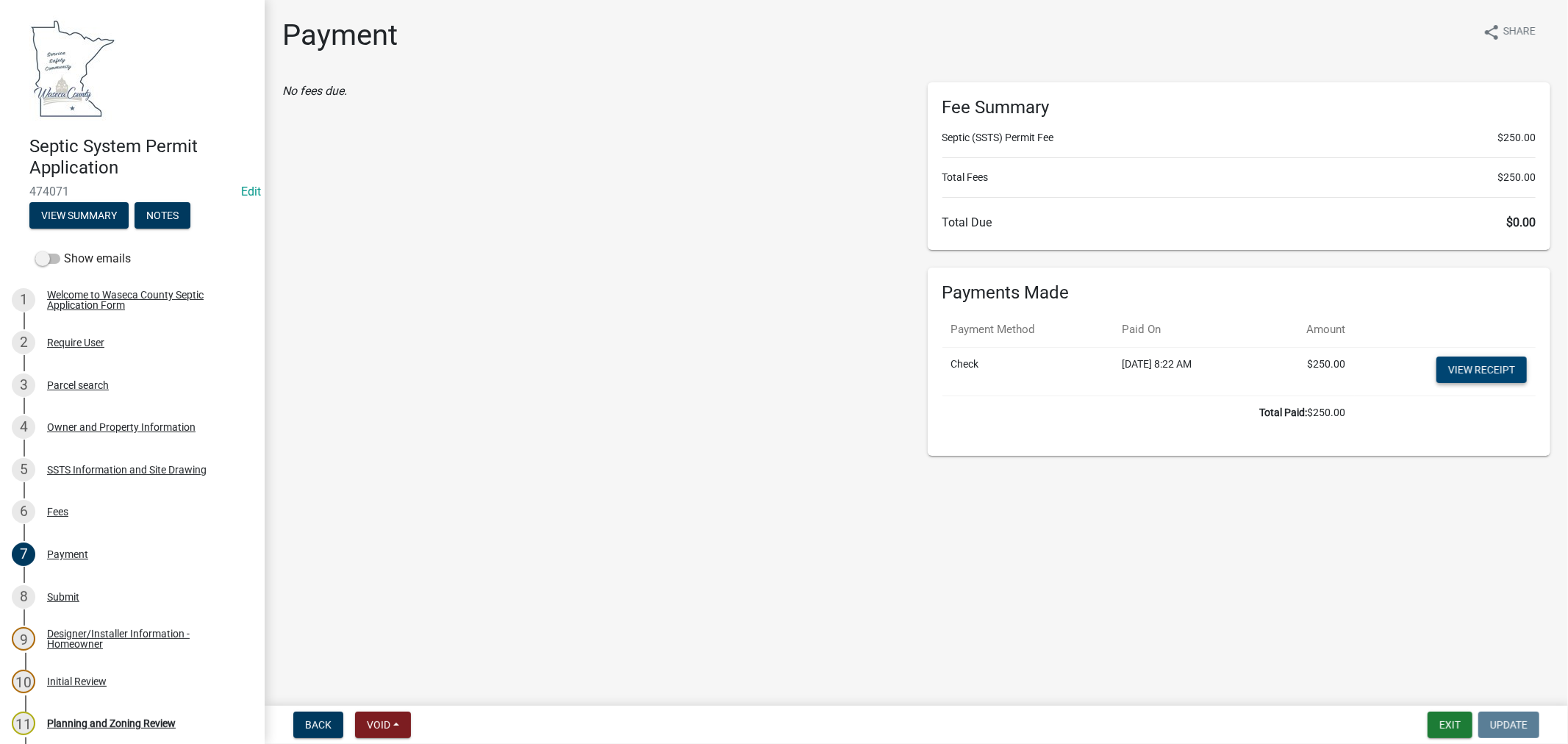
click at [1499, 358] on link "View receipt" at bounding box center [1481, 370] width 90 height 26
click at [1453, 725] on button "Exit" at bounding box center [1450, 725] width 45 height 26
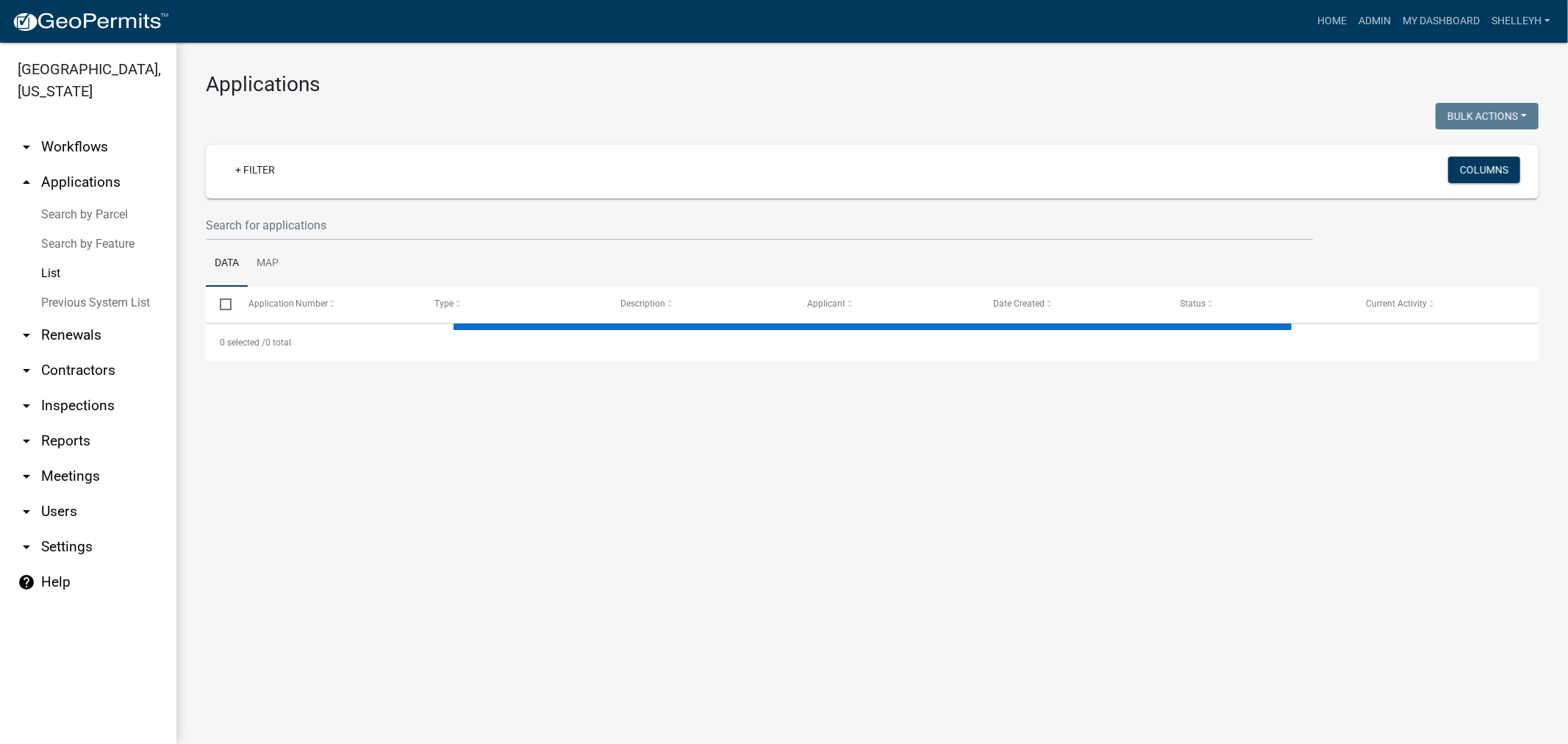
select select "1: 25"
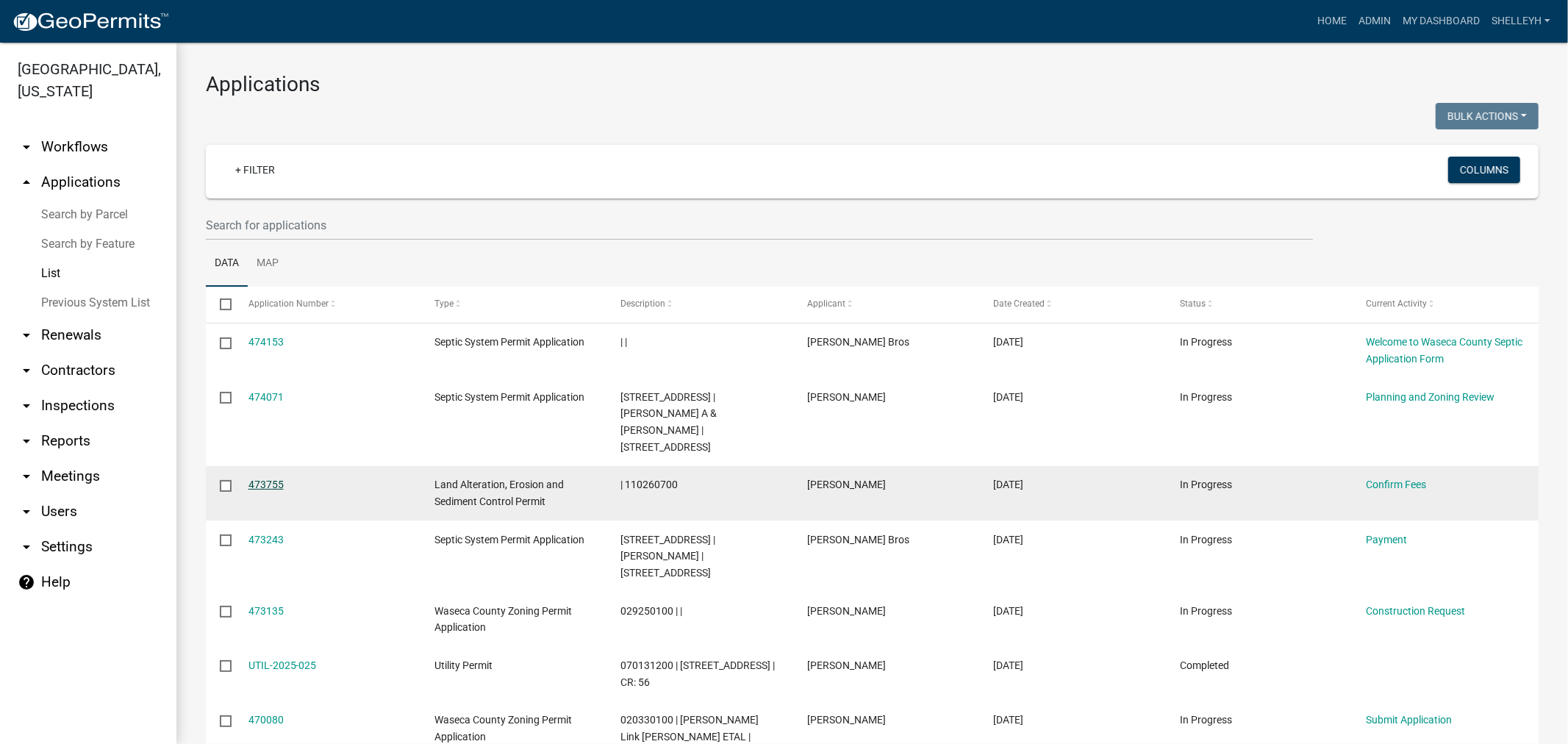
drag, startPoint x: 265, startPoint y: 467, endPoint x: 275, endPoint y: 469, distance: 10.2
click at [265, 479] on link "473755" at bounding box center [266, 485] width 35 height 12
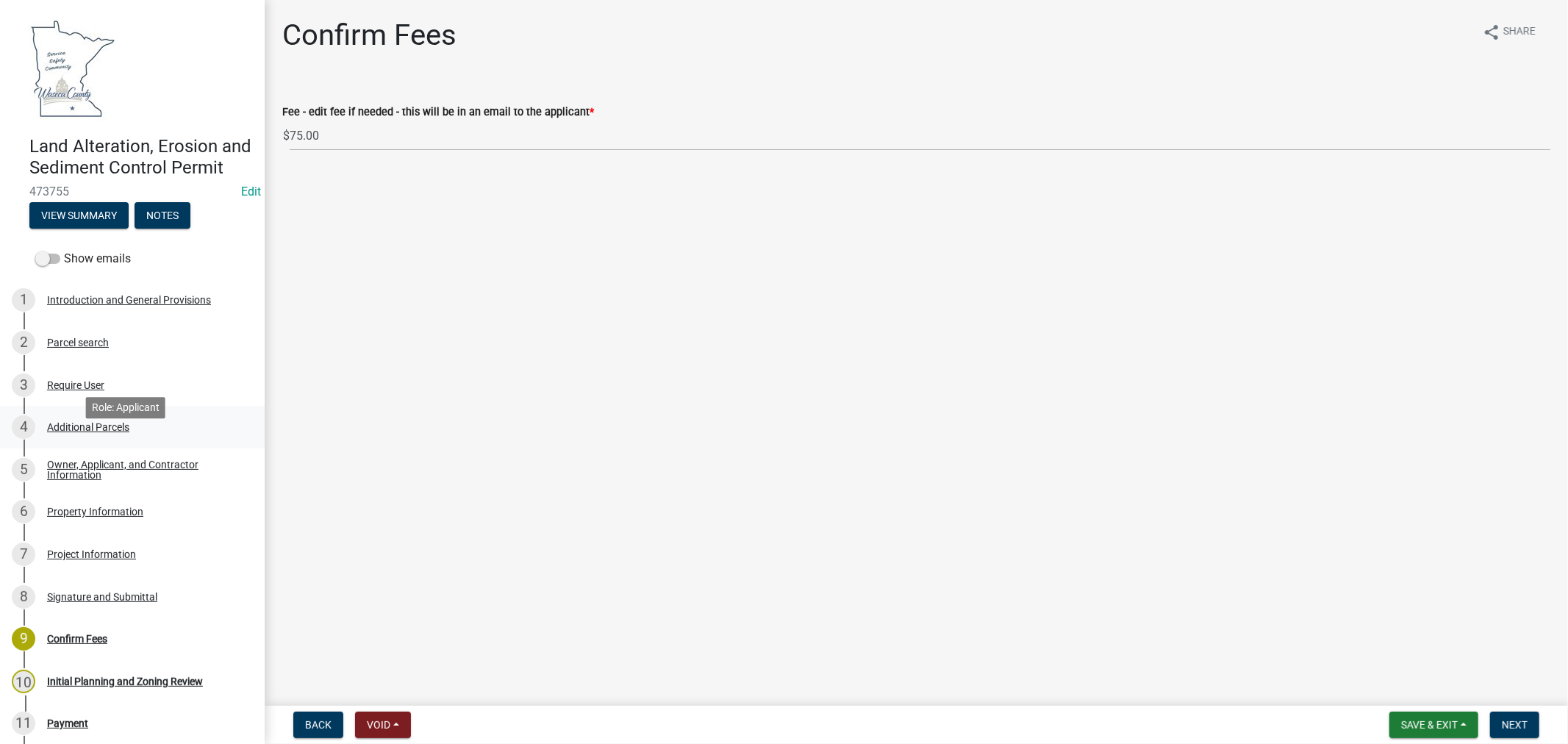
click at [72, 433] on div "Additional Parcels" at bounding box center [88, 427] width 82 height 10
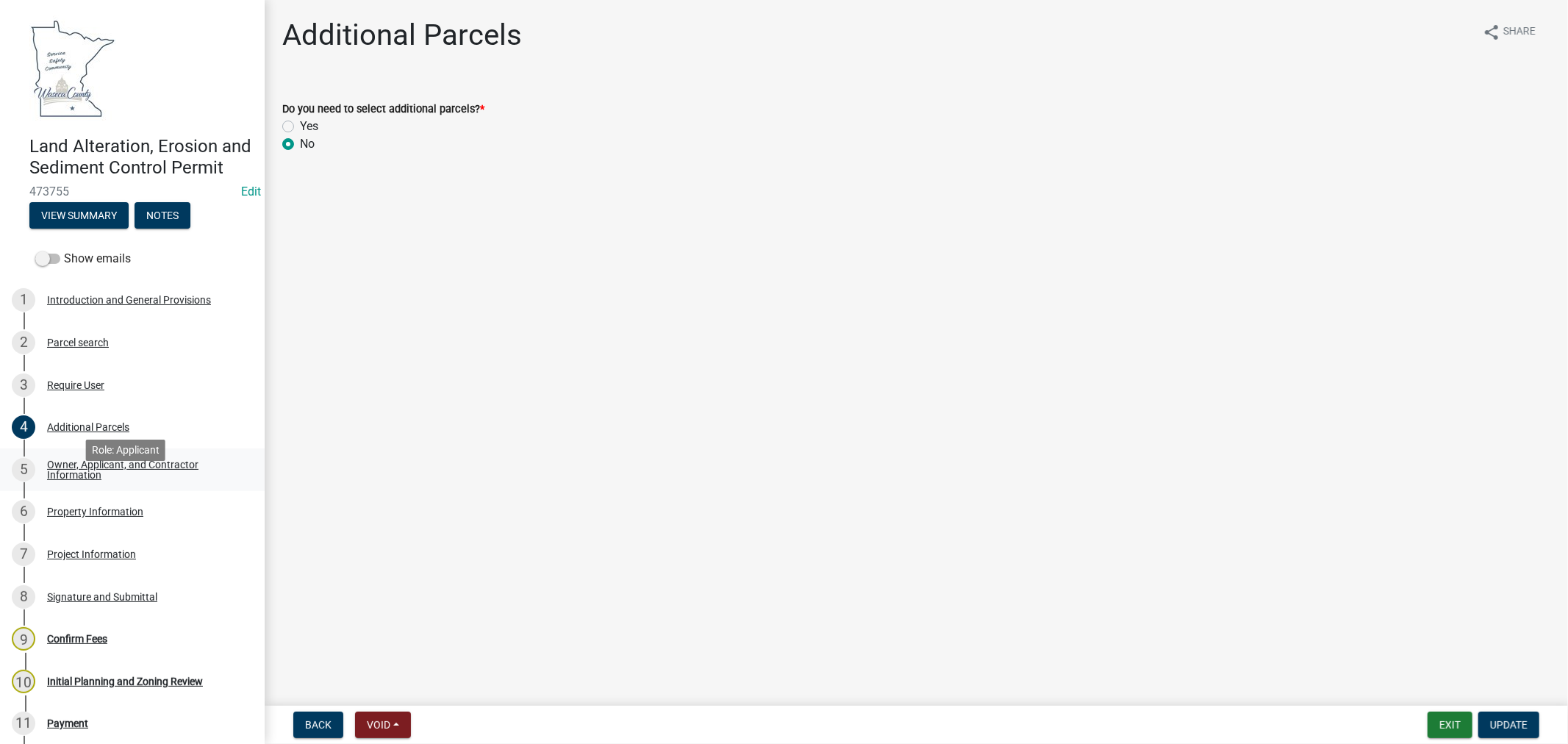
click at [91, 481] on div "Owner, Applicant, and Contractor Information" at bounding box center [144, 470] width 194 height 21
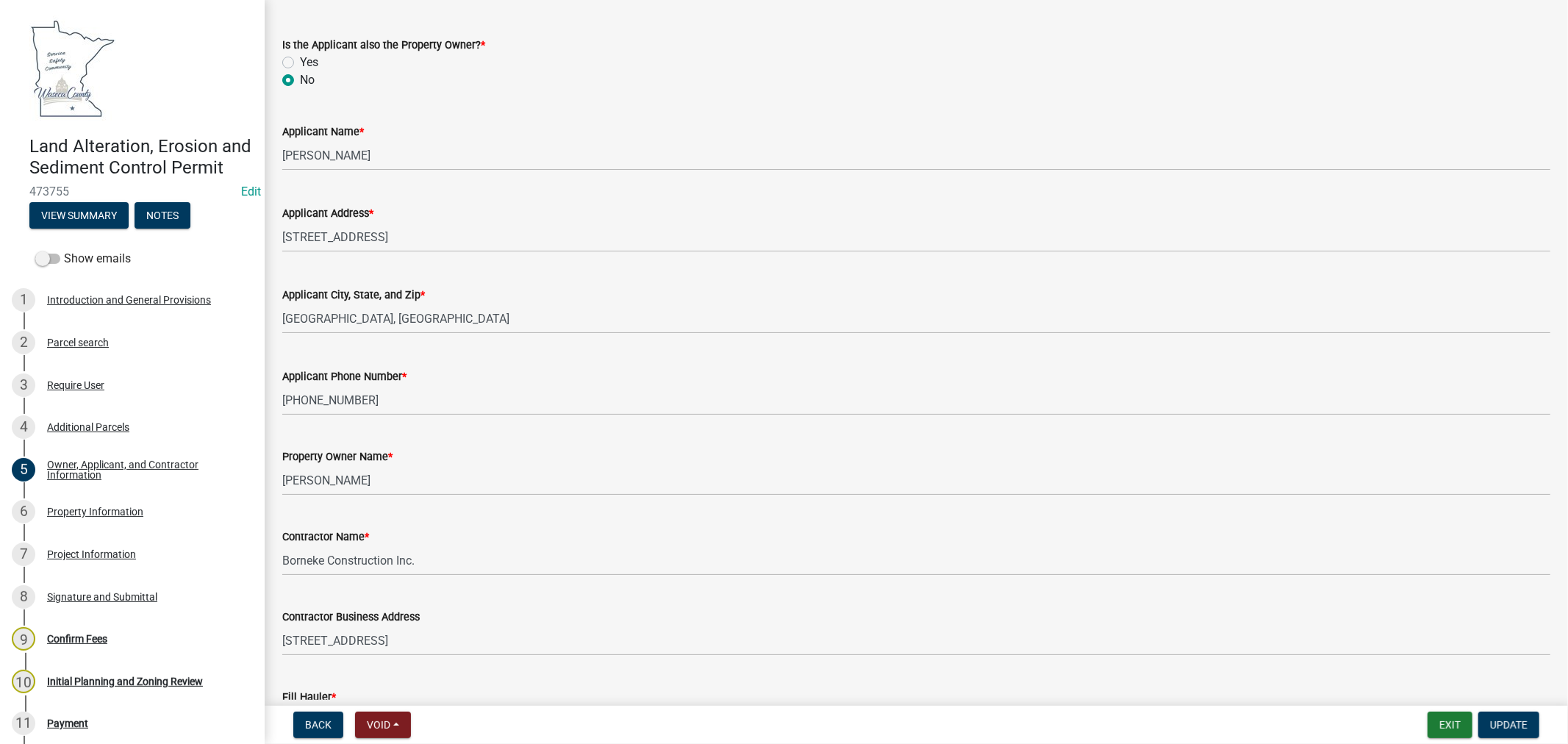
scroll to position [169, 0]
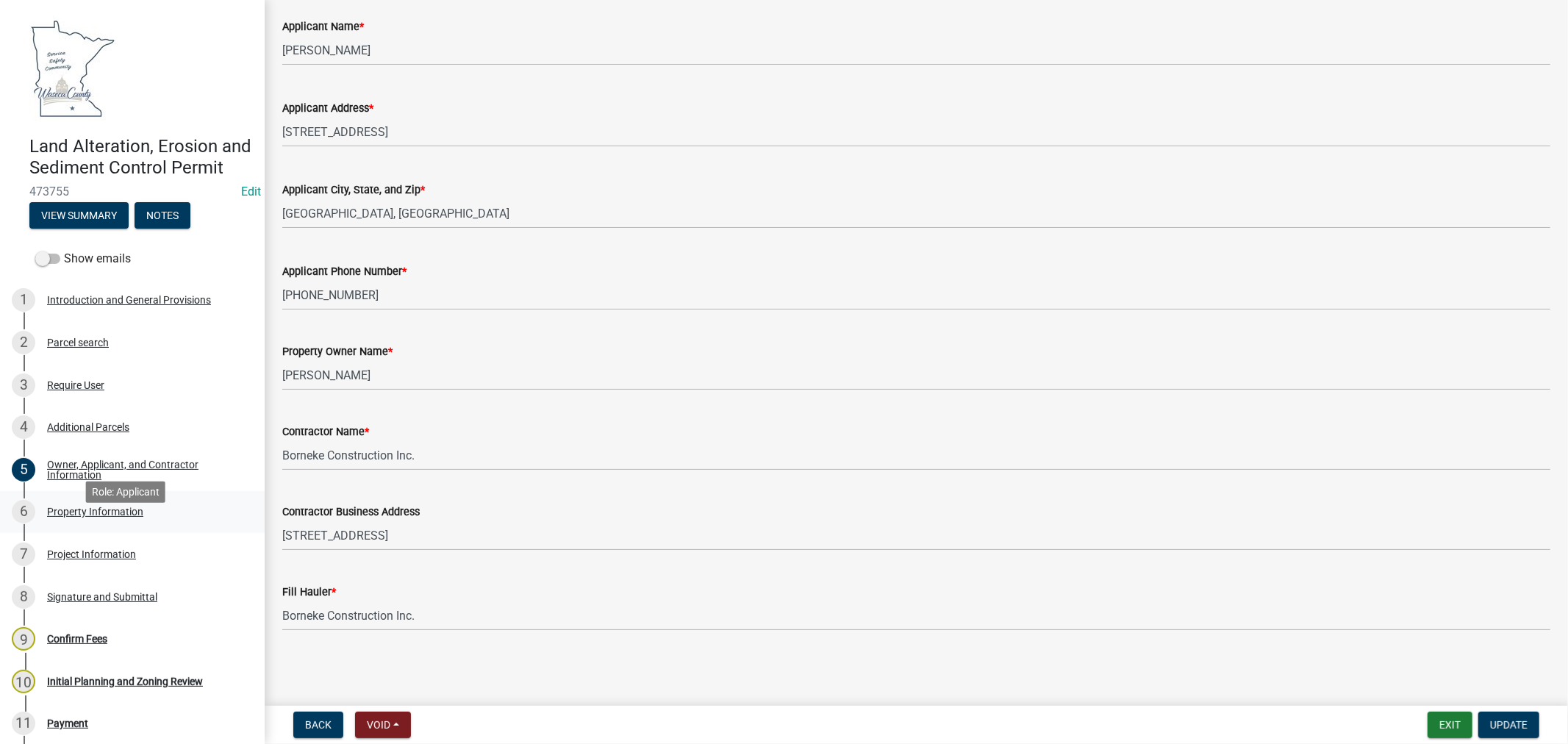
click at [96, 517] on div "Property Information" at bounding box center [95, 512] width 97 height 10
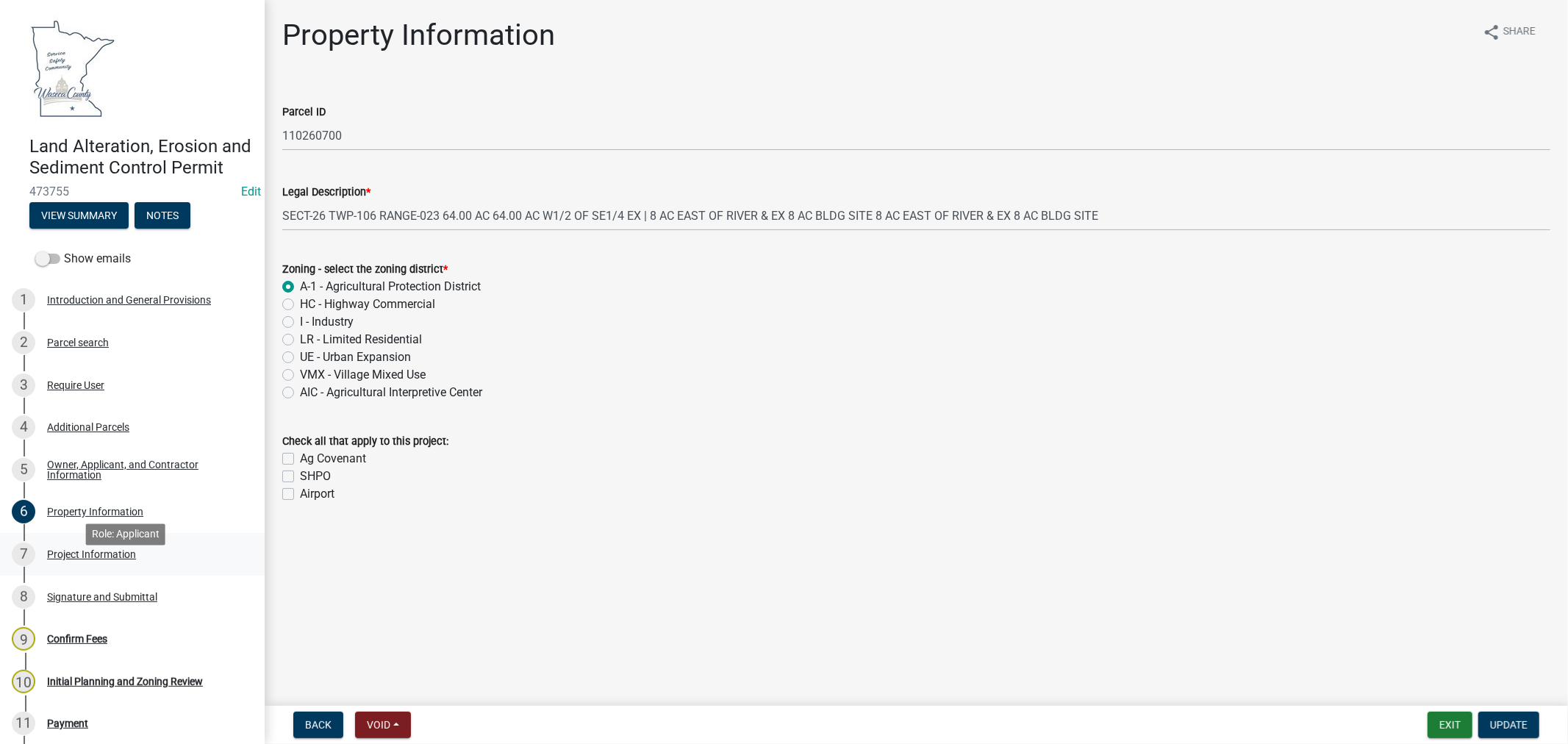
click at [78, 560] on div "Project Information" at bounding box center [91, 554] width 89 height 10
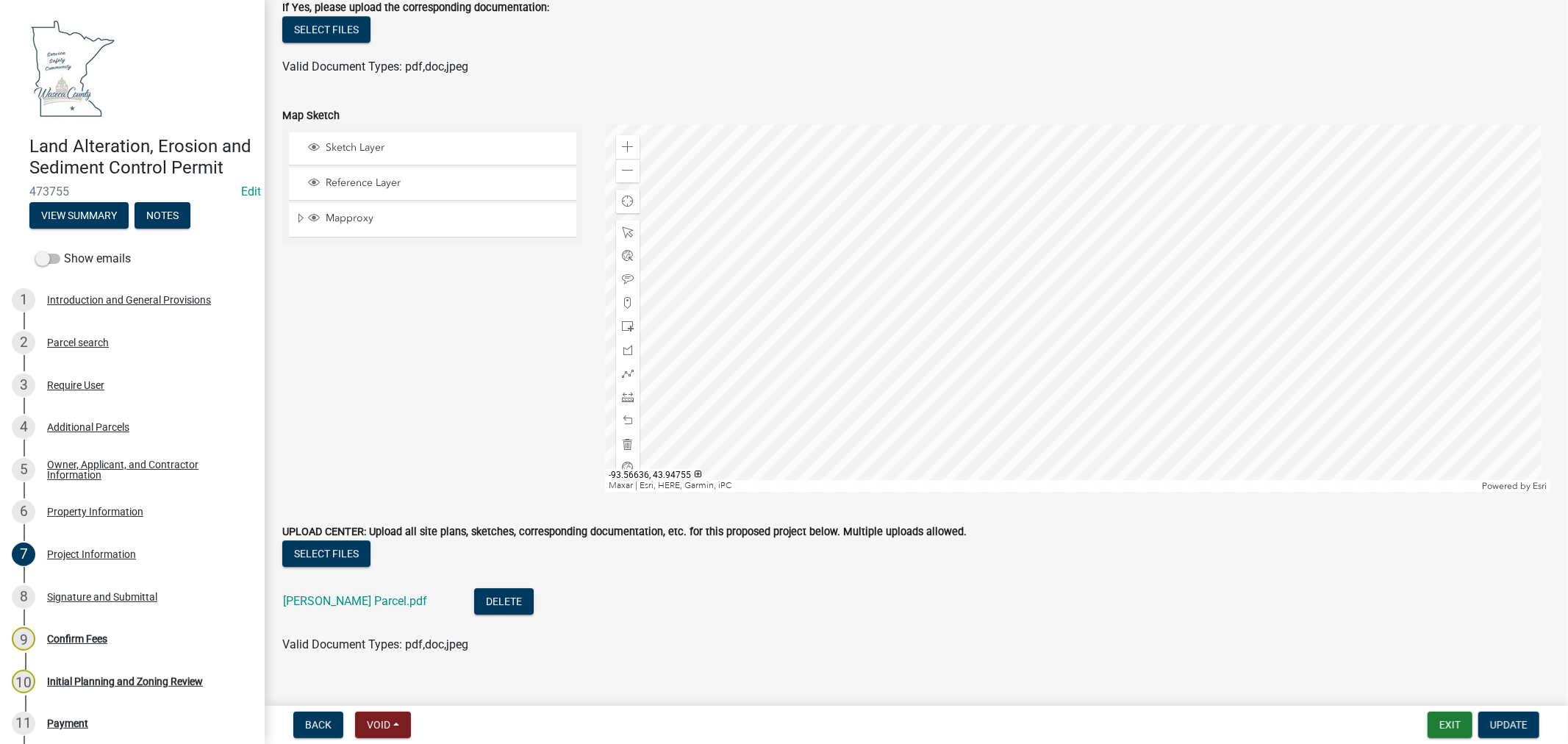
scroll to position [3593, 0]
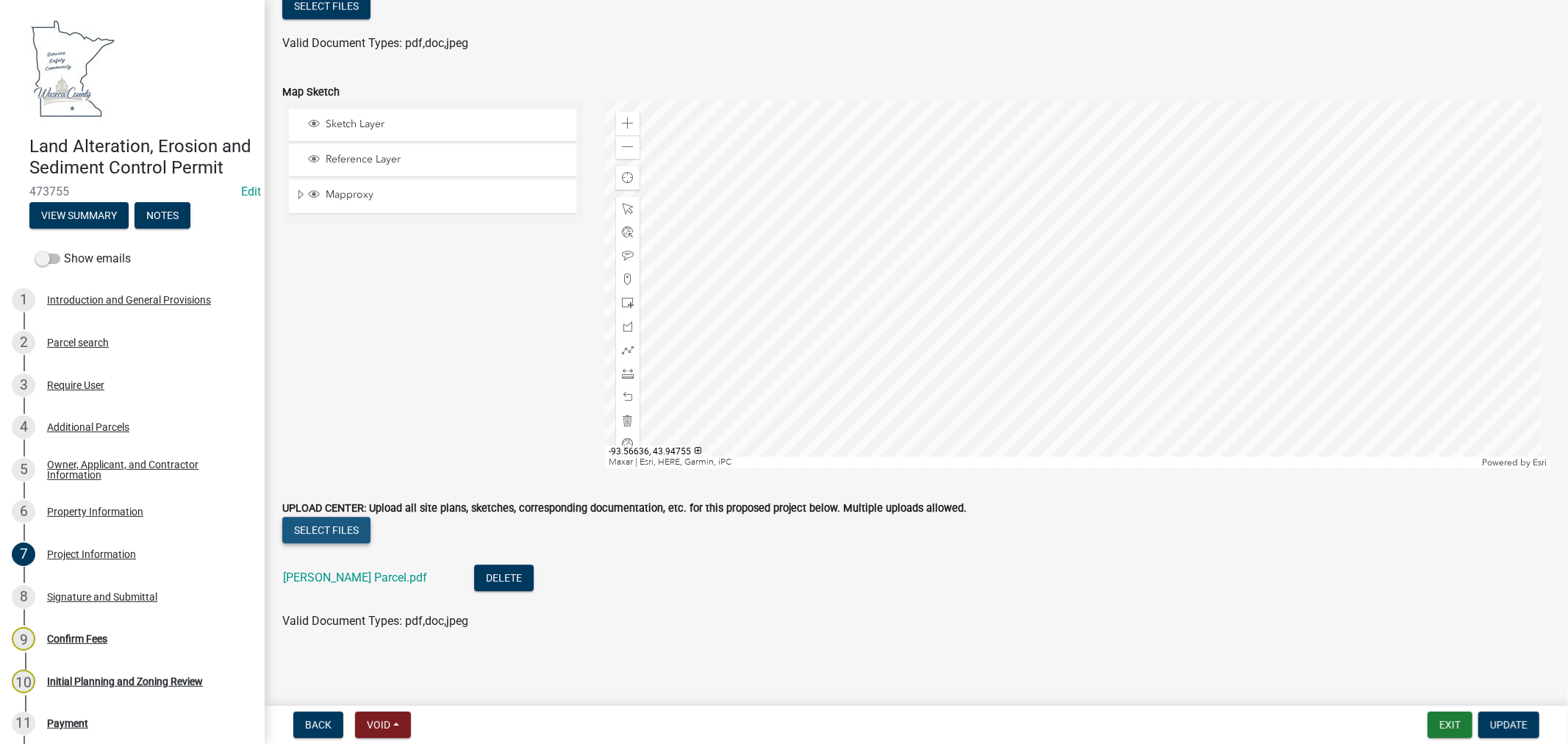
click at [336, 532] on button "Select files" at bounding box center [326, 530] width 89 height 26
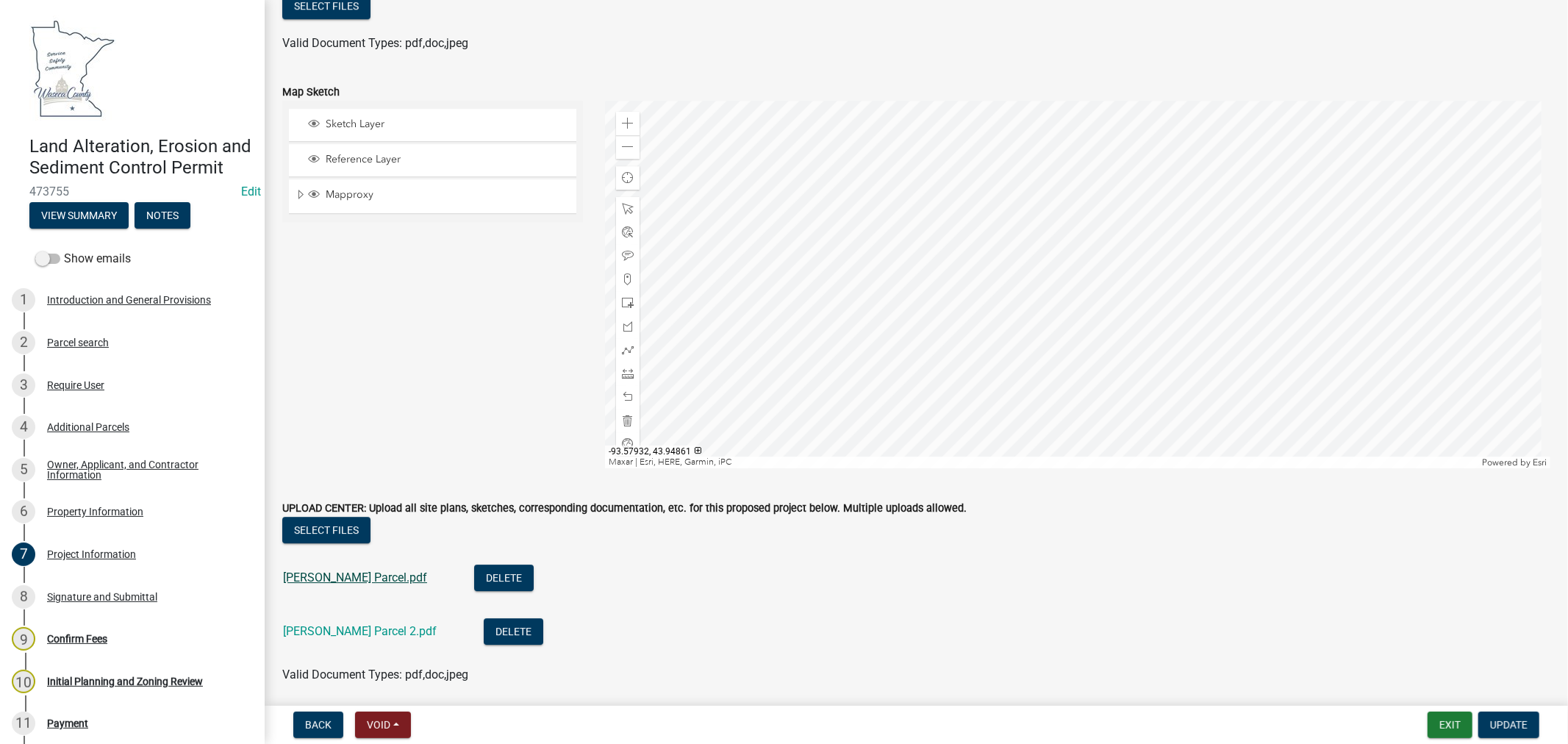
click at [333, 576] on link "Joecks Parcel.pdf" at bounding box center [355, 578] width 144 height 14
click at [353, 627] on link "Joecks Parcel 2.pdf" at bounding box center [360, 631] width 154 height 14
click at [474, 572] on button "Delete" at bounding box center [504, 578] width 60 height 26
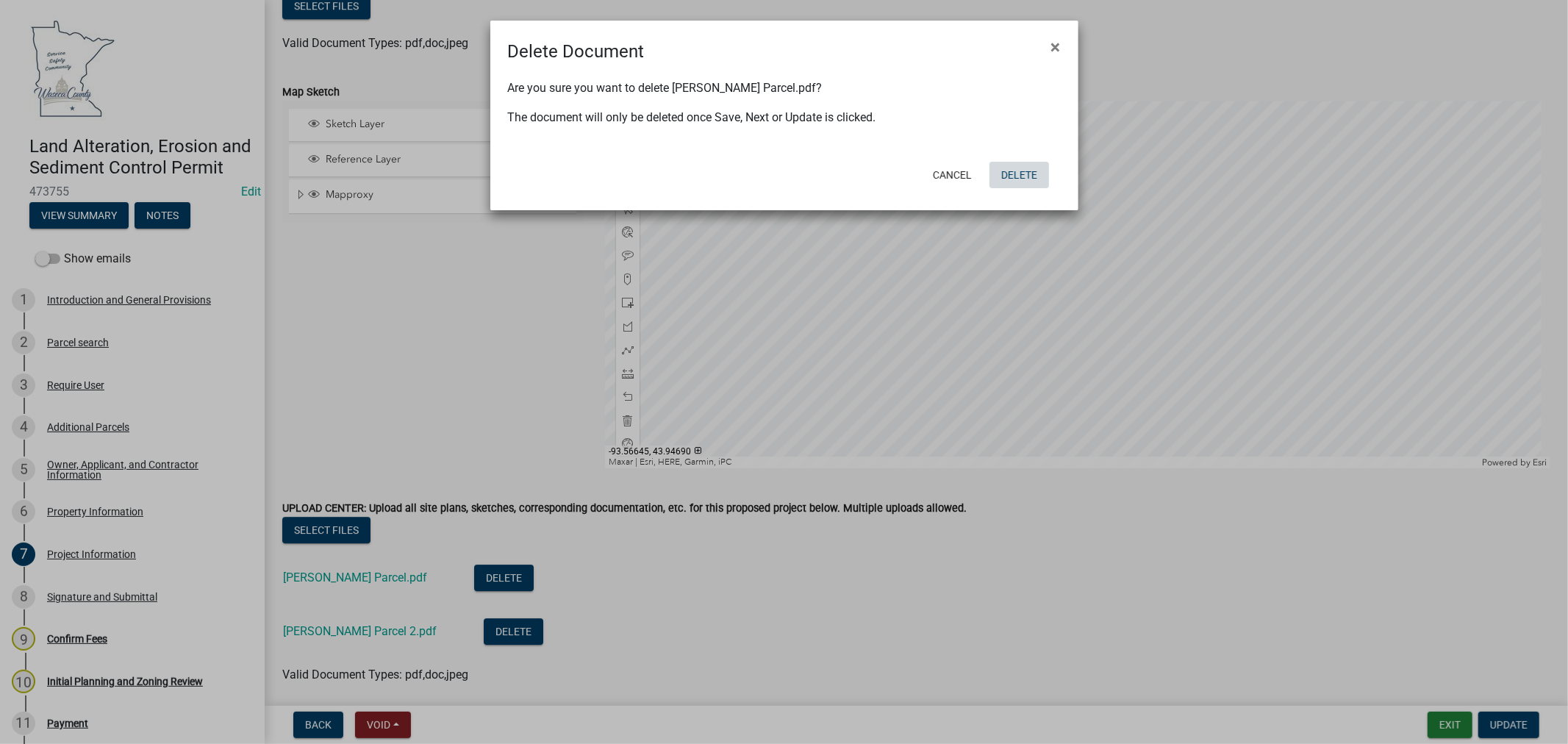
click at [1020, 170] on button "Delete" at bounding box center [1019, 175] width 60 height 26
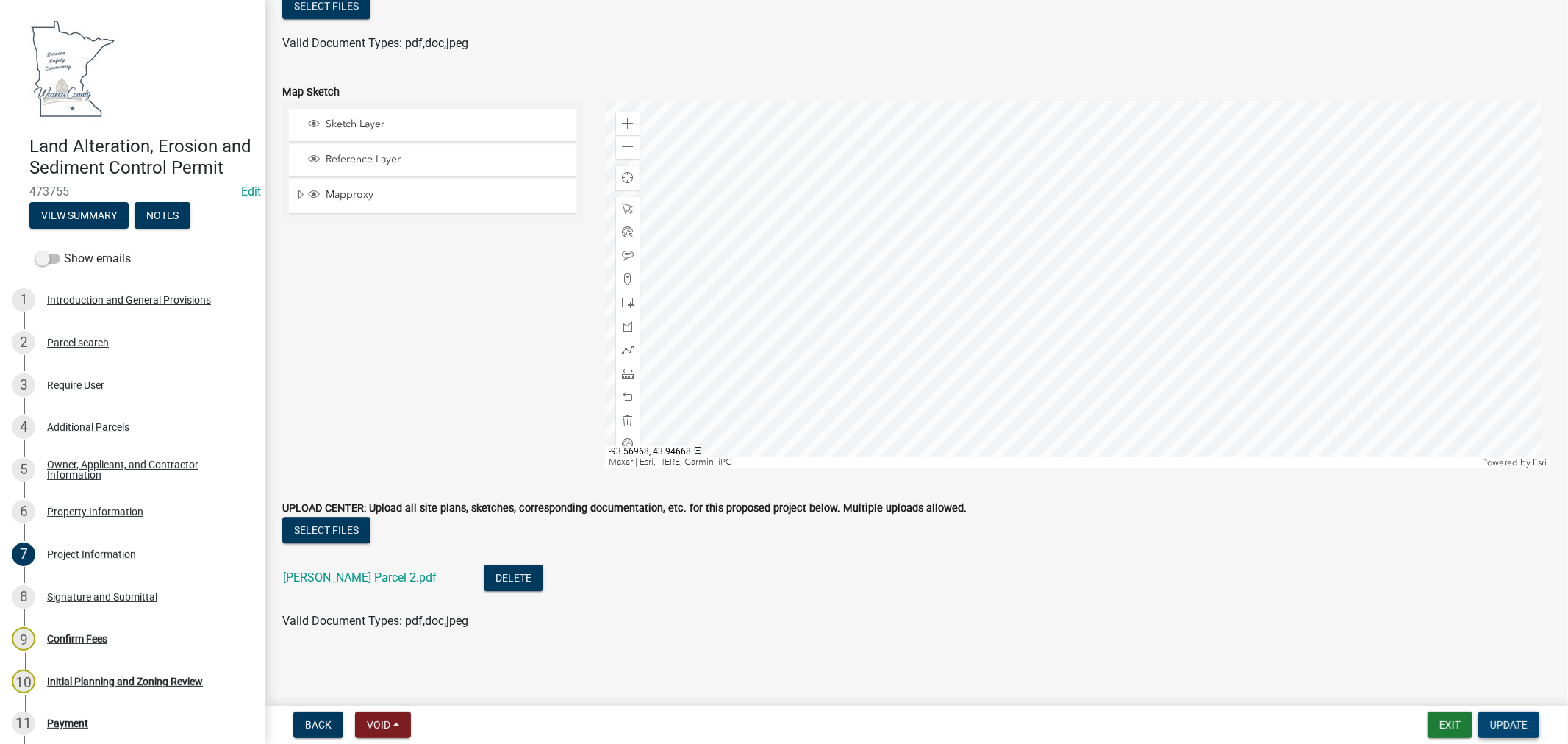
click at [1515, 724] on span "Update" at bounding box center [1509, 725] width 38 height 12
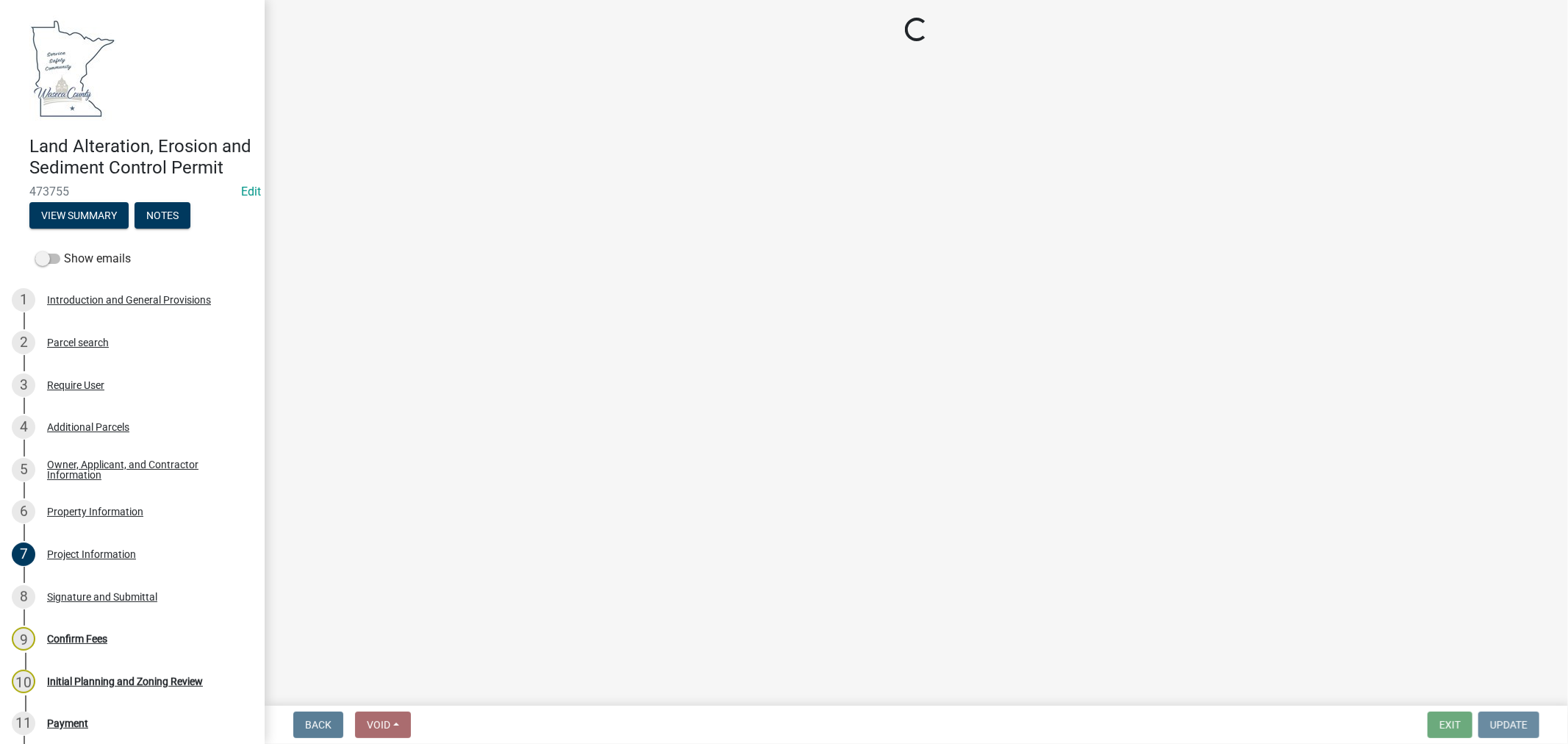
scroll to position [0, 0]
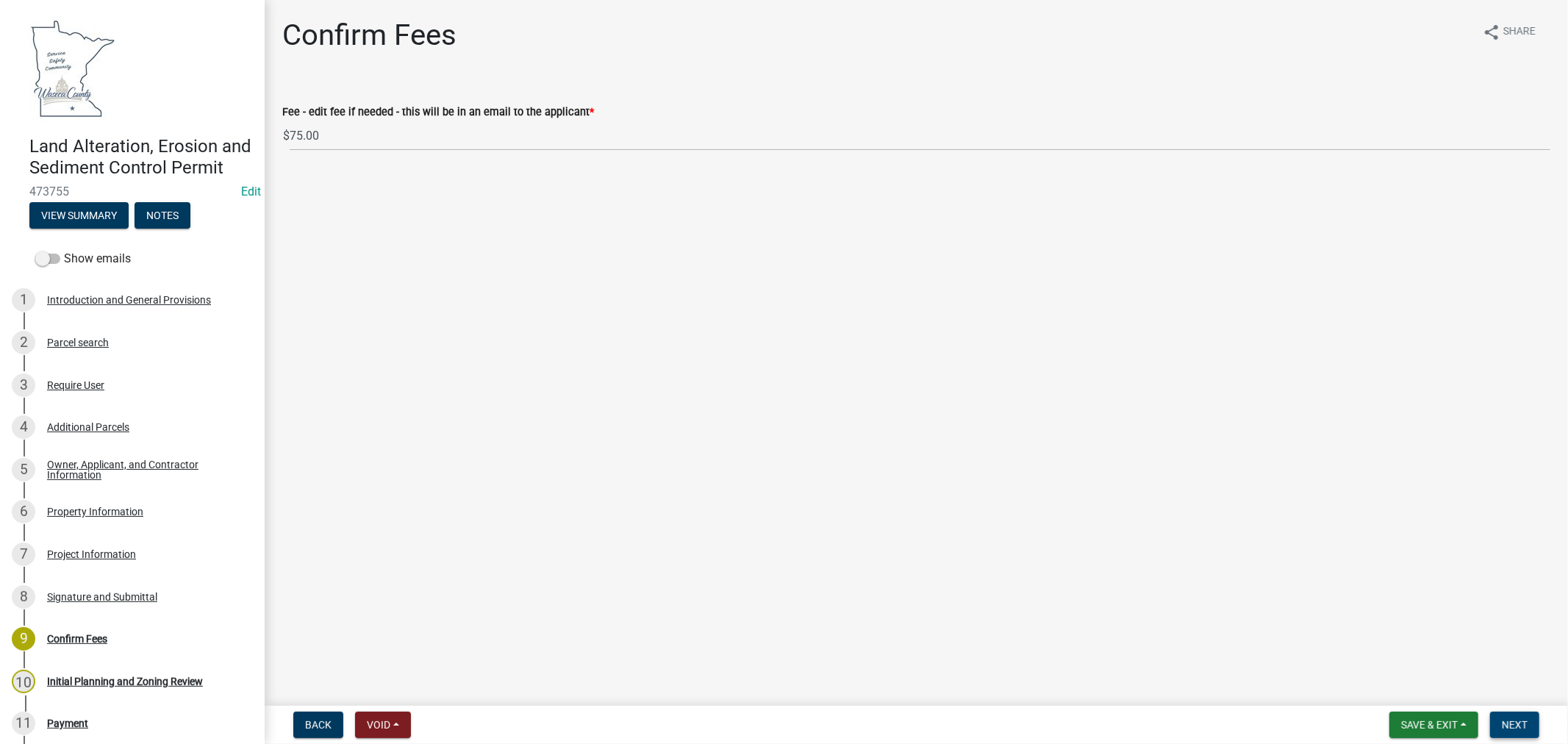
click at [1515, 723] on span "Next" at bounding box center [1515, 725] width 26 height 12
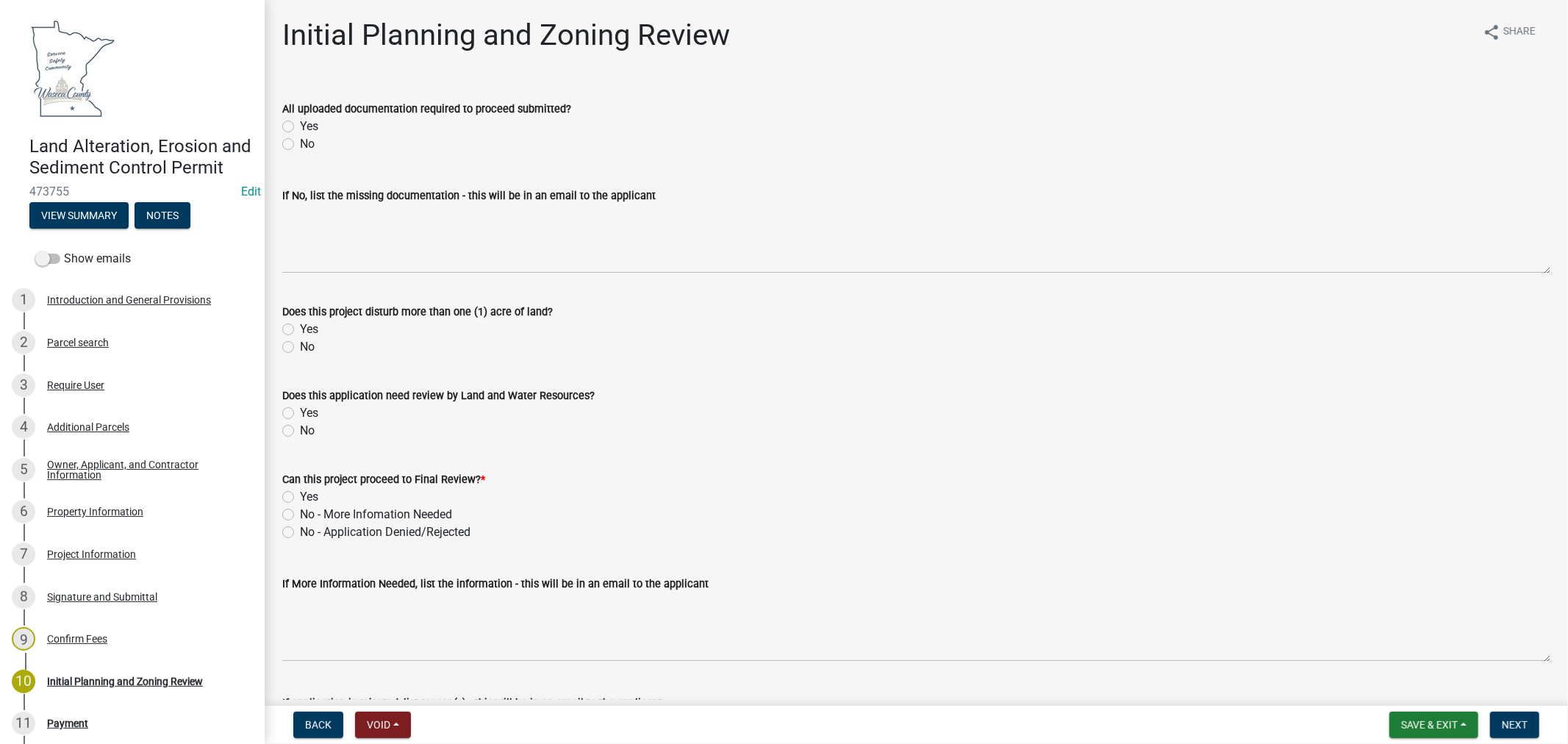
click at [300, 126] on label "Yes" at bounding box center [309, 126] width 18 height 18
click at [300, 126] on input "Yes" at bounding box center [305, 122] width 10 height 10
radio input "true"
click at [300, 346] on label "No" at bounding box center [307, 347] width 14 height 18
click at [300, 346] on input "No" at bounding box center [305, 343] width 10 height 10
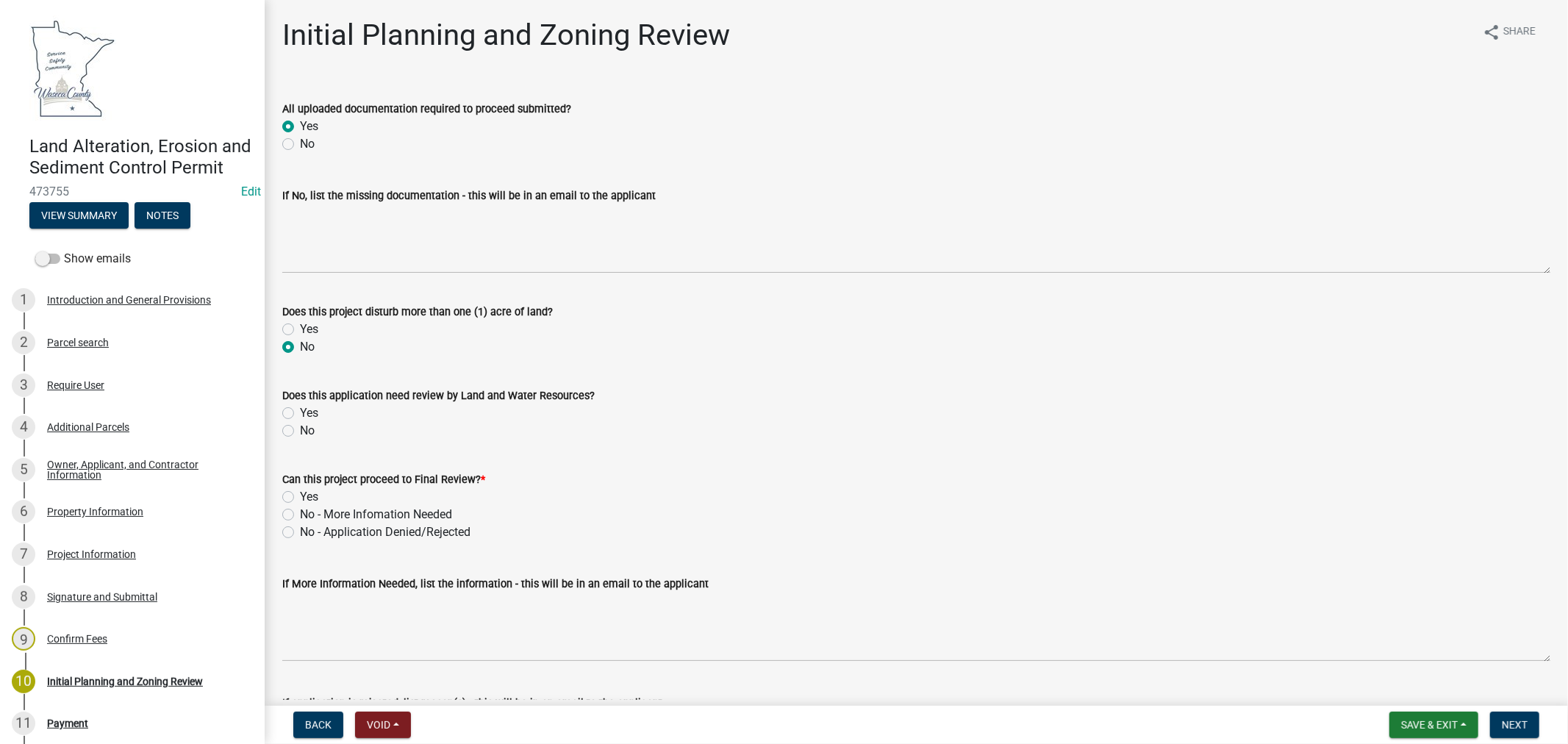
radio input "true"
click at [300, 414] on label "Yes" at bounding box center [309, 414] width 18 height 18
click at [300, 414] on input "Yes" at bounding box center [305, 410] width 10 height 10
radio input "true"
click at [300, 414] on label "Yes" at bounding box center [309, 414] width 18 height 18
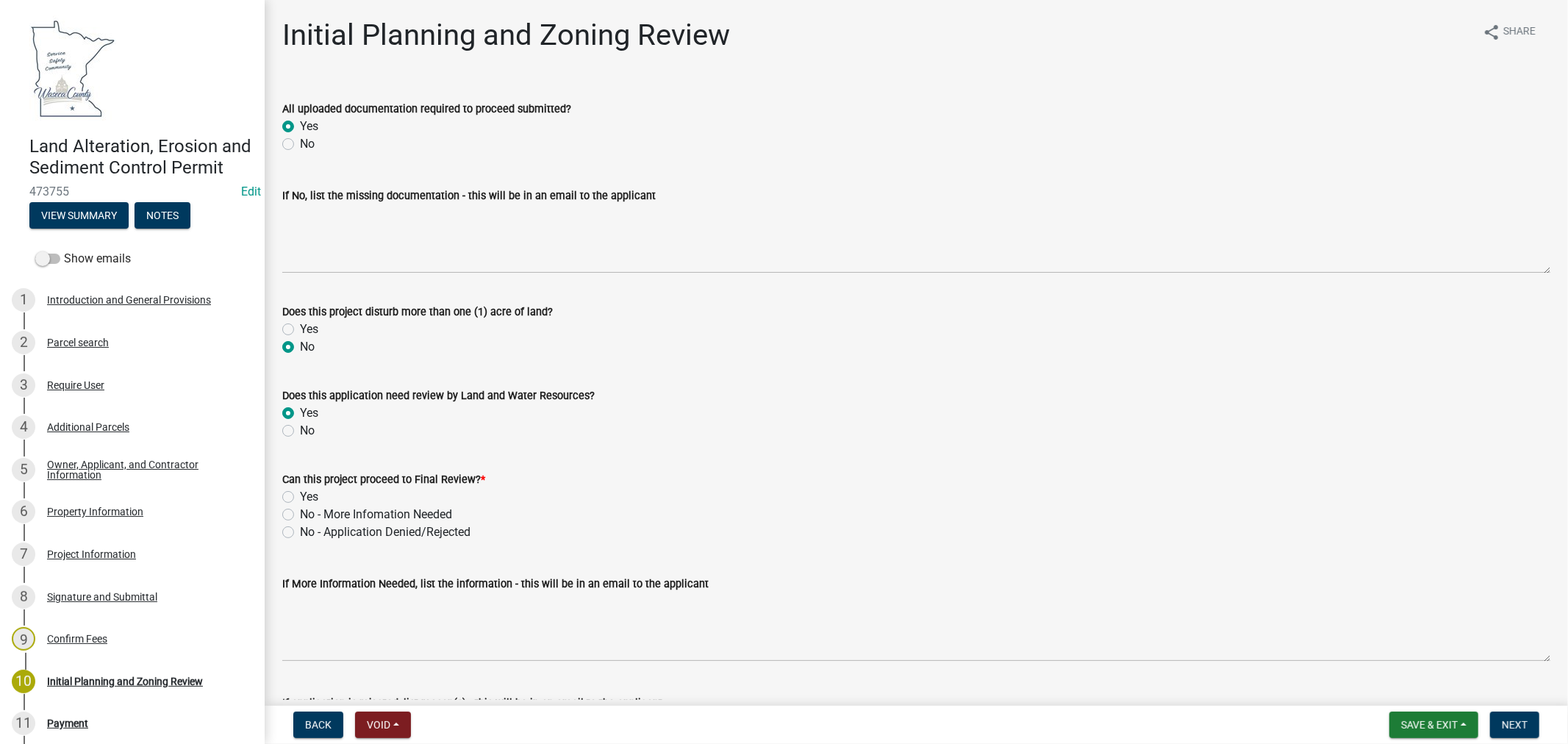
click at [300, 414] on input "Yes" at bounding box center [305, 410] width 10 height 10
click at [300, 491] on label "Yes" at bounding box center [309, 497] width 18 height 18
click at [300, 491] on input "Yes" at bounding box center [305, 493] width 10 height 10
radio input "true"
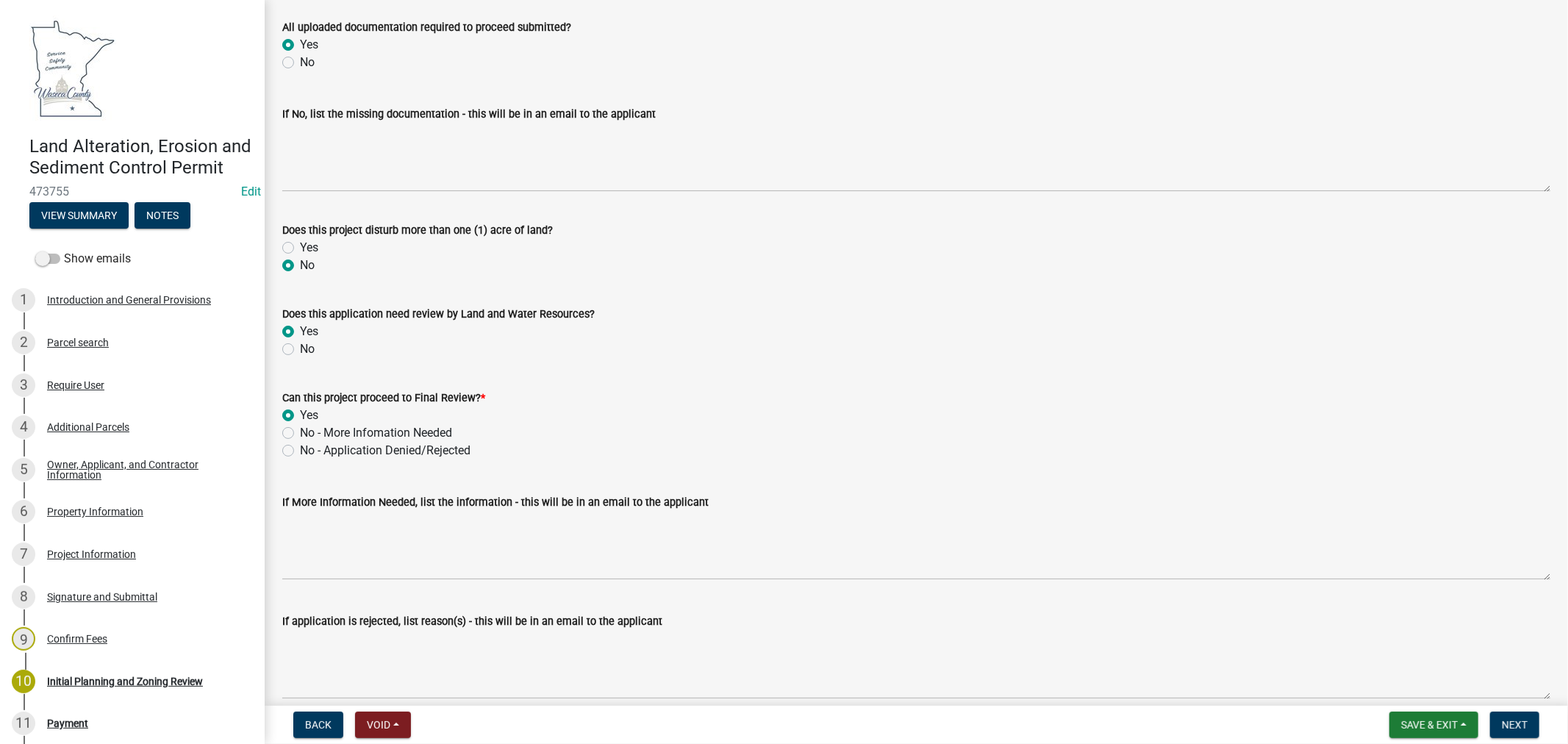
click at [300, 350] on label "No" at bounding box center [307, 350] width 14 height 18
click at [300, 350] on input "No" at bounding box center [305, 346] width 10 height 10
radio input "true"
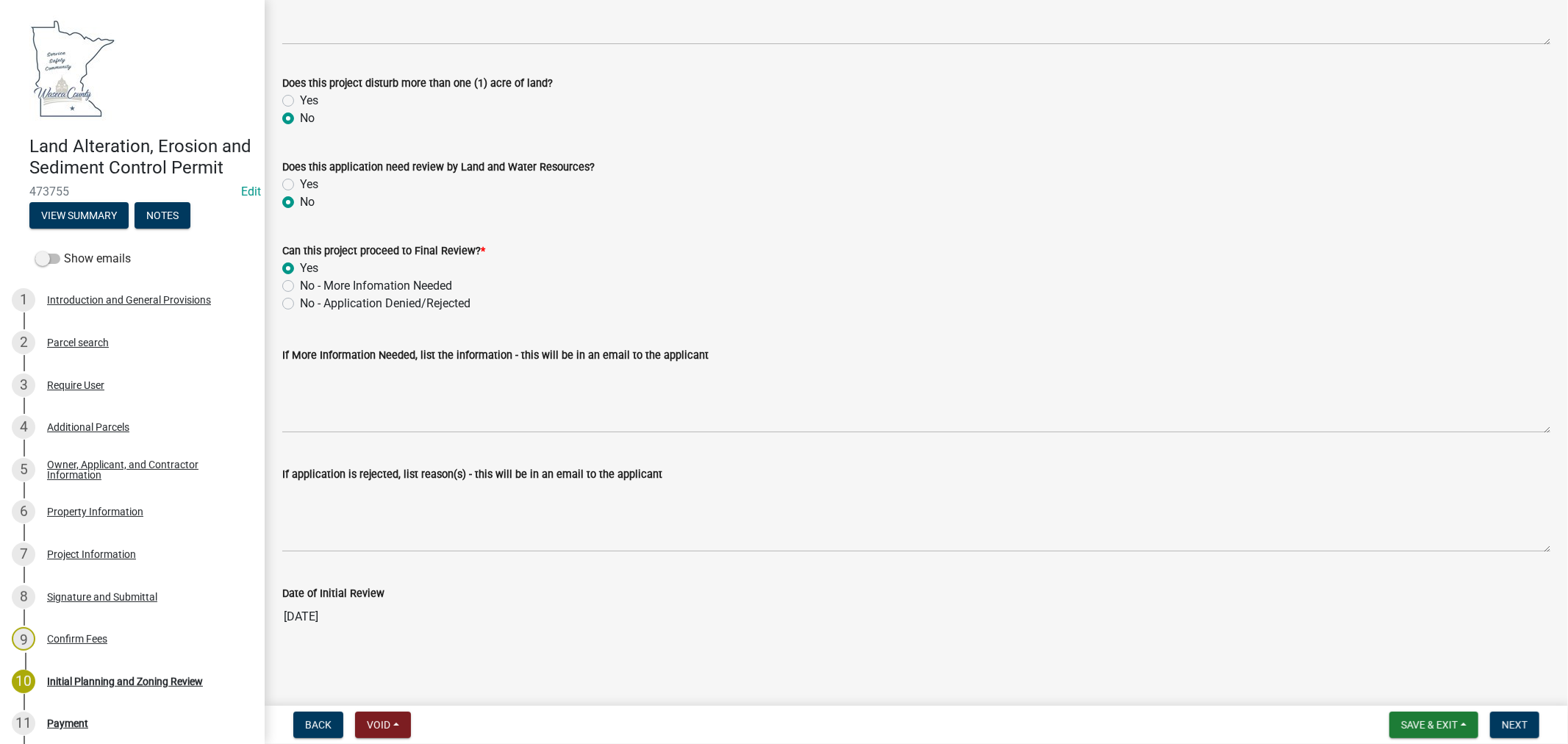
scroll to position [229, 0]
click at [1513, 728] on span "Next" at bounding box center [1515, 725] width 26 height 12
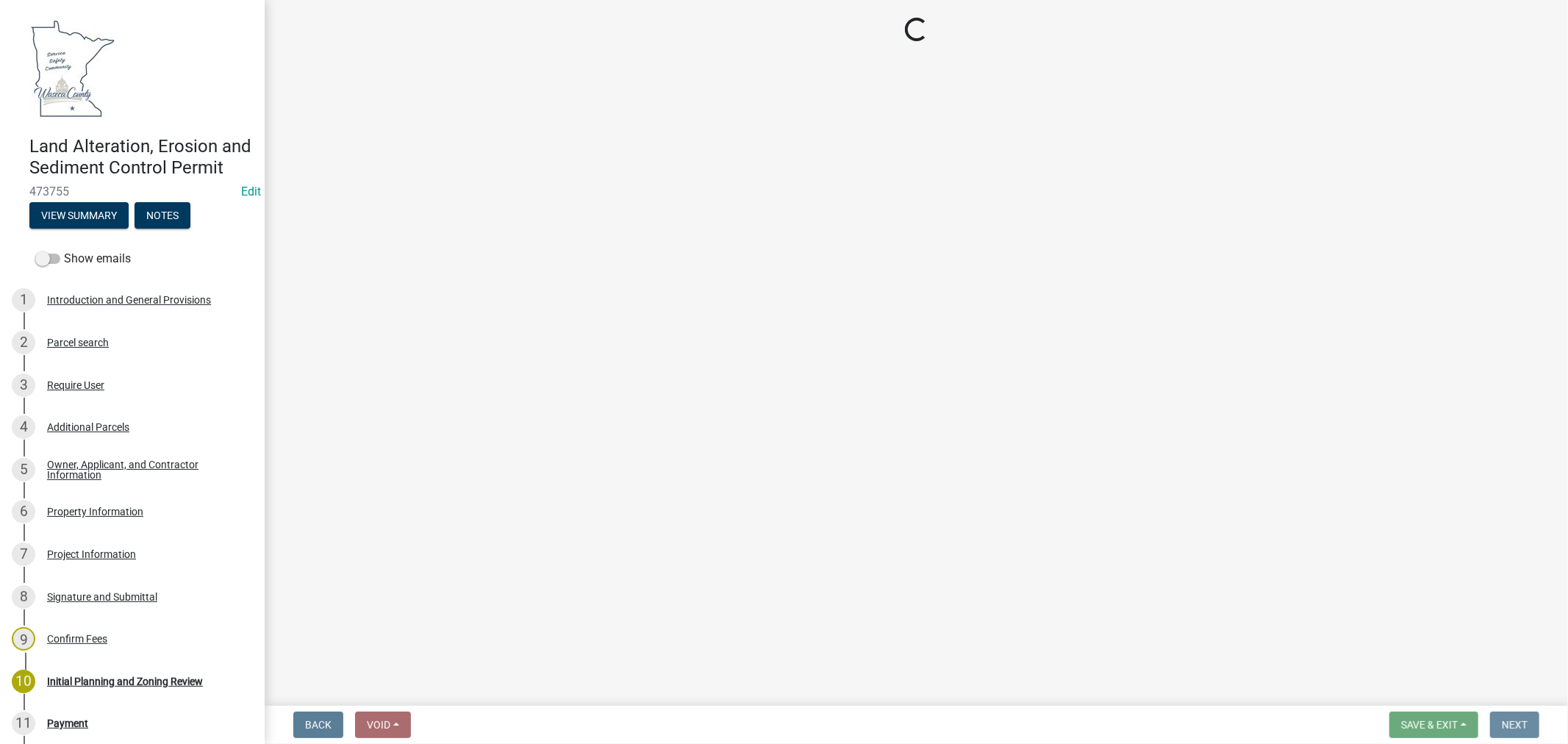
scroll to position [0, 0]
select select "3: 3"
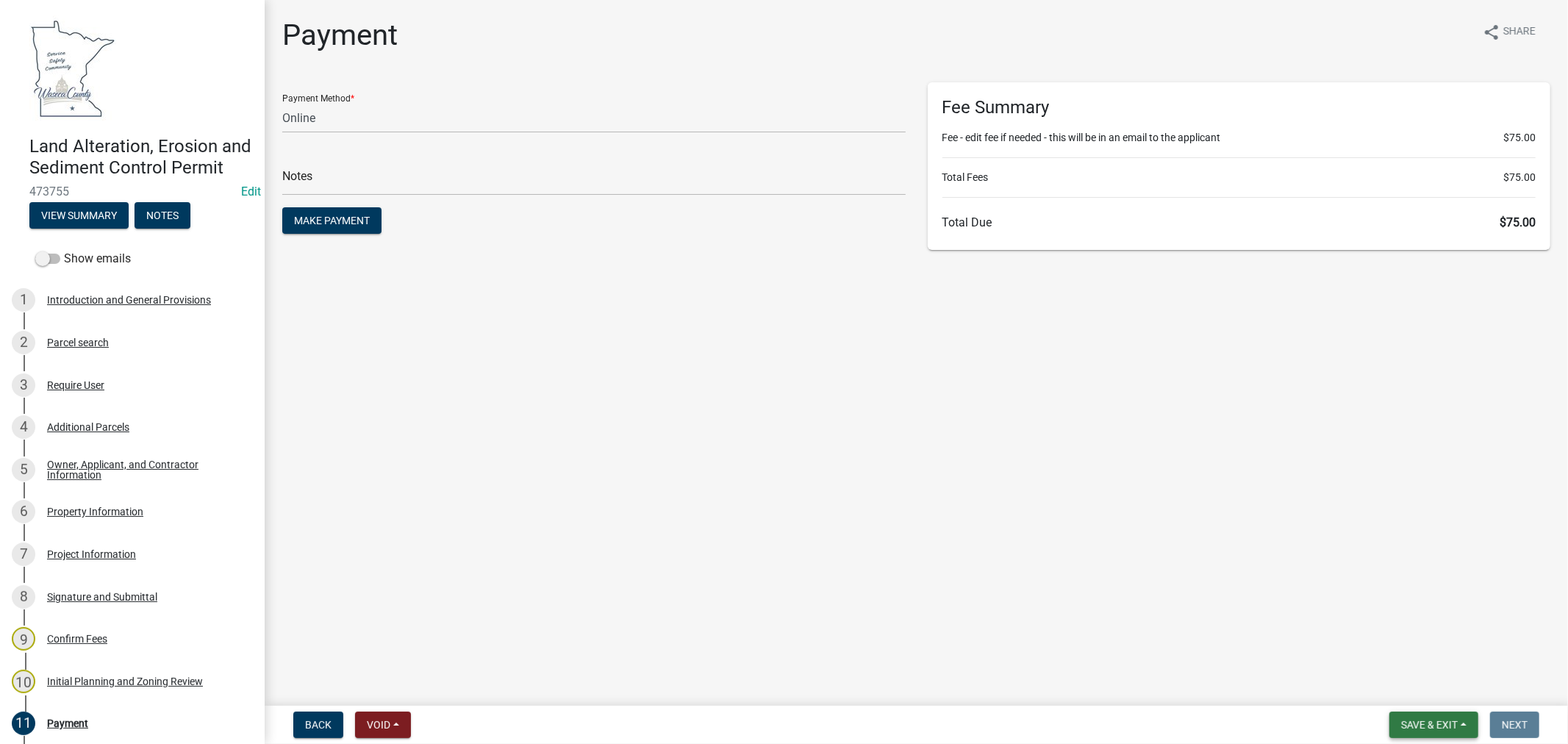
click at [1408, 721] on span "Save & Exit" at bounding box center [1429, 725] width 57 height 12
click at [1424, 687] on button "Save & Exit" at bounding box center [1419, 687] width 117 height 35
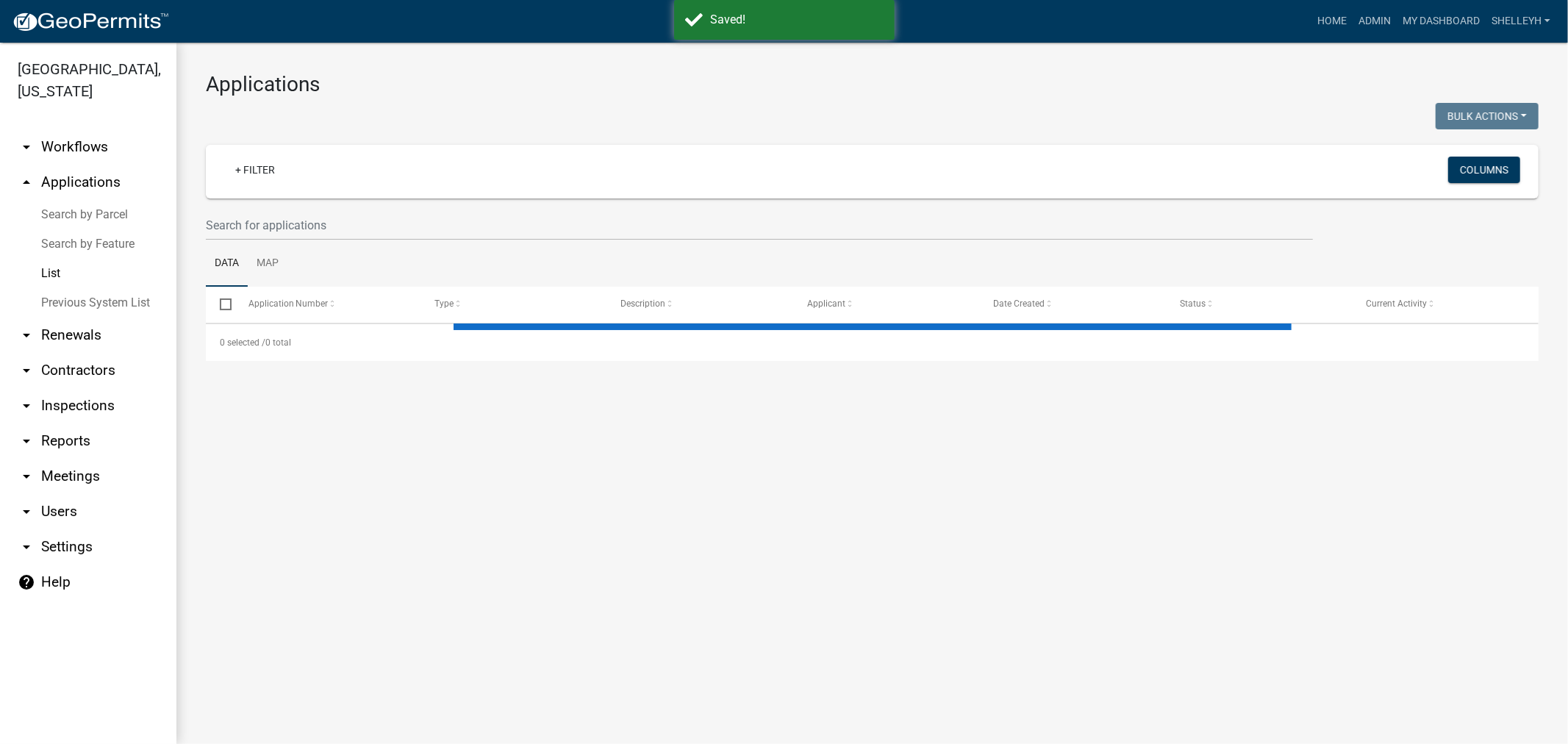
select select "1: 25"
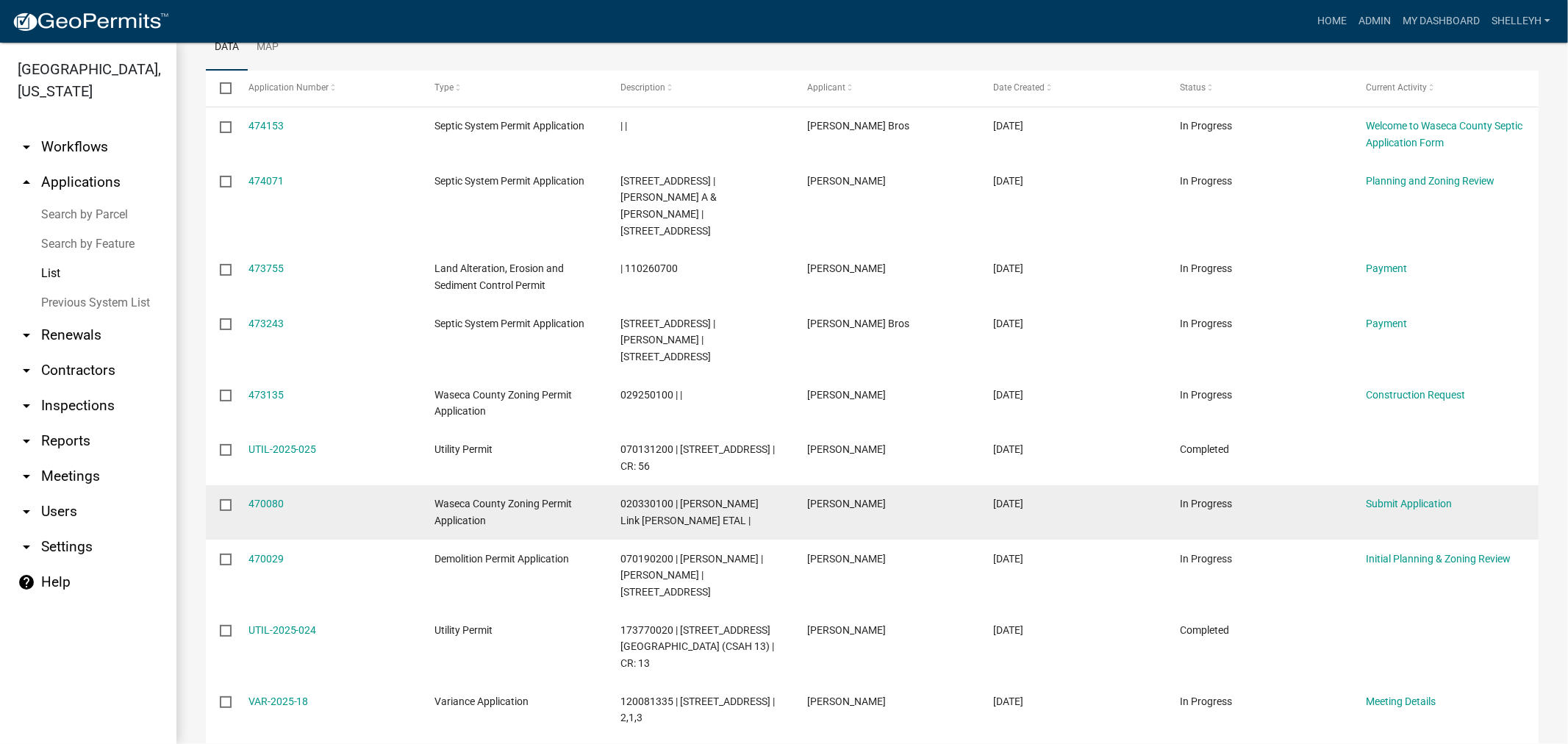
scroll to position [245, 0]
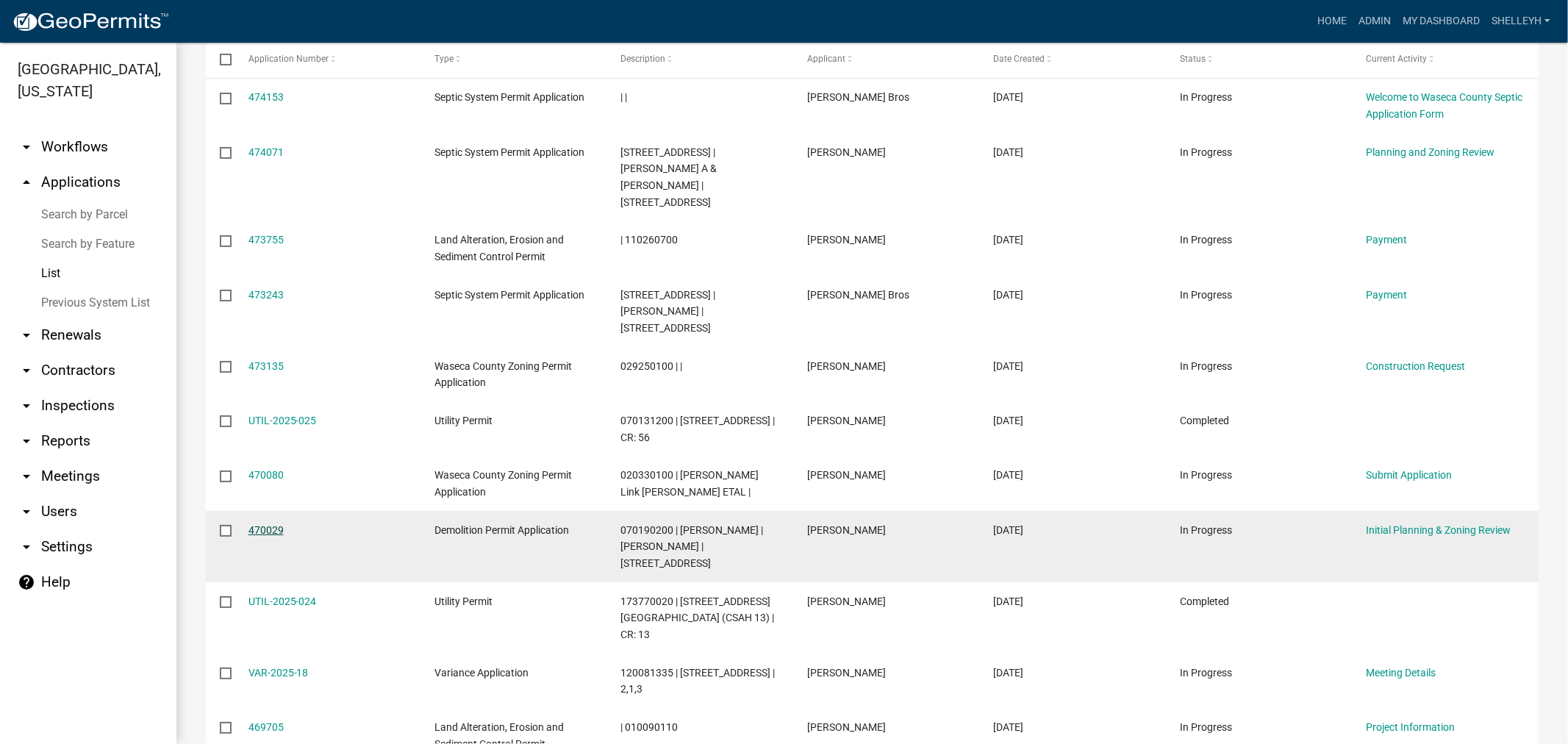
click at [272, 524] on link "470029" at bounding box center [266, 530] width 35 height 12
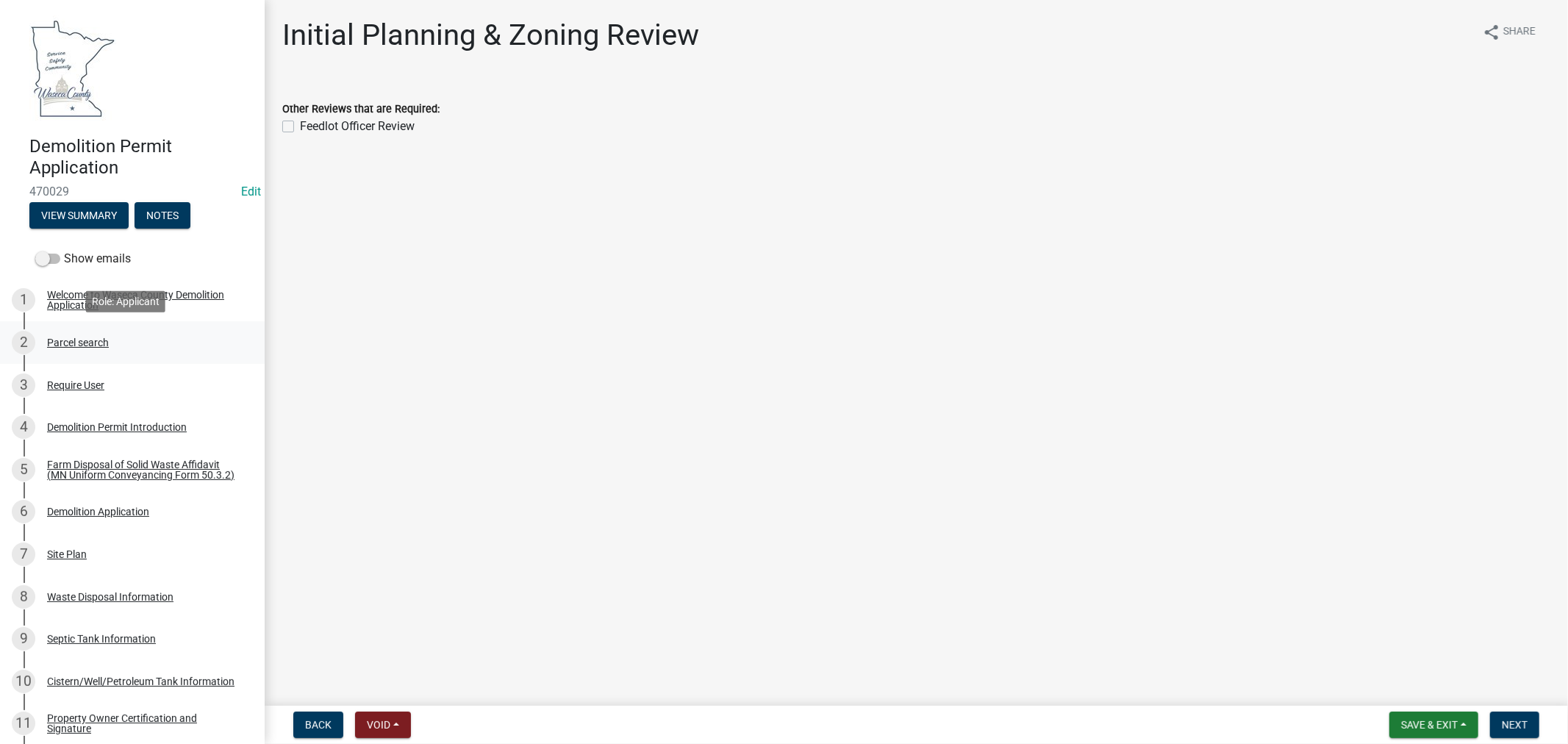
click at [61, 341] on div "Parcel search" at bounding box center [77, 342] width 61 height 10
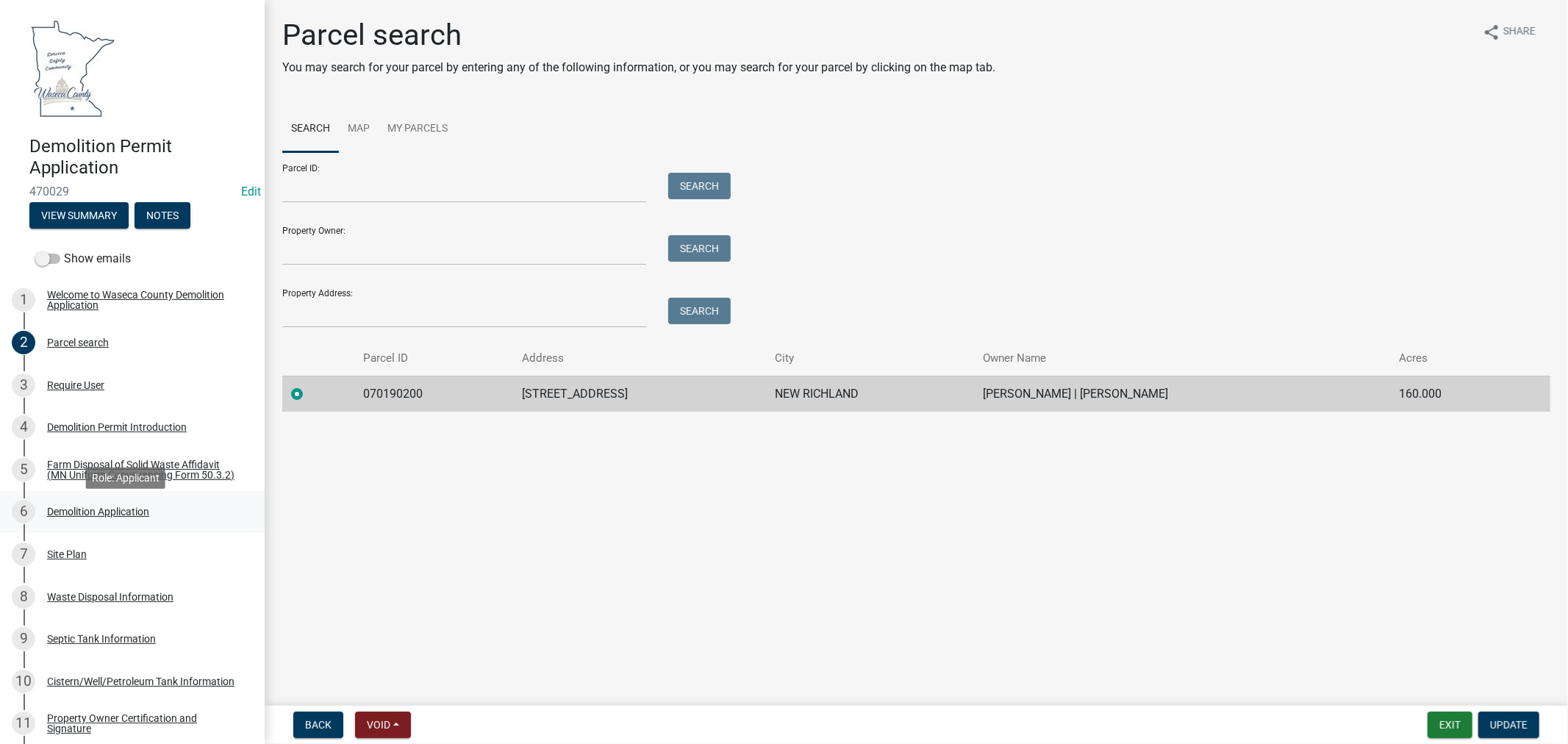
click at [70, 517] on div "Demolition Application" at bounding box center [98, 512] width 102 height 10
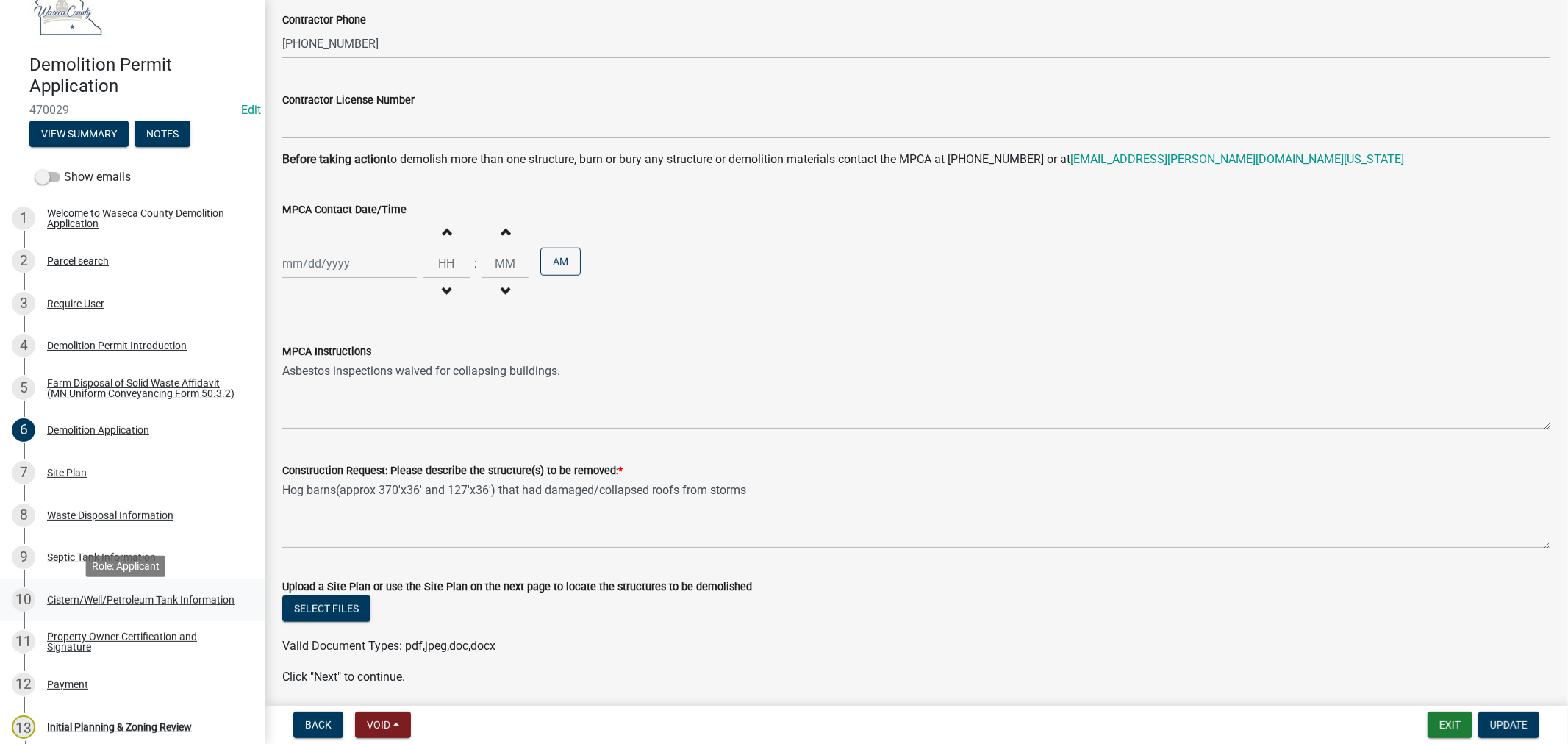
scroll to position [164, 0]
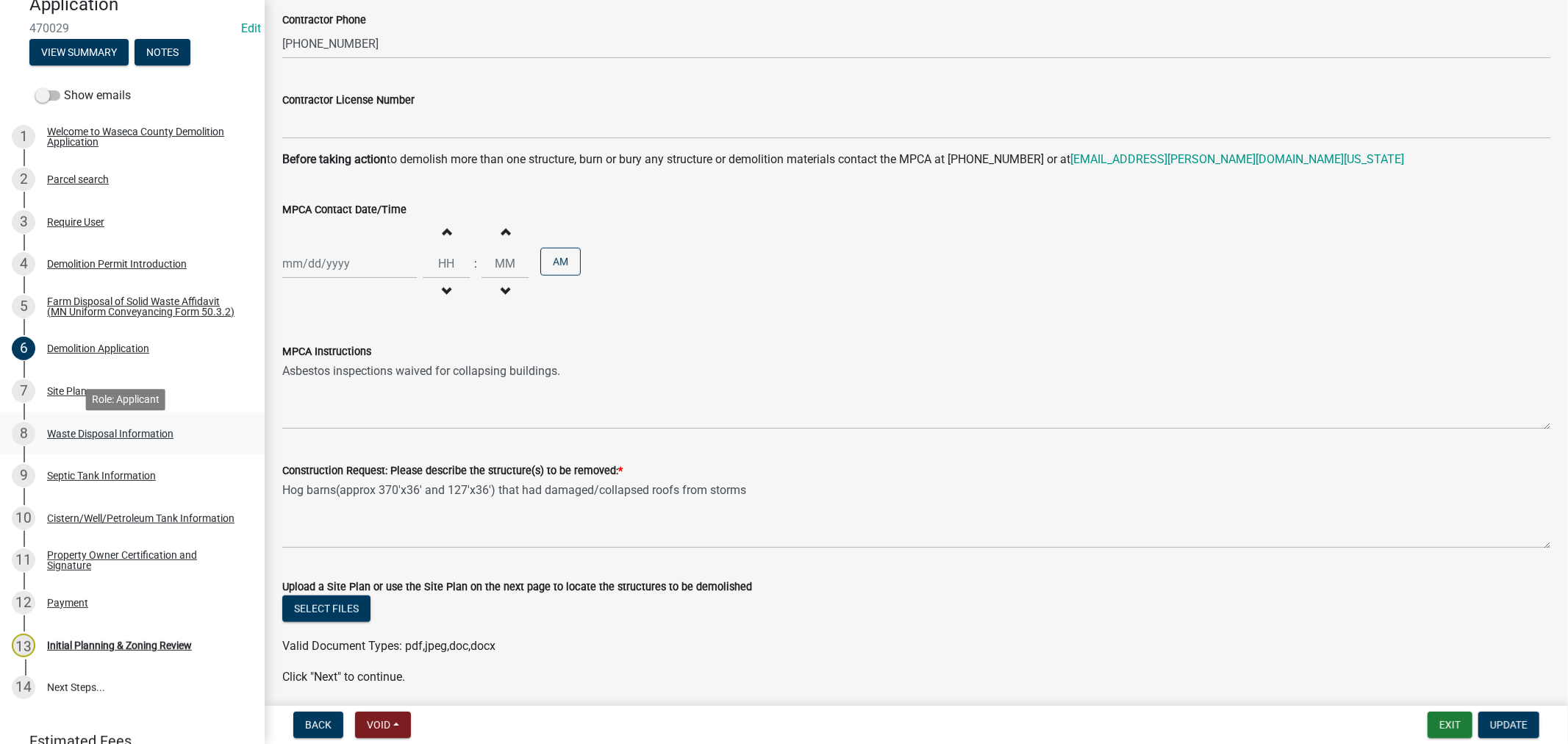
click at [70, 439] on div "Waste Disposal Information" at bounding box center [110, 433] width 126 height 10
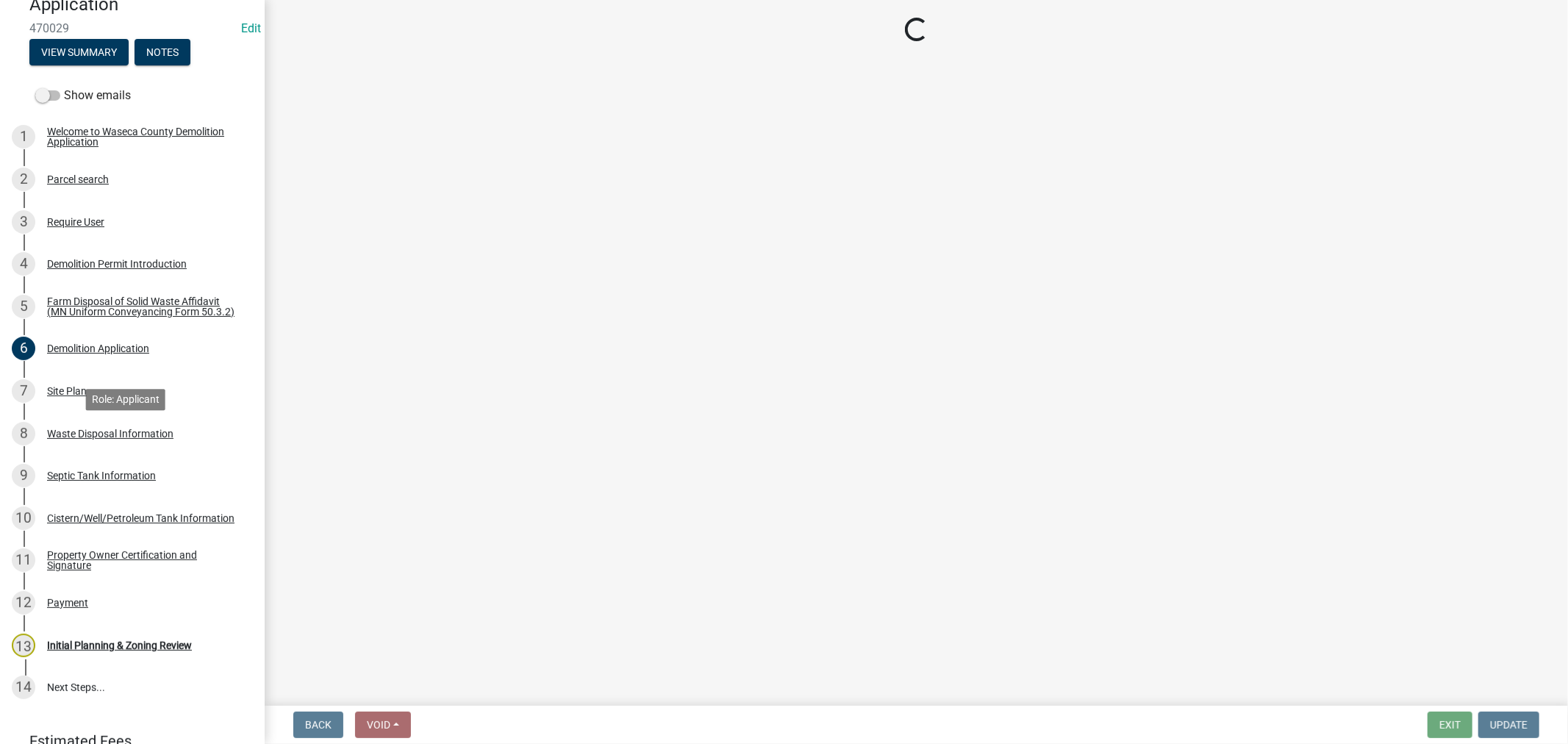
scroll to position [0, 0]
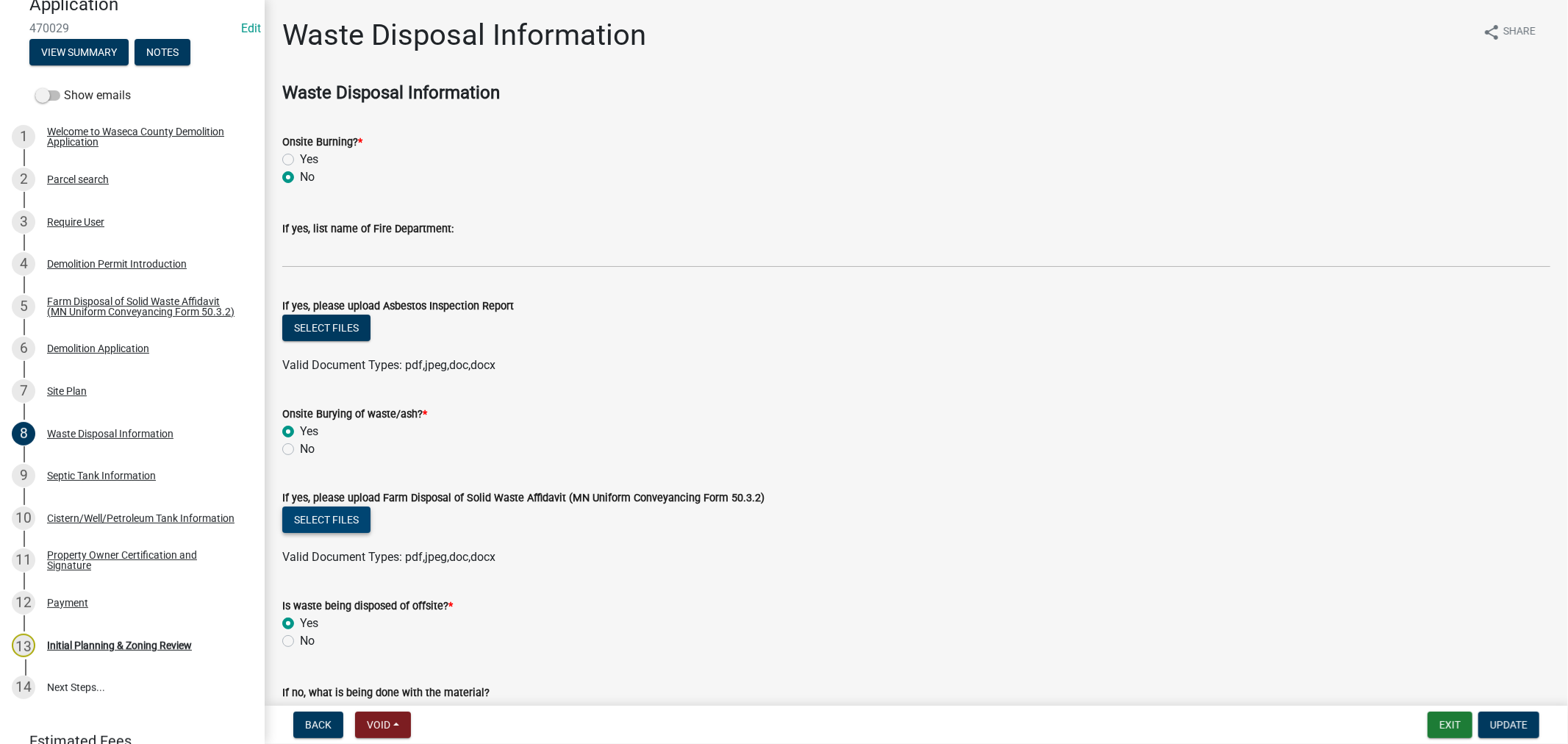
click at [337, 519] on button "Select files" at bounding box center [326, 520] width 89 height 26
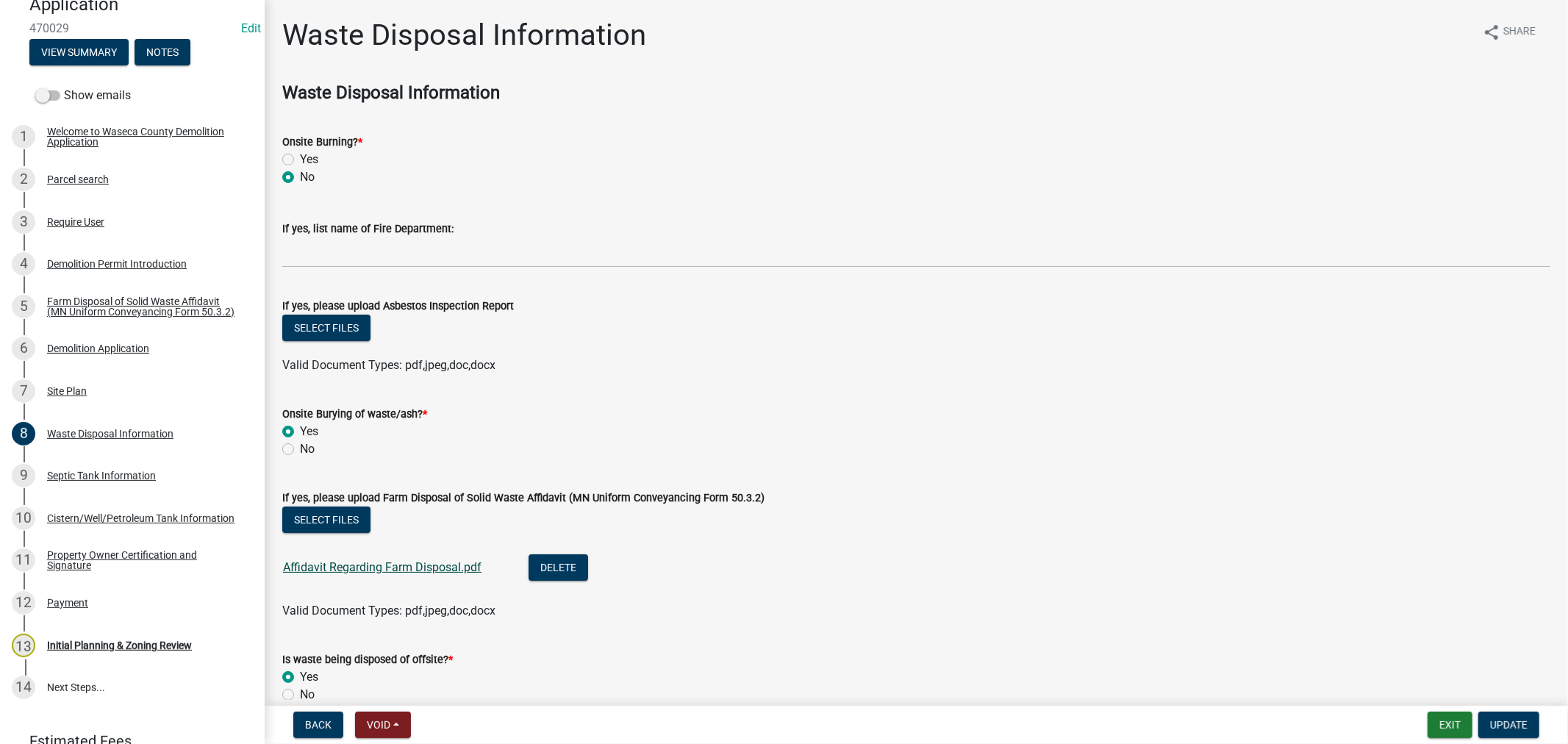
click at [413, 567] on link "Affidavit Regarding Farm Disposal.pdf" at bounding box center [382, 568] width 199 height 14
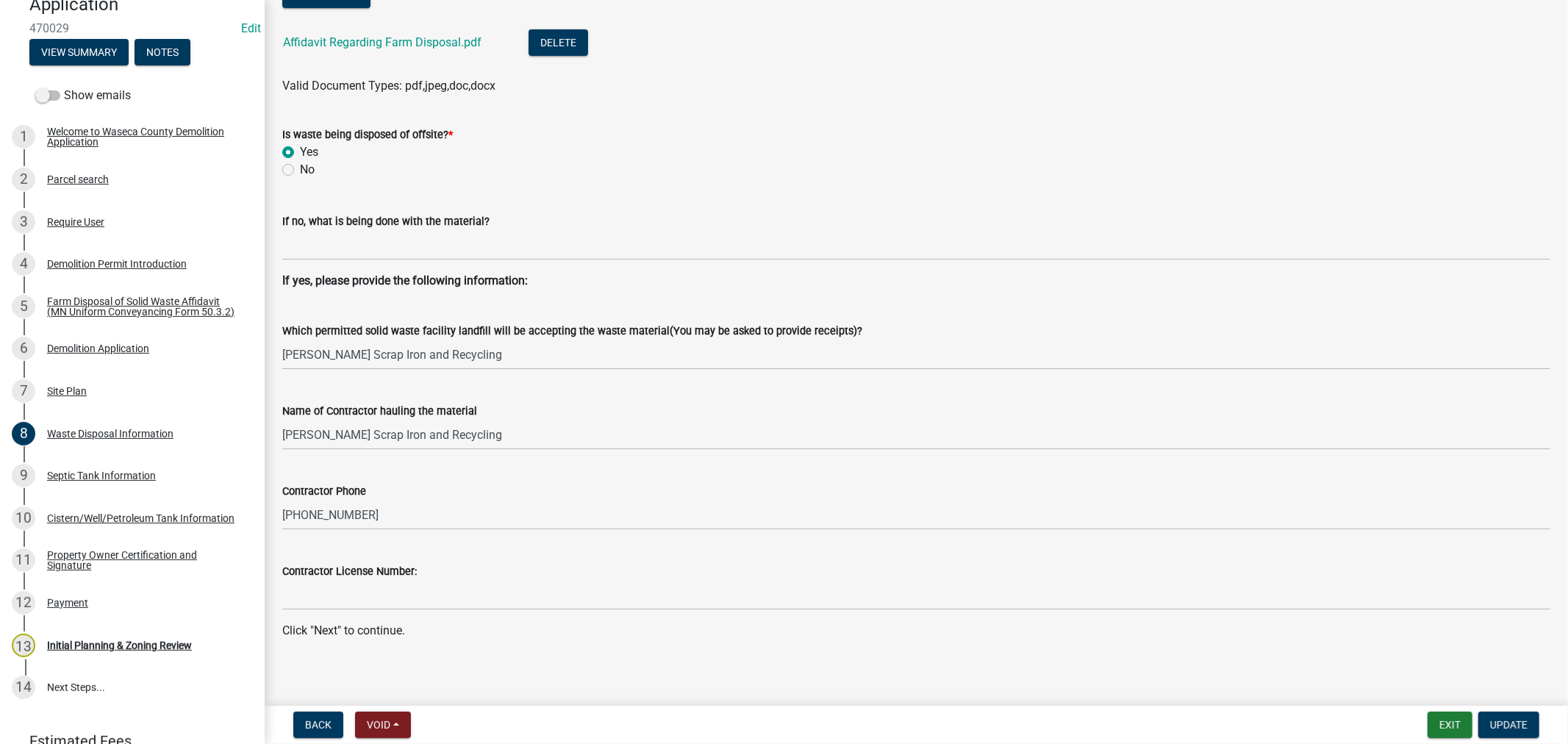
scroll to position [533, 0]
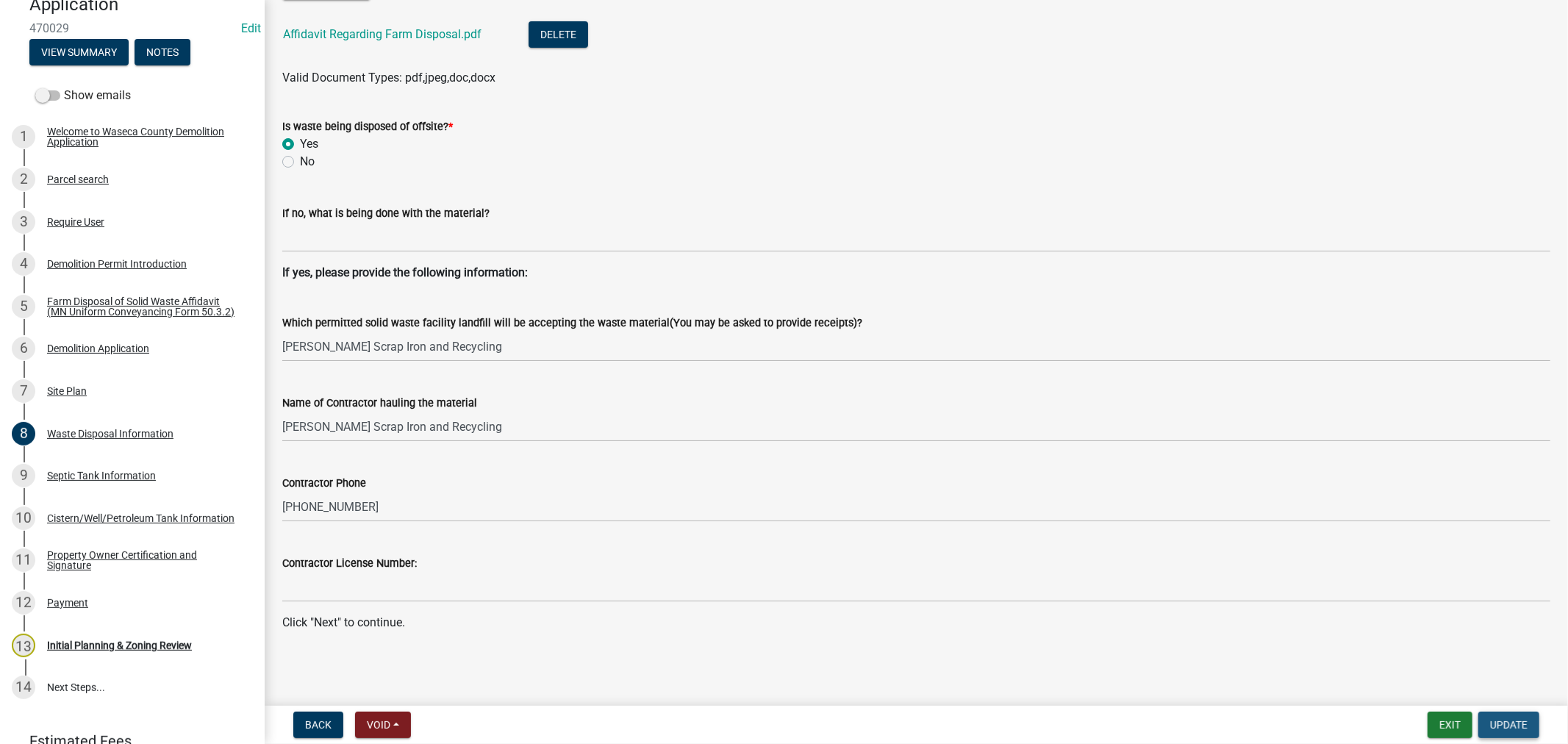
click at [1512, 725] on span "Update" at bounding box center [1509, 725] width 38 height 12
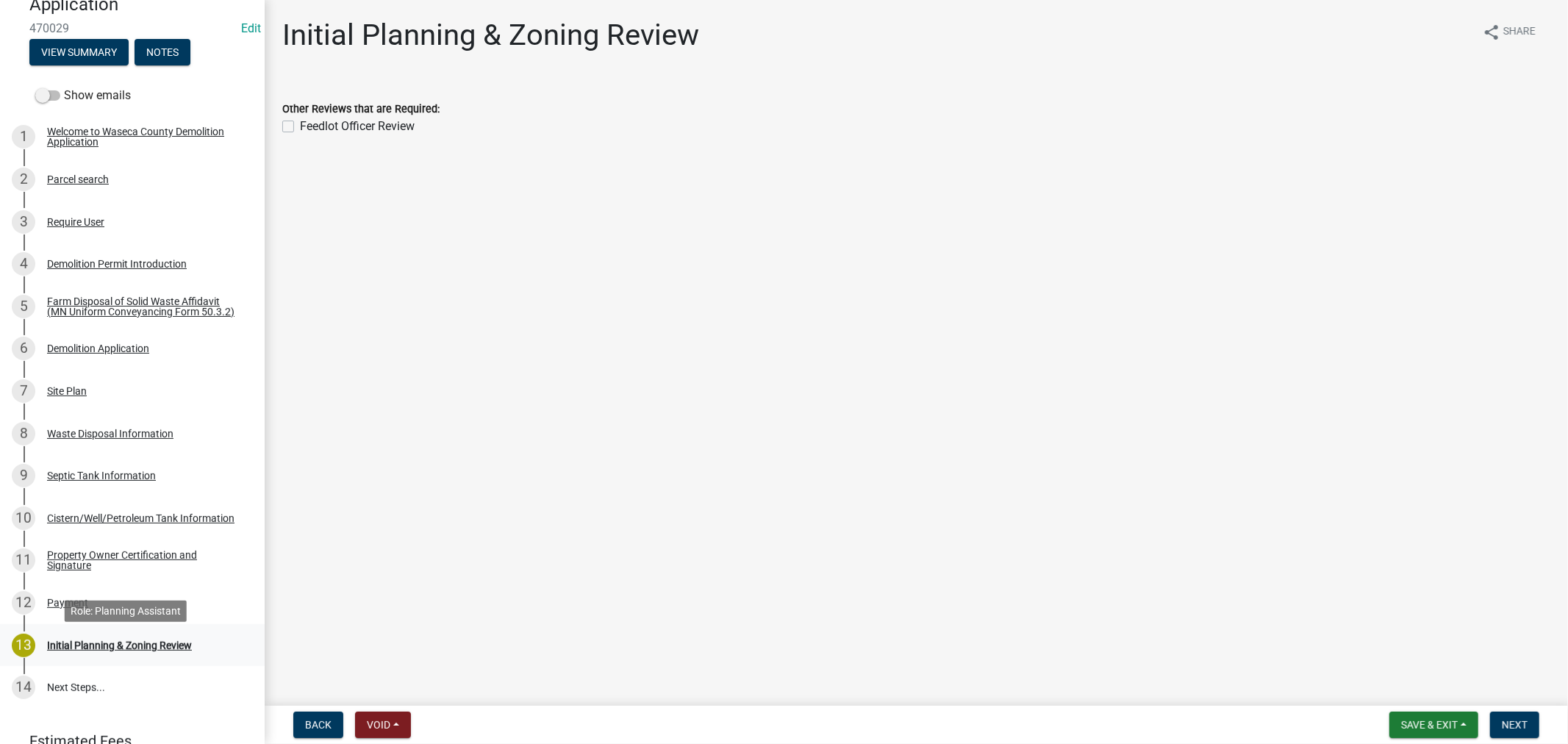
click at [74, 651] on div "Initial Planning & Zoning Review" at bounding box center [120, 645] width 145 height 10
click at [300, 127] on label "Feedlot Officer Review" at bounding box center [357, 126] width 115 height 18
click at [300, 127] on input "Feedlot Officer Review" at bounding box center [305, 122] width 10 height 10
checkbox input "true"
click at [1527, 726] on span "Next" at bounding box center [1515, 725] width 26 height 12
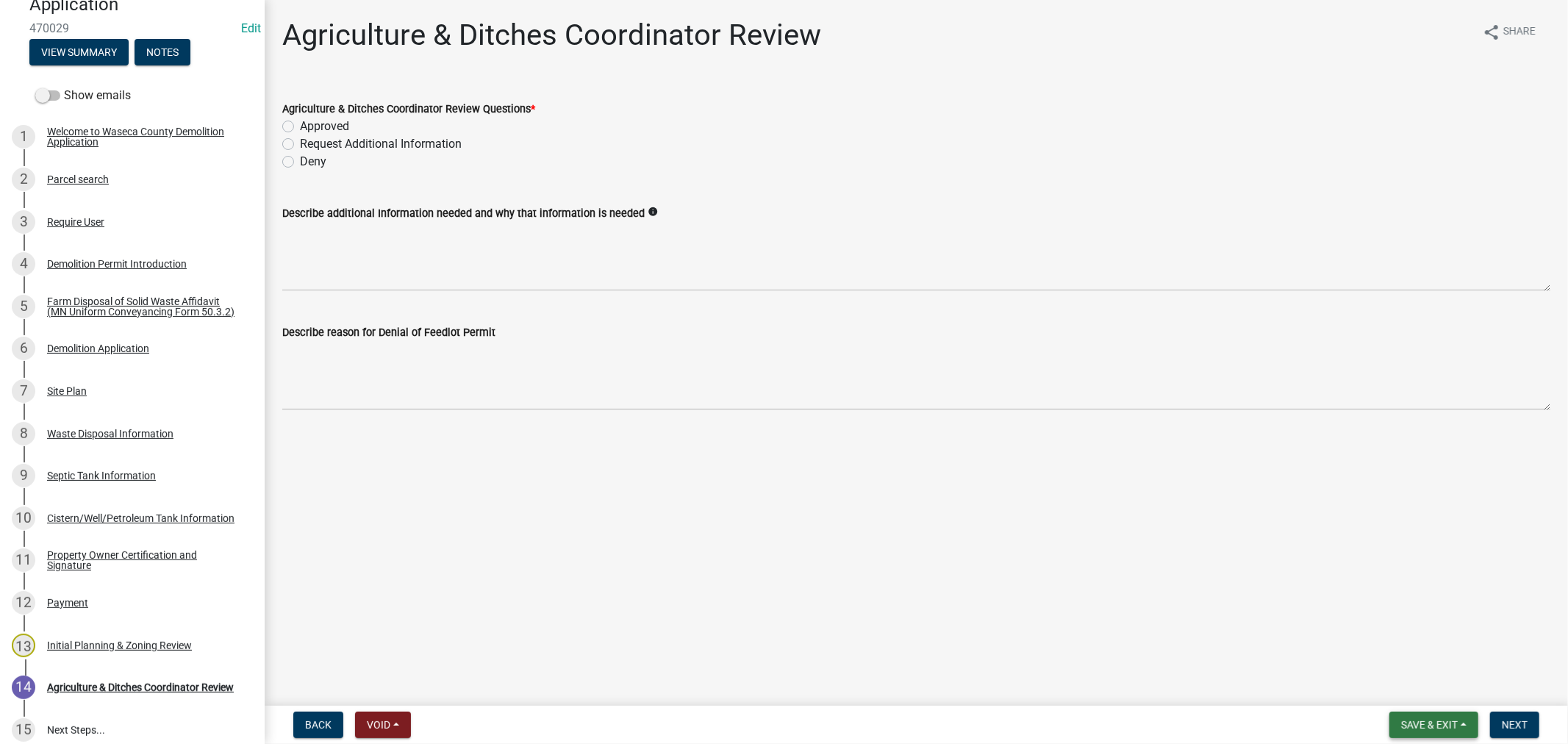
click at [1407, 735] on button "Save & Exit" at bounding box center [1433, 725] width 89 height 26
click at [1394, 646] on button "Save" at bounding box center [1419, 651] width 117 height 35
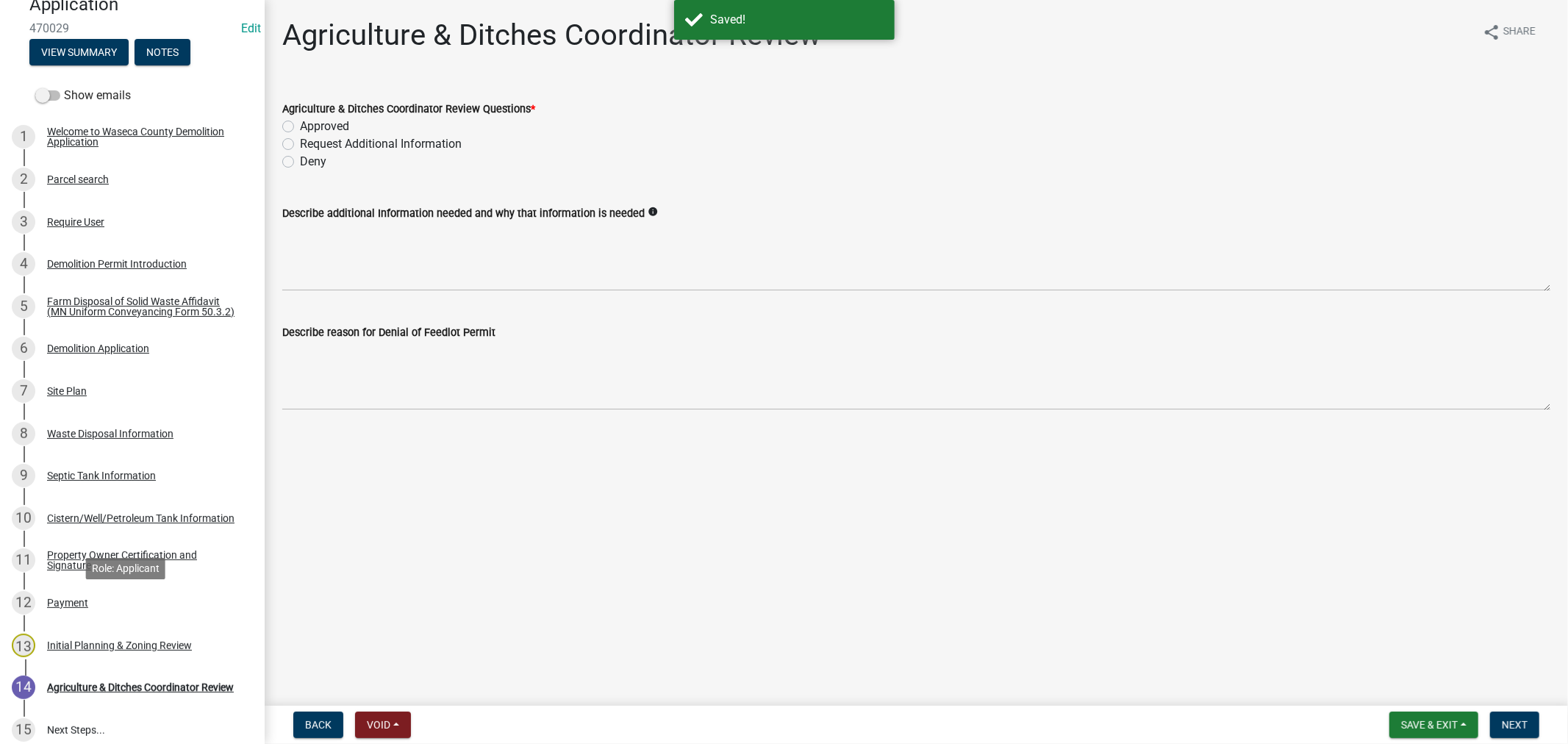
click at [61, 608] on div "Payment" at bounding box center [68, 603] width 41 height 10
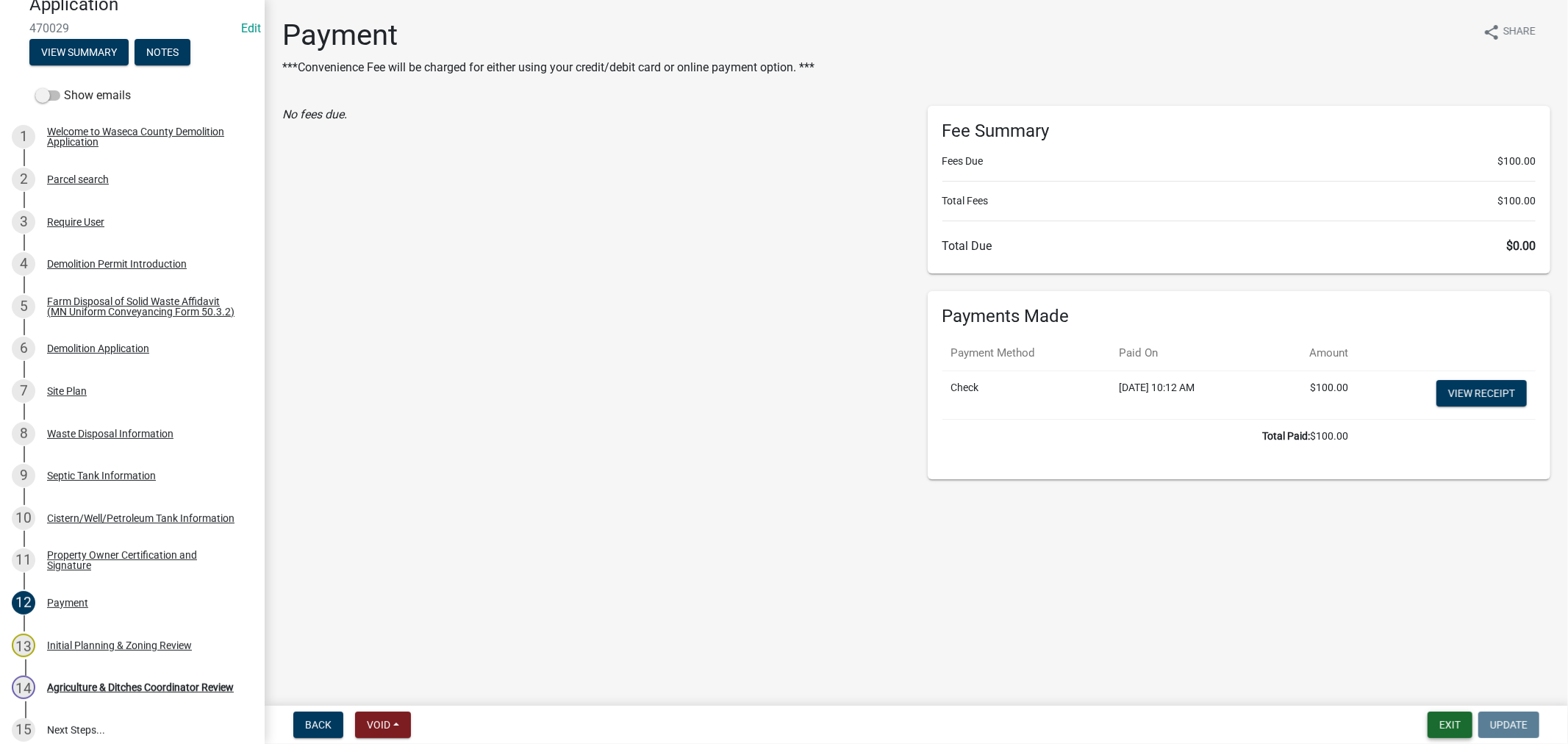
click at [1457, 733] on button "Exit" at bounding box center [1450, 725] width 45 height 26
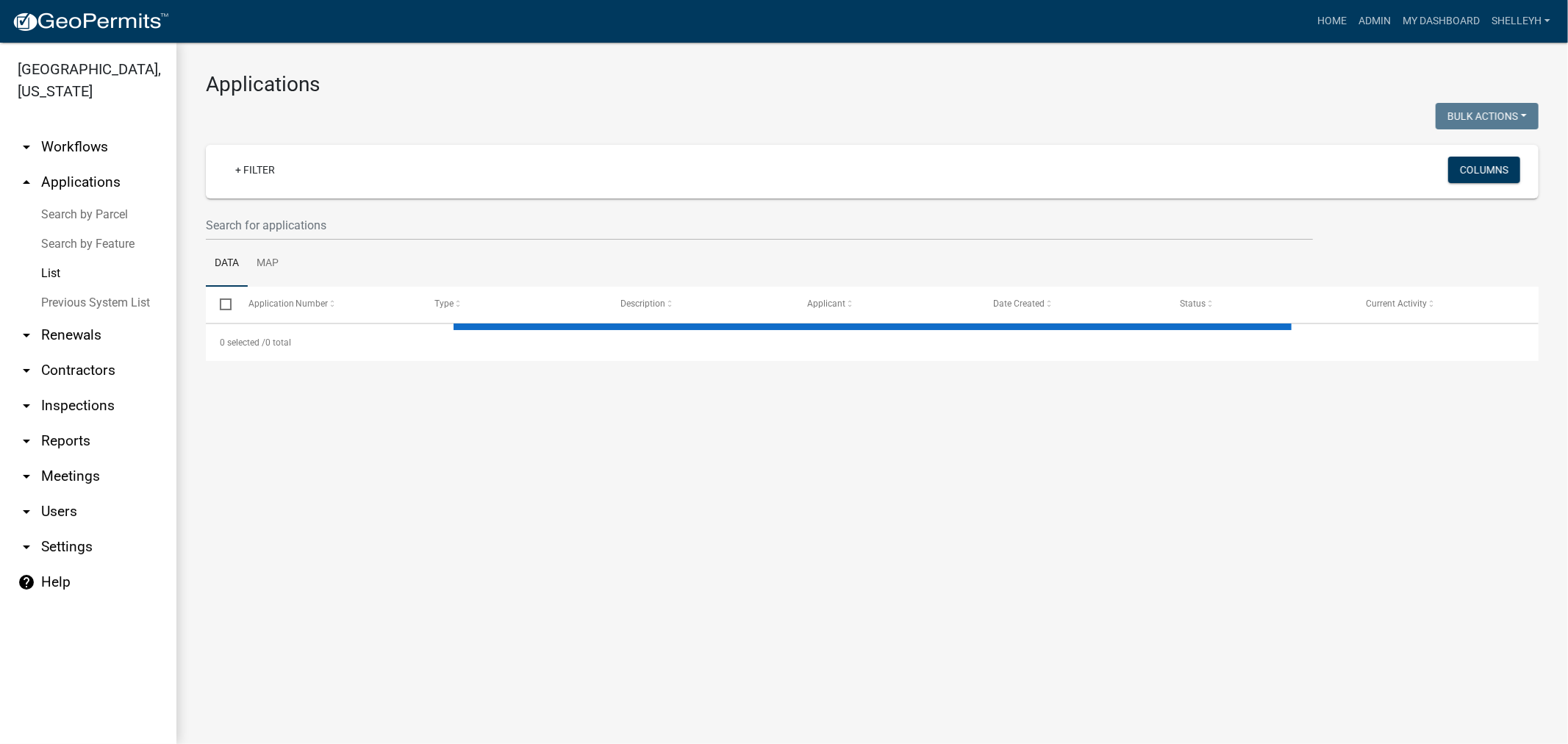
select select "1: 25"
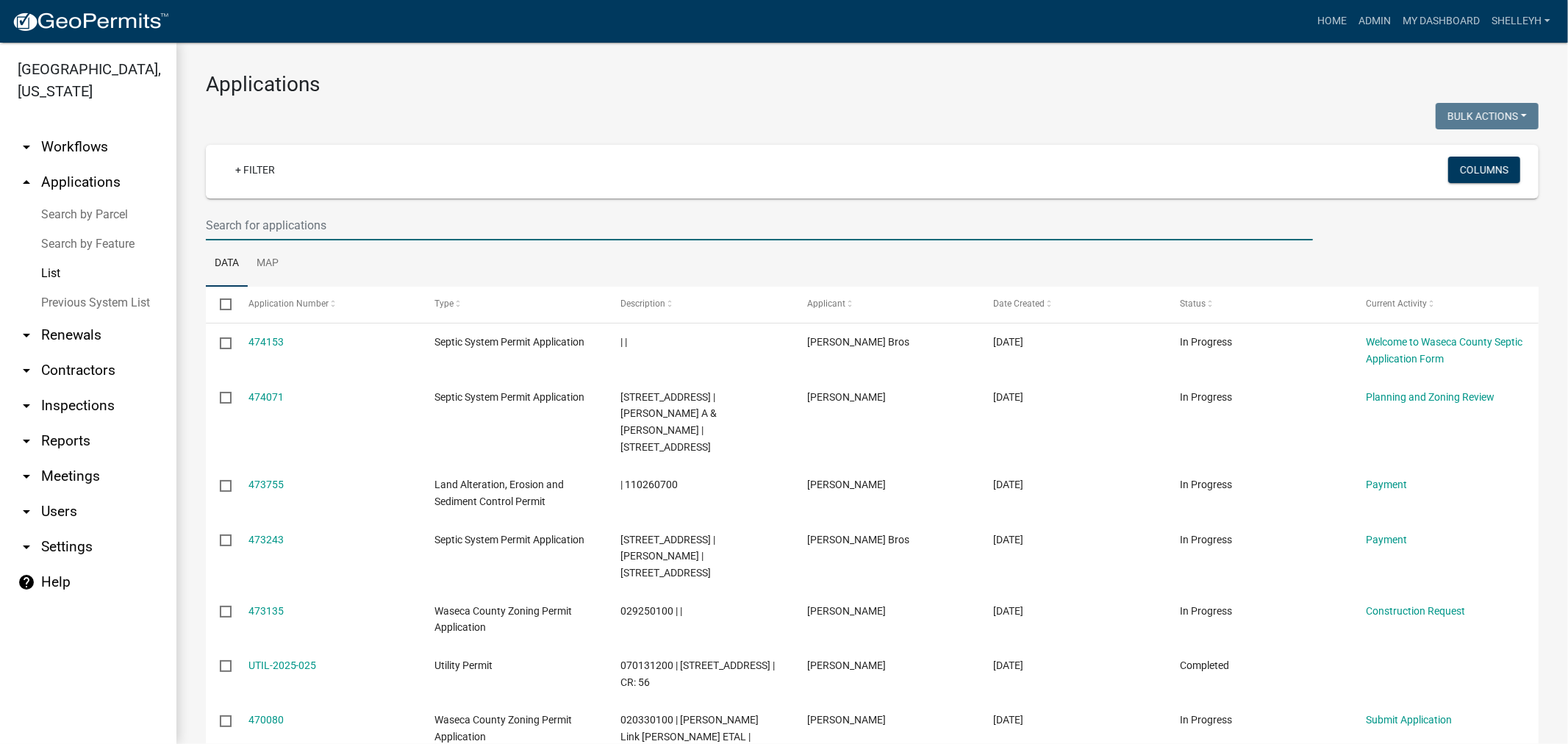
click at [338, 221] on input "text" at bounding box center [760, 225] width 1108 height 30
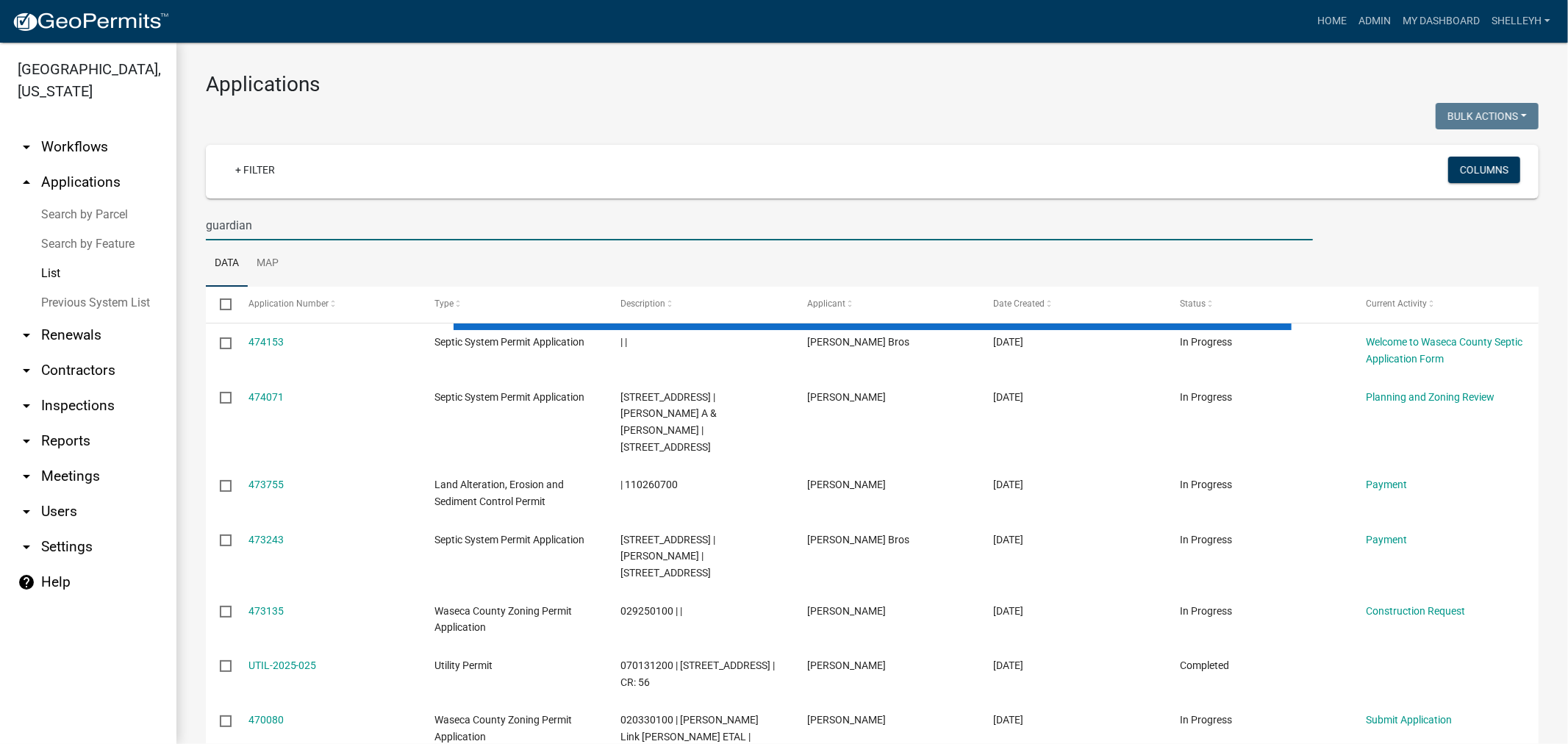
type input "guardian"
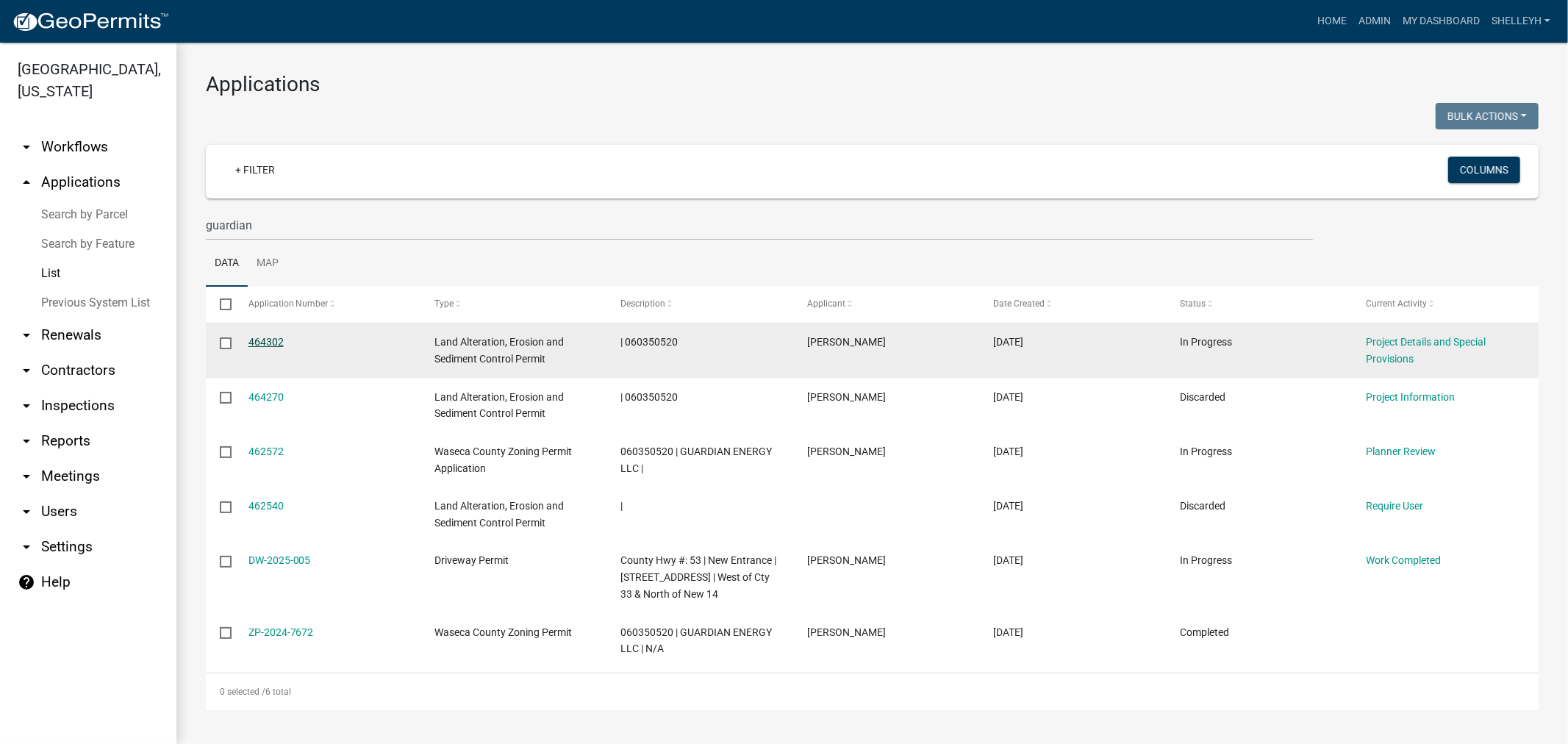
click at [268, 336] on link "464302" at bounding box center [266, 342] width 35 height 12
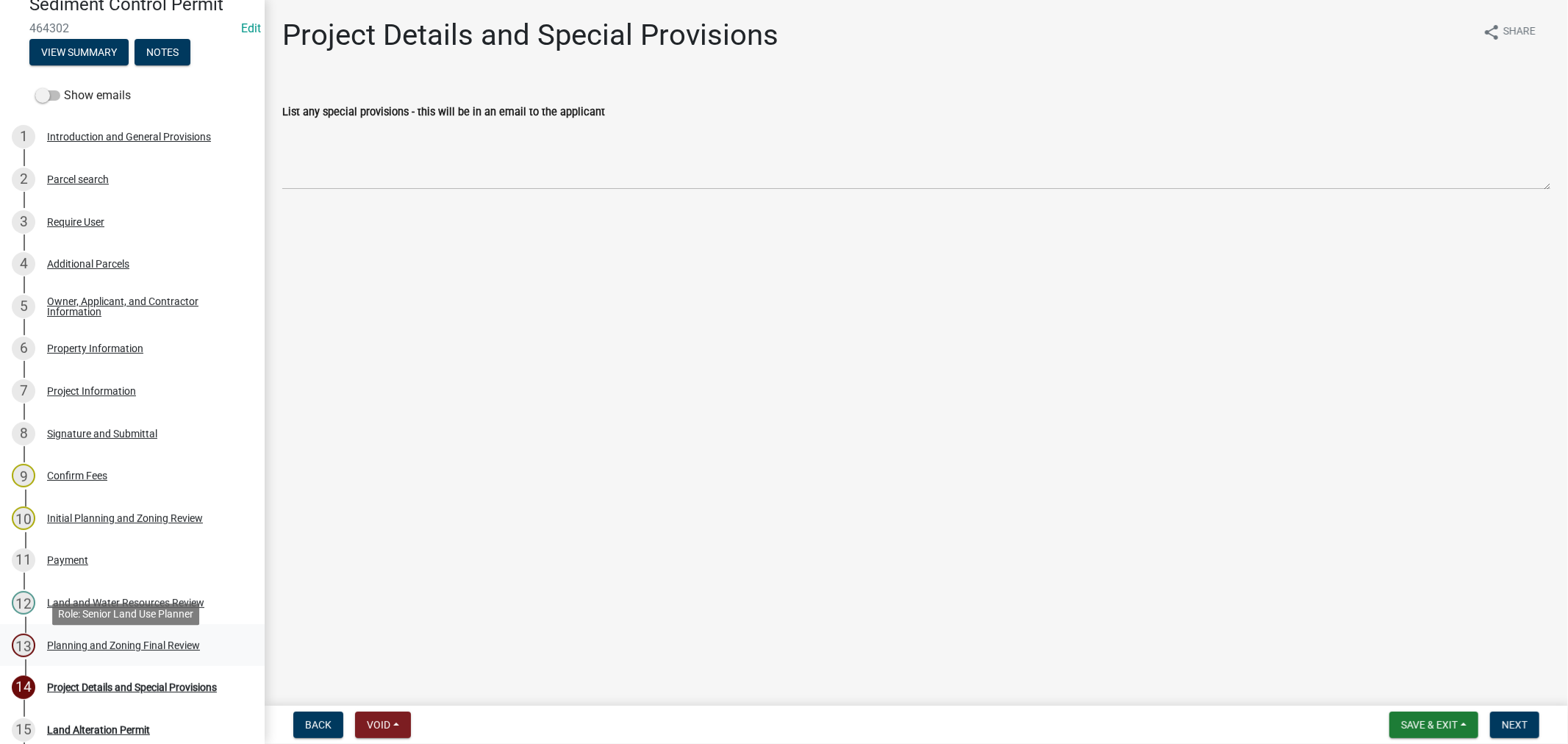
scroll to position [245, 0]
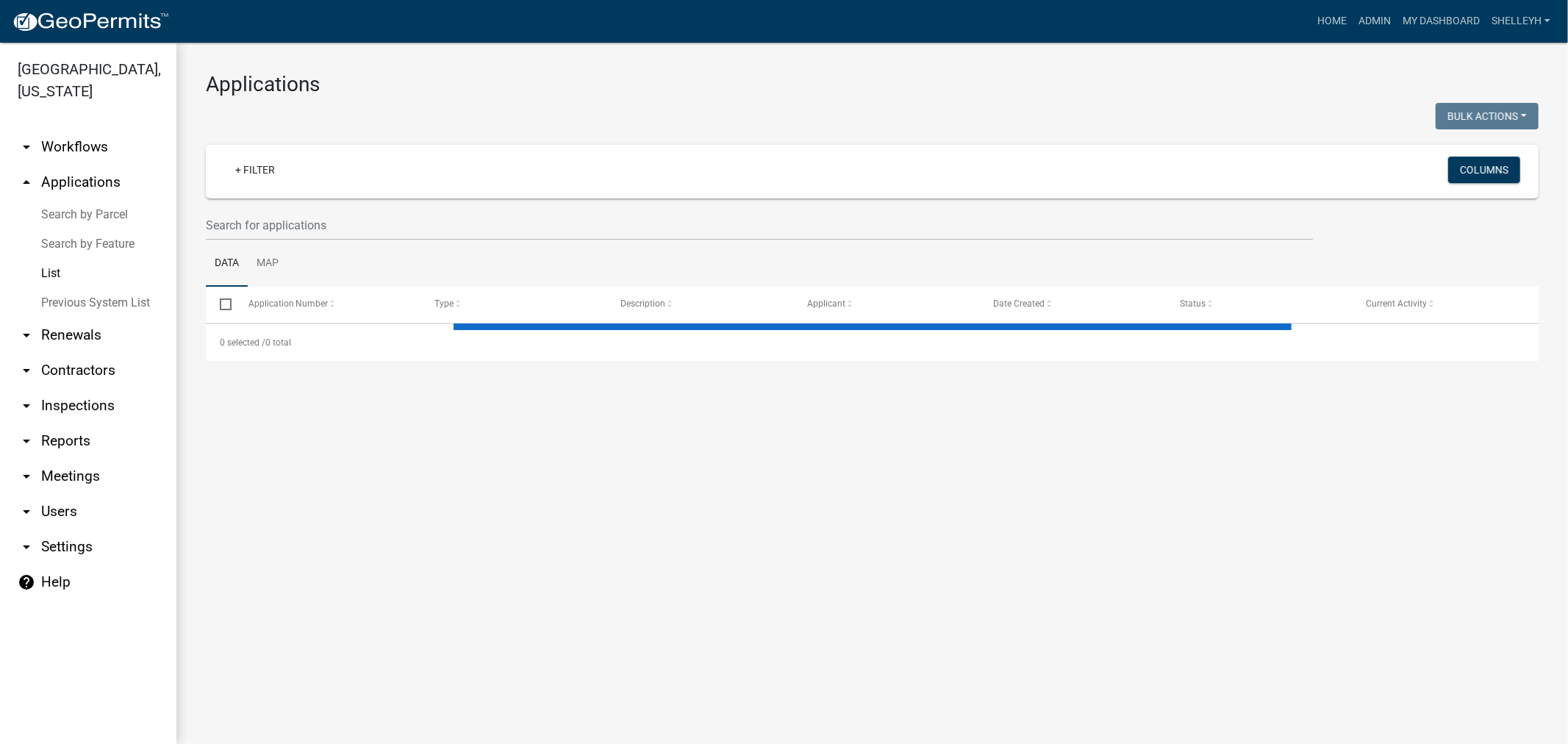
select select "1: 25"
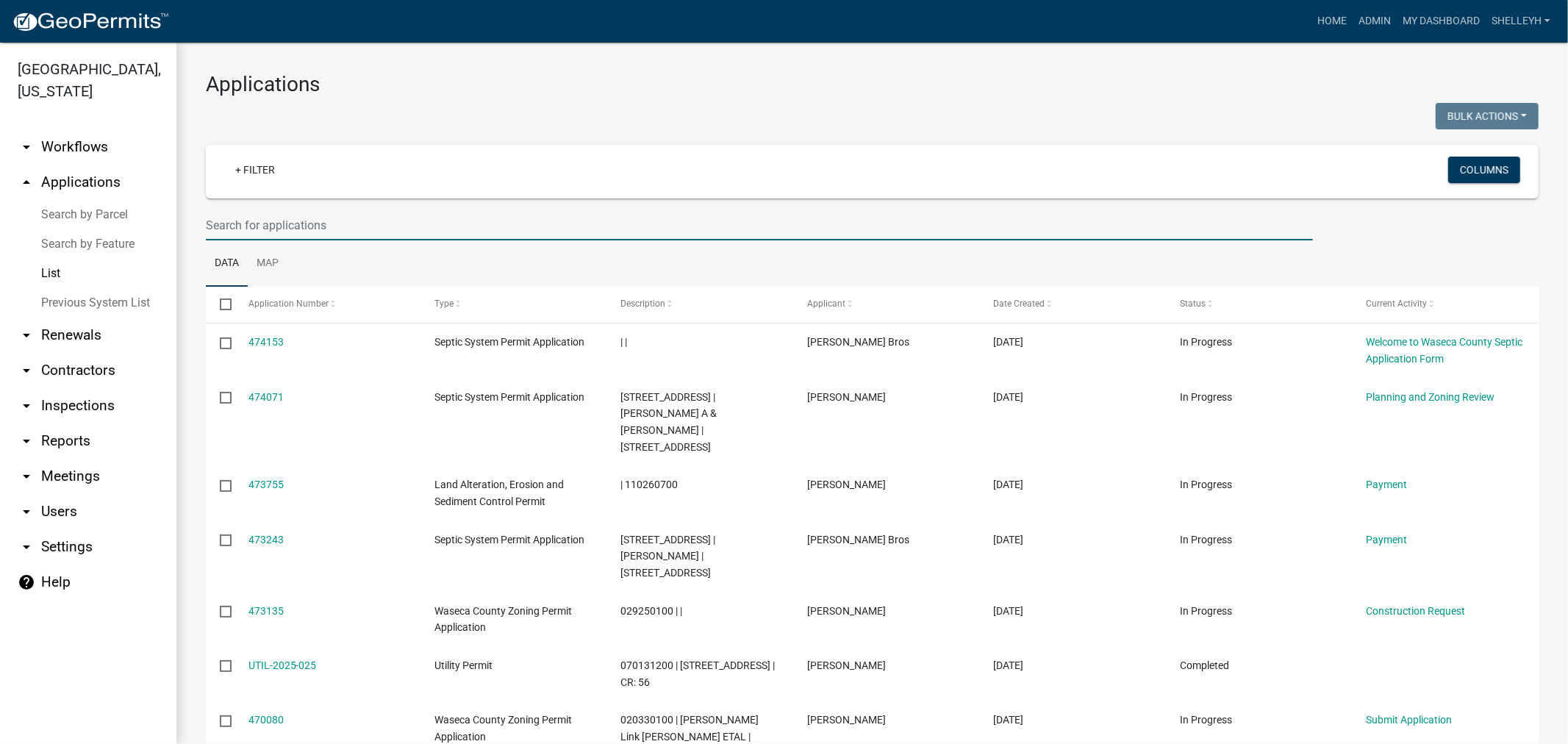
click at [288, 220] on input "text" at bounding box center [760, 225] width 1108 height 30
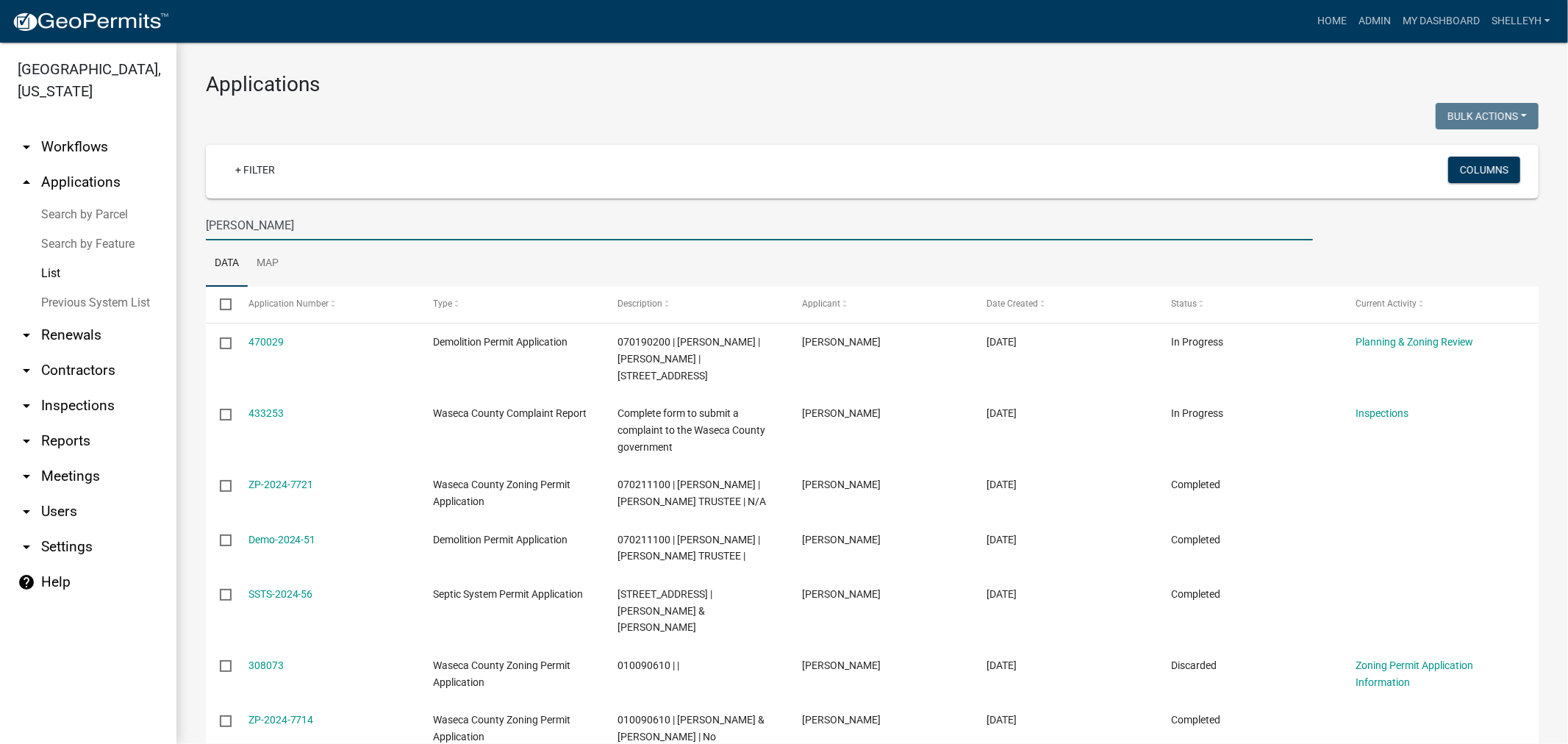
type input "keith schlaak"
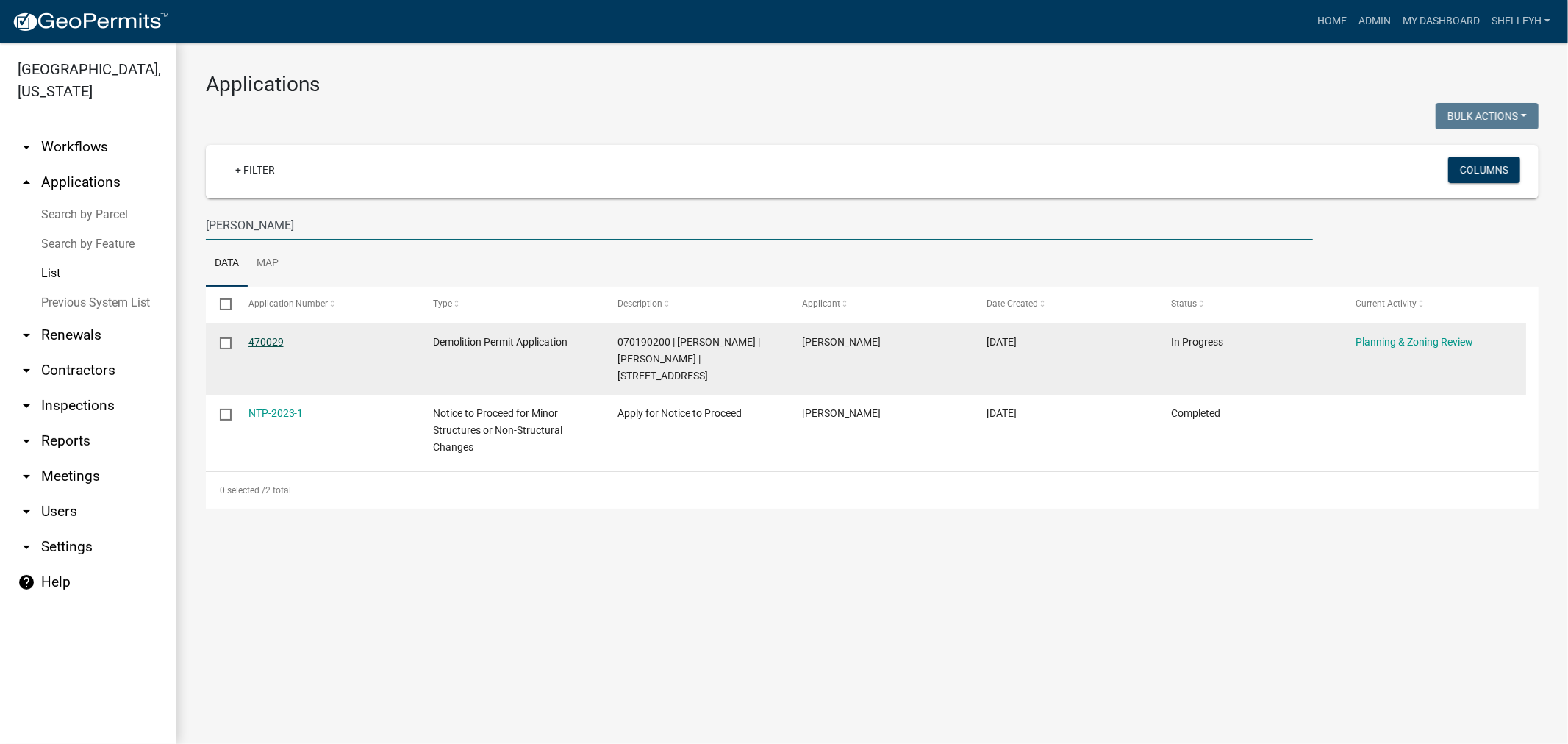
click at [255, 337] on link "470029" at bounding box center [266, 342] width 35 height 12
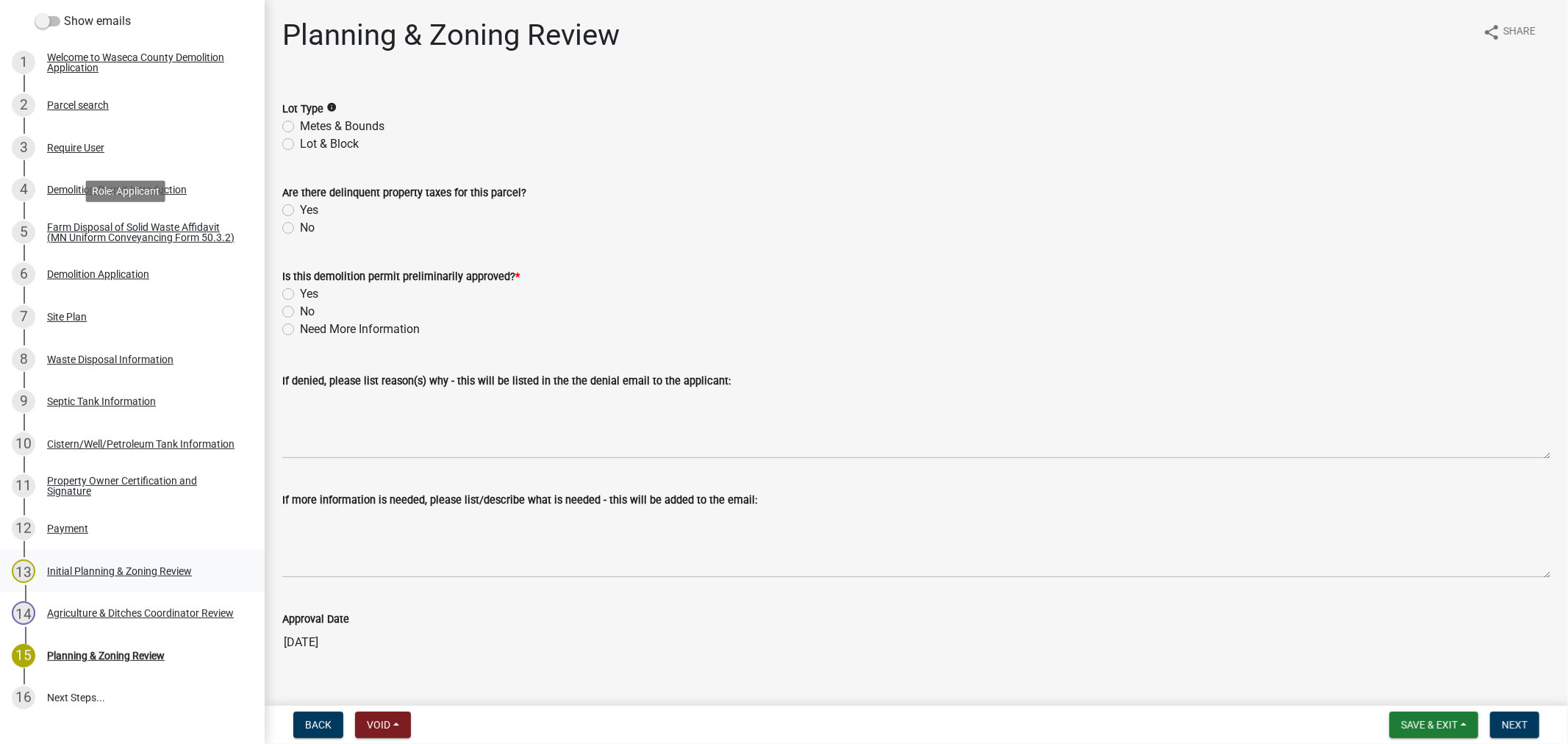
scroll to position [326, 0]
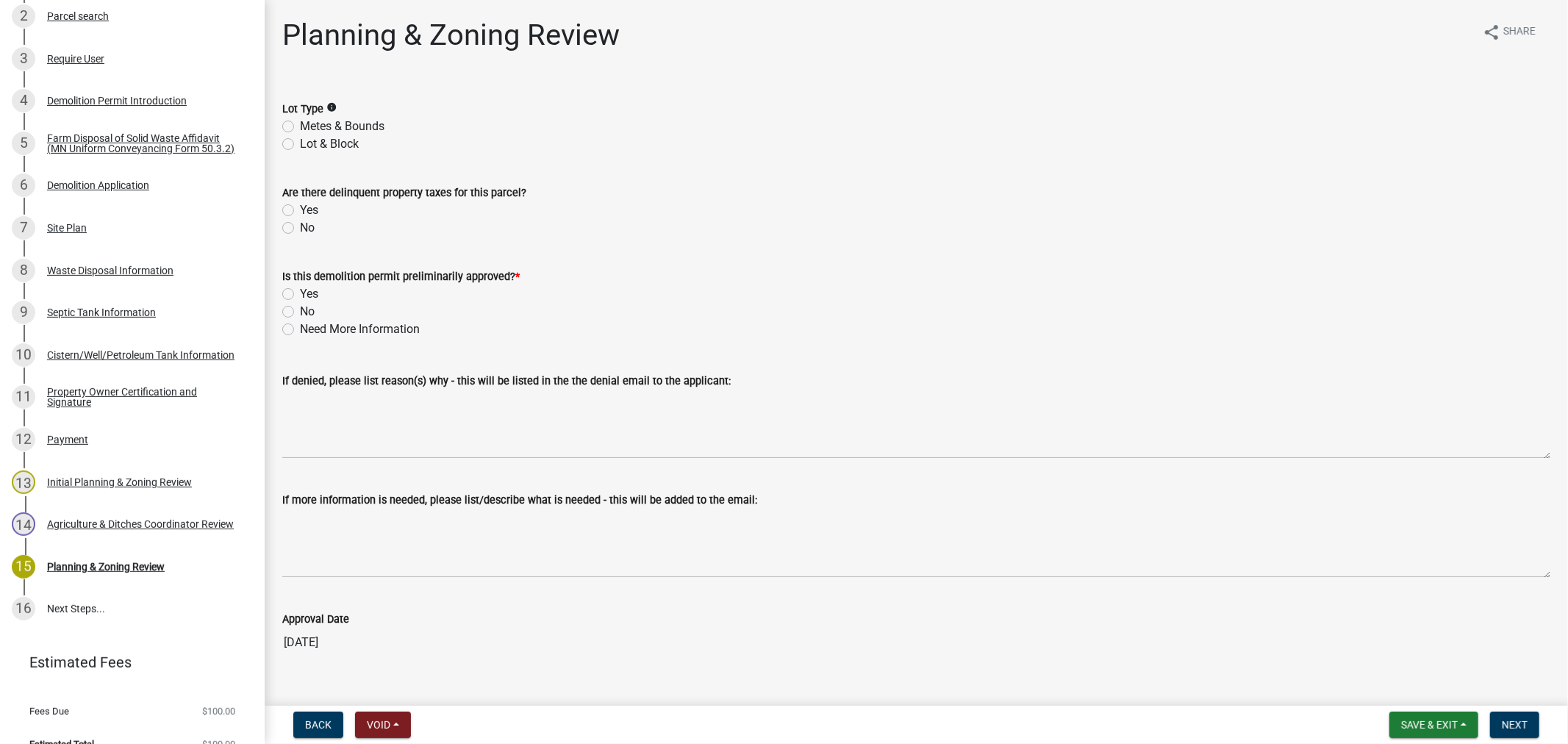
click at [300, 128] on label "Metes & Bounds" at bounding box center [342, 126] width 85 height 18
click at [300, 127] on input "Metes & Bounds" at bounding box center [305, 122] width 10 height 10
radio input "true"
